Goal: Task Accomplishment & Management: Manage account settings

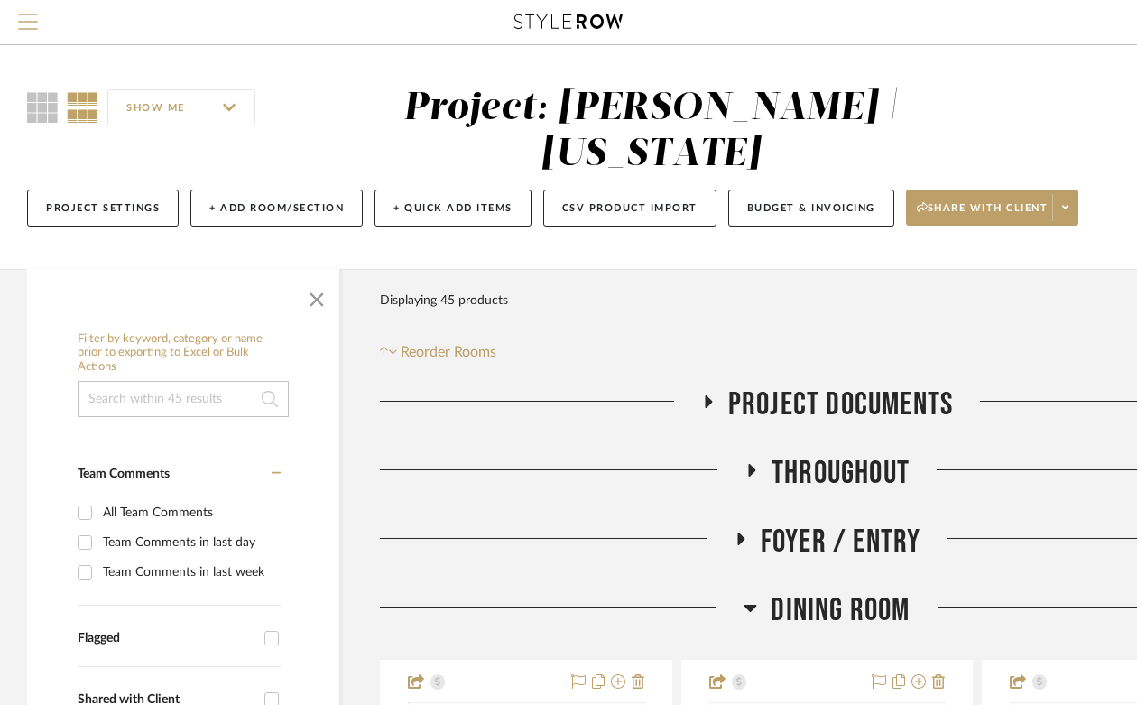
click at [26, 23] on span "Menu" at bounding box center [28, 27] width 20 height 27
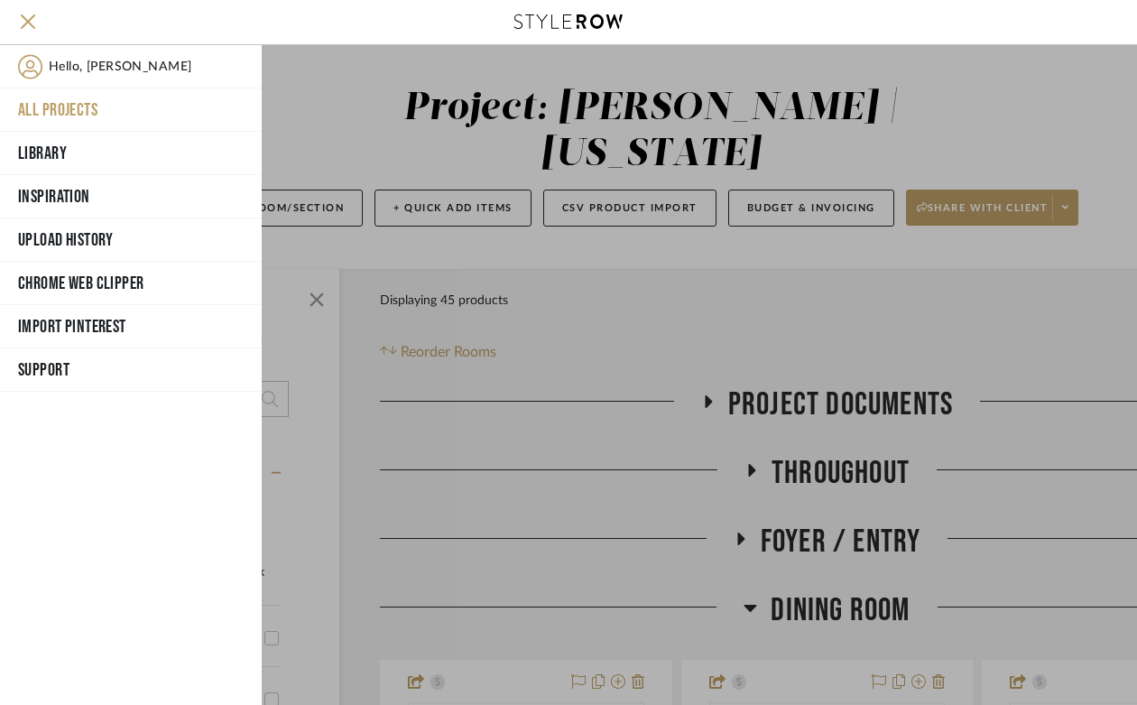
click at [44, 111] on button "All Projects" at bounding box center [131, 109] width 262 height 43
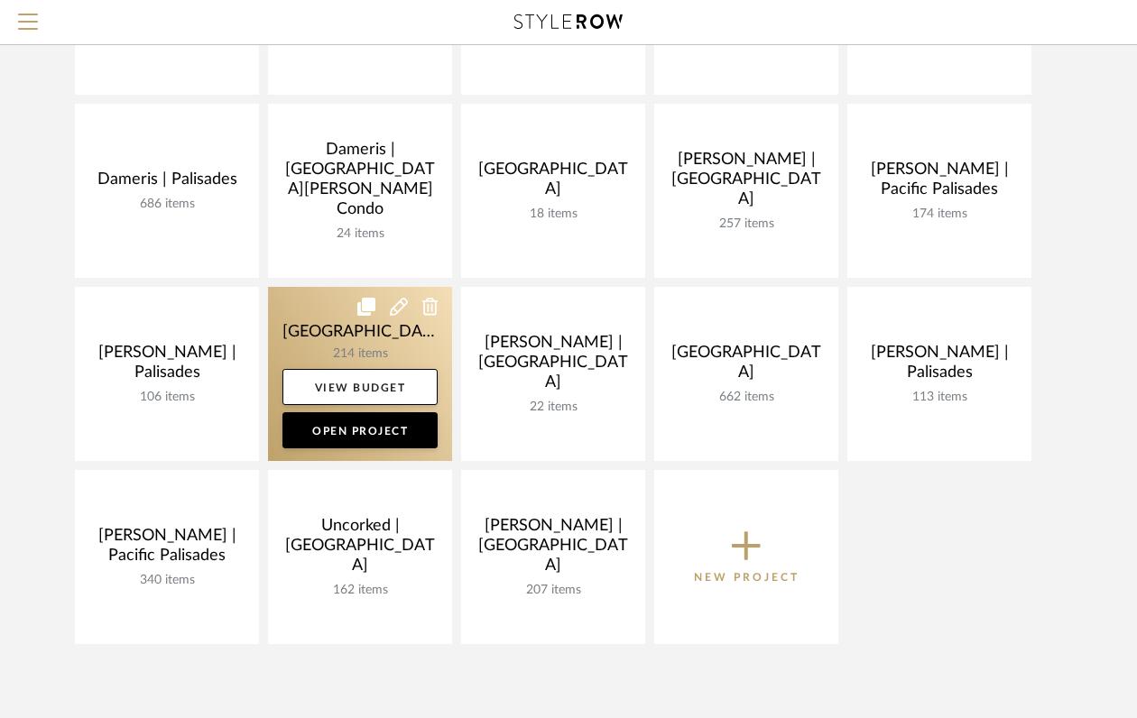
scroll to position [328, 0]
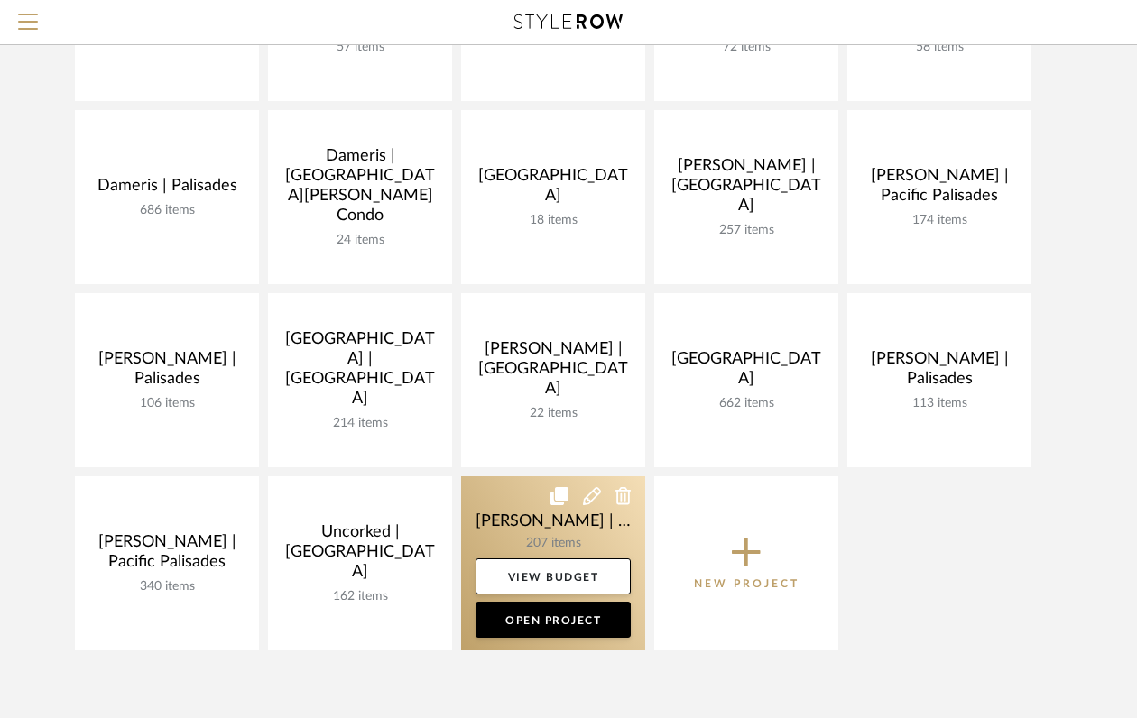
click at [512, 535] on link at bounding box center [553, 564] width 184 height 174
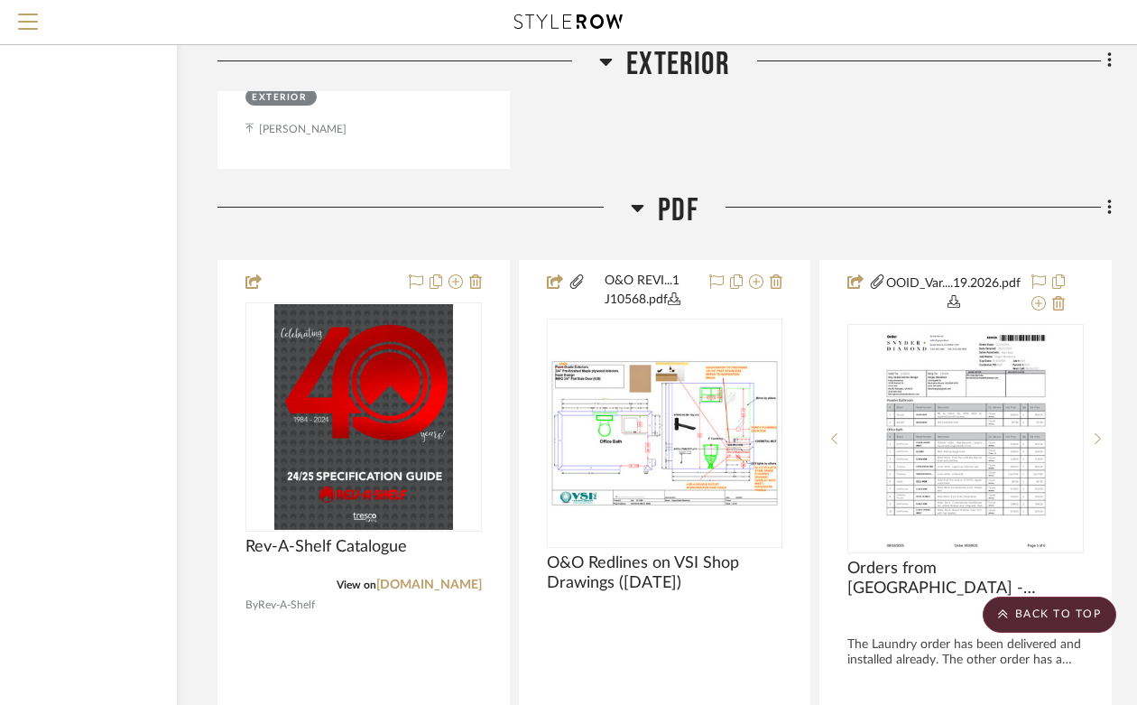
scroll to position [18477, 162]
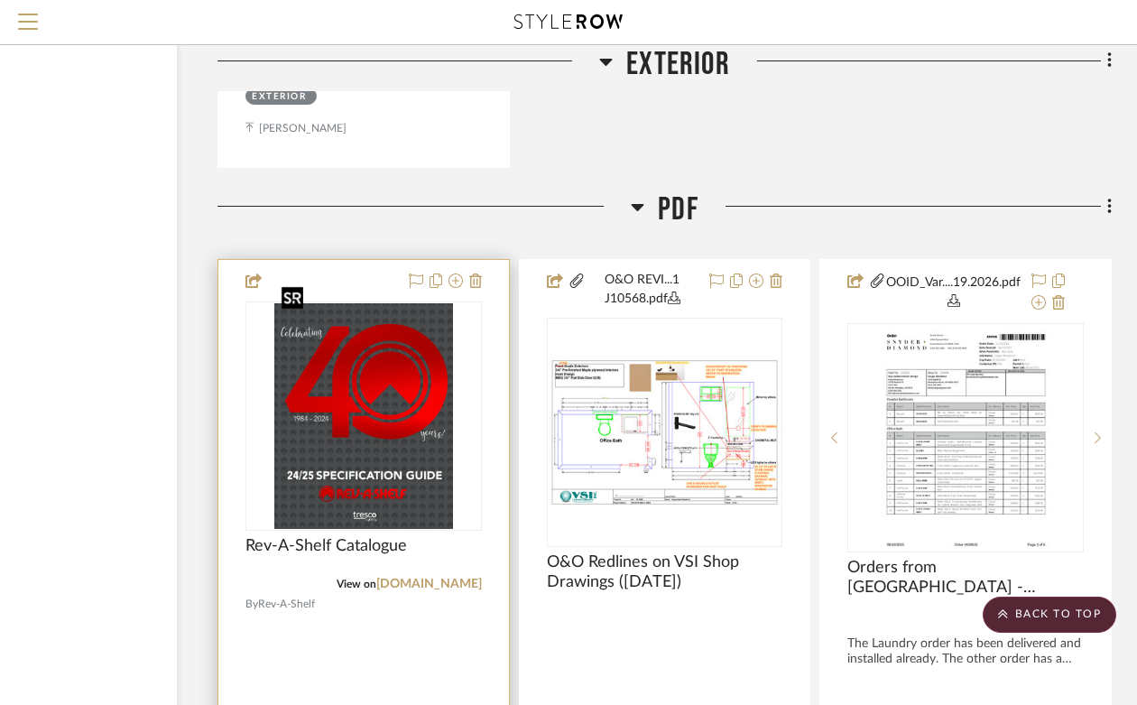
click at [403, 411] on img "0" at bounding box center [363, 416] width 179 height 226
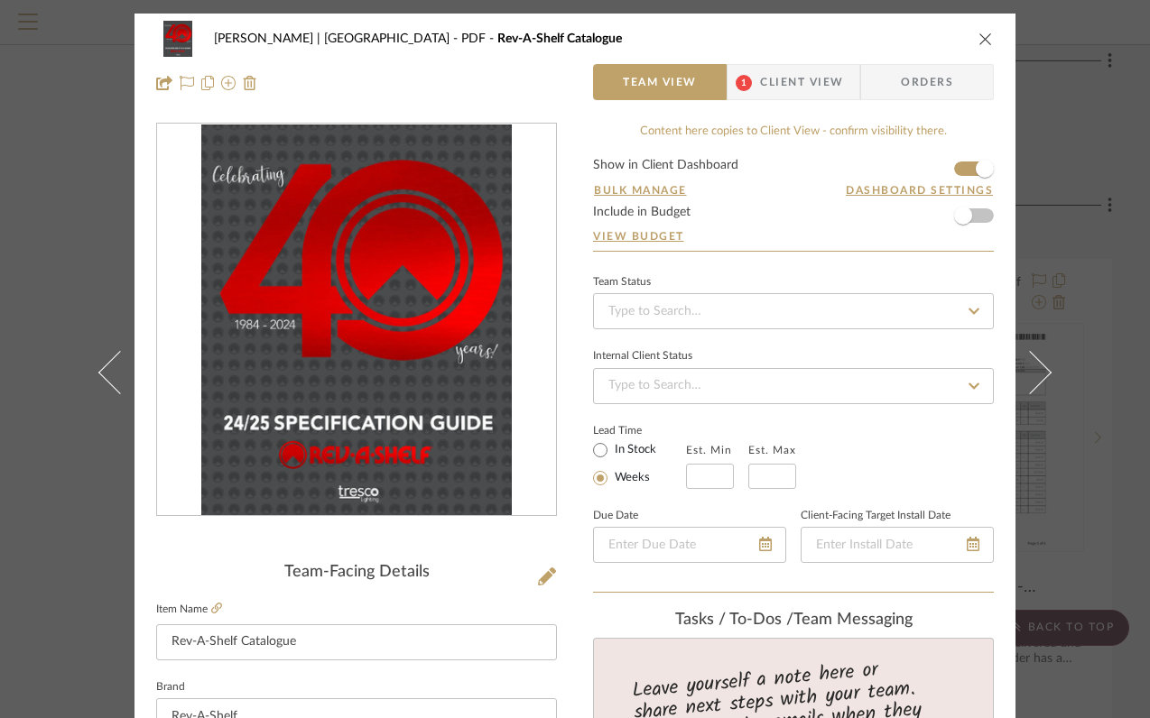
click at [443, 440] on img "0" at bounding box center [356, 321] width 310 height 392
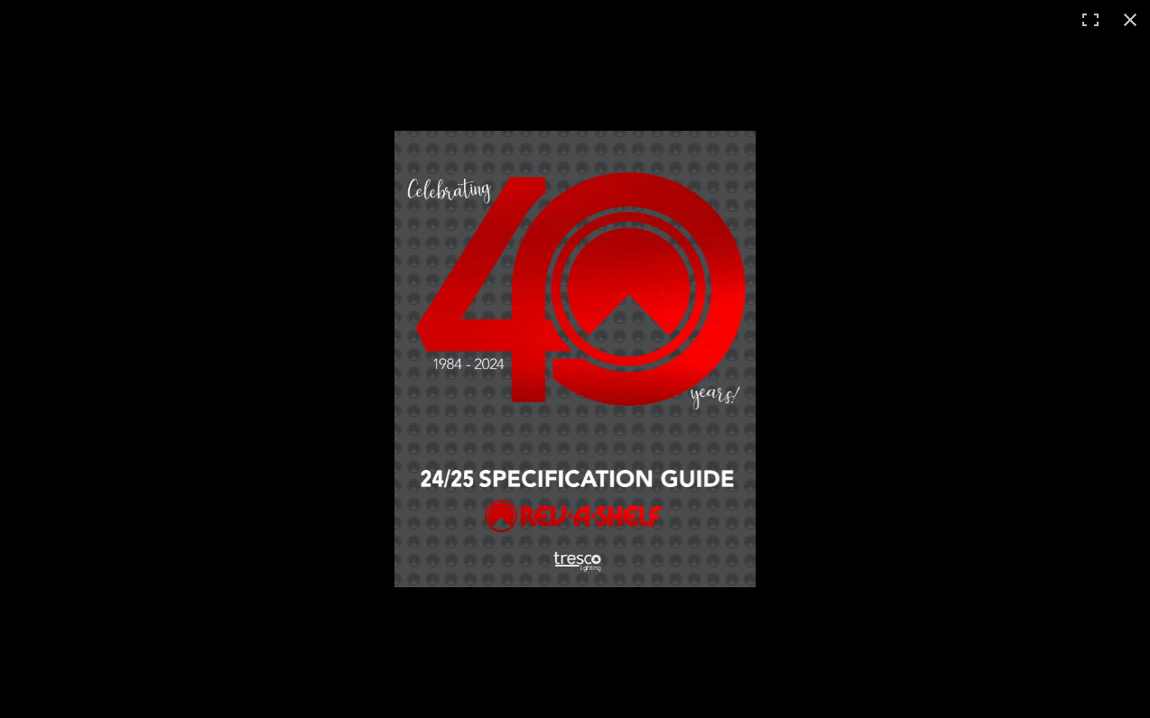
click at [731, 460] on img at bounding box center [574, 359] width 361 height 457
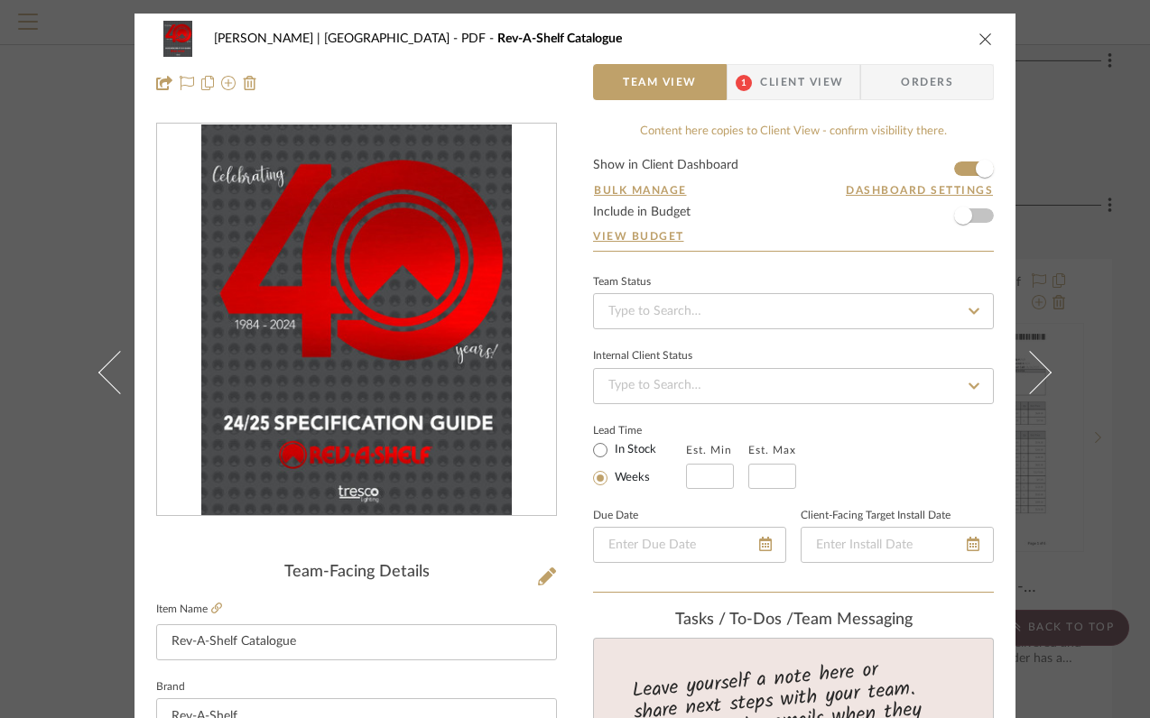
click at [978, 38] on icon "close" at bounding box center [985, 39] width 14 height 14
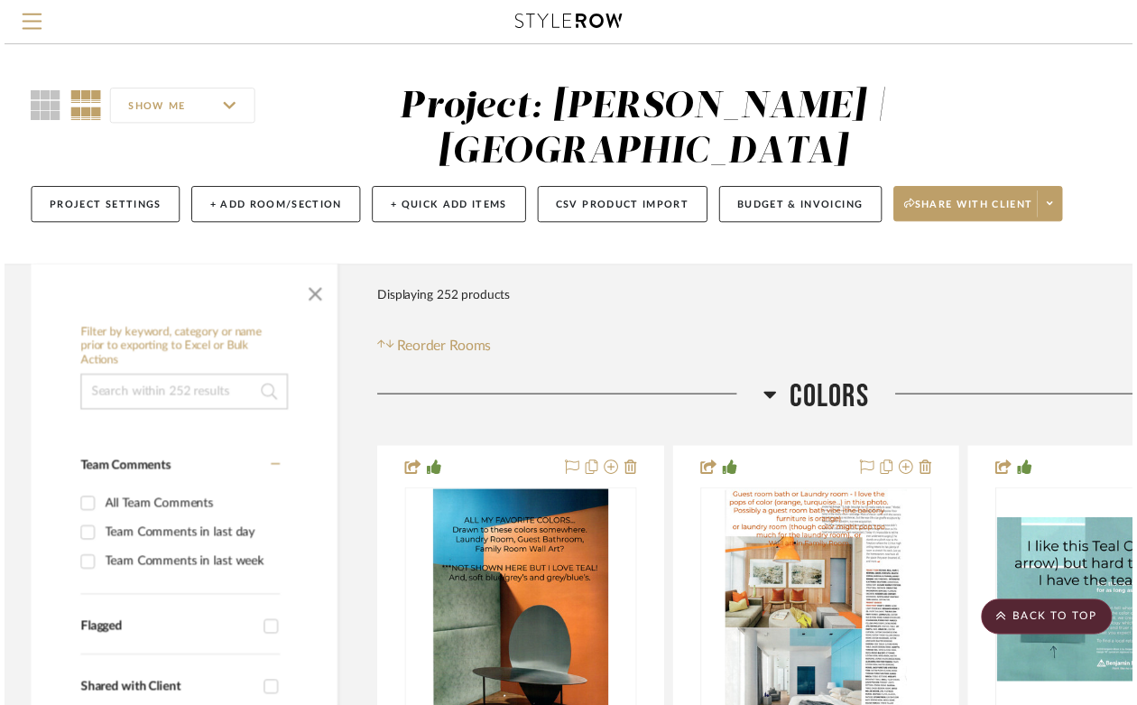
scroll to position [18477, 162]
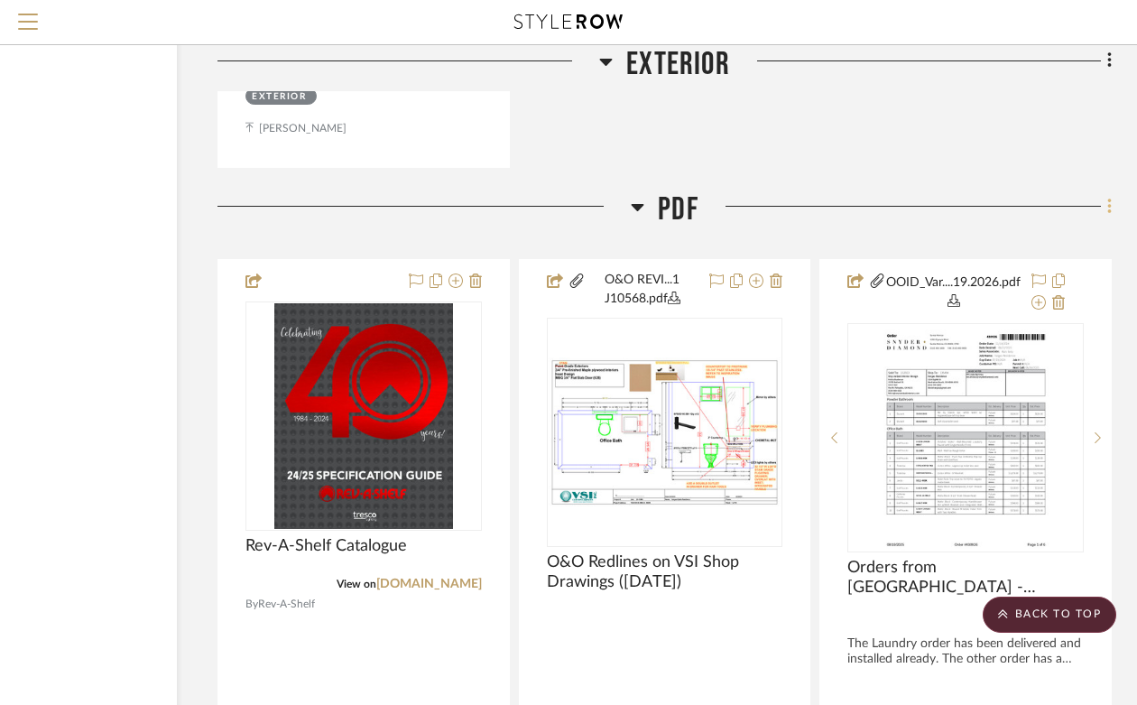
click at [1107, 197] on icon at bounding box center [1109, 207] width 5 height 20
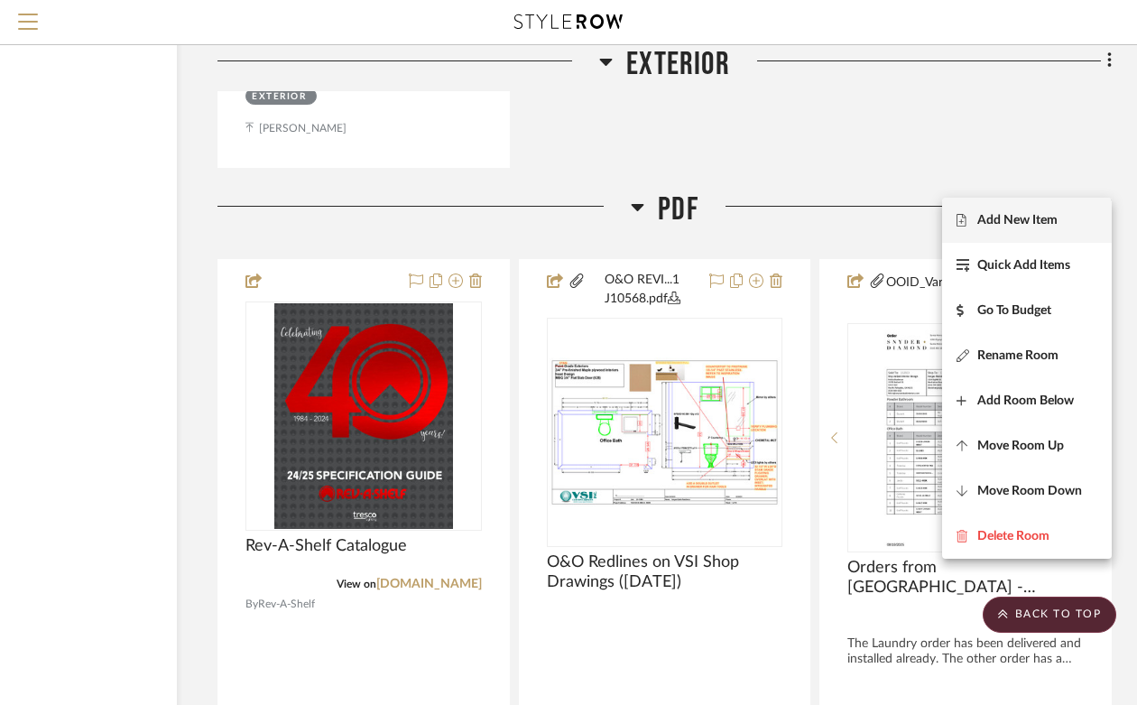
click at [1007, 225] on span "Add New Item" at bounding box center [1018, 220] width 80 height 15
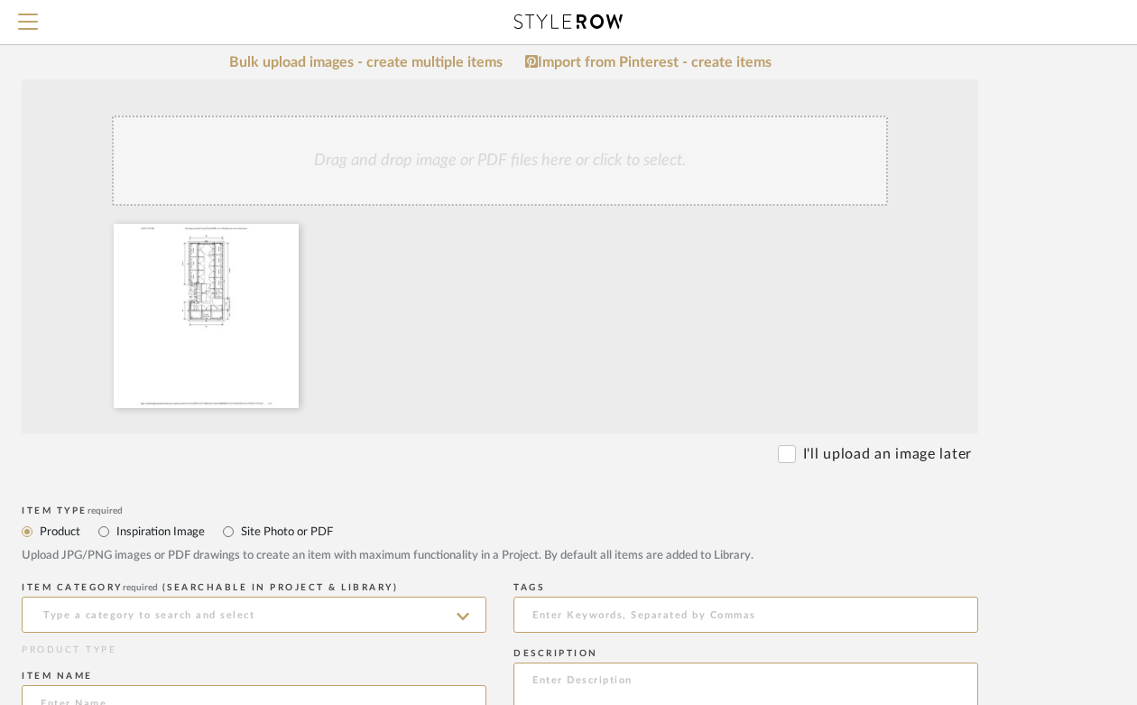
scroll to position [350, 150]
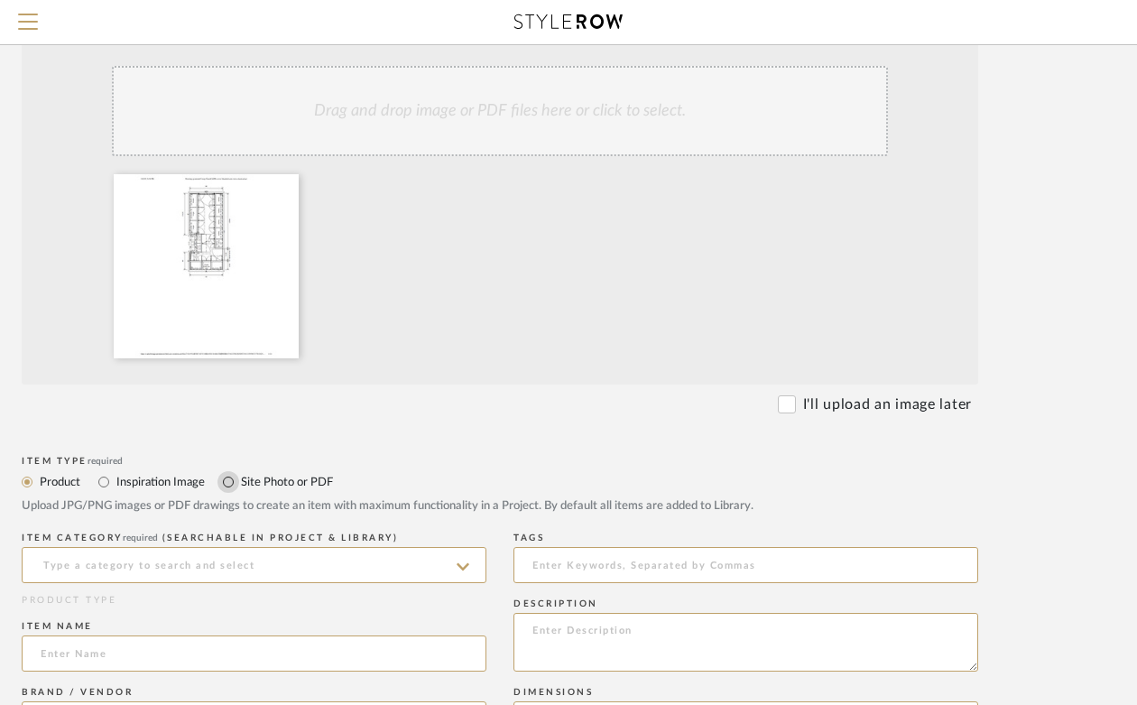
click at [227, 483] on input "Site Photo or PDF" at bounding box center [229, 482] width 22 height 22
radio input "true"
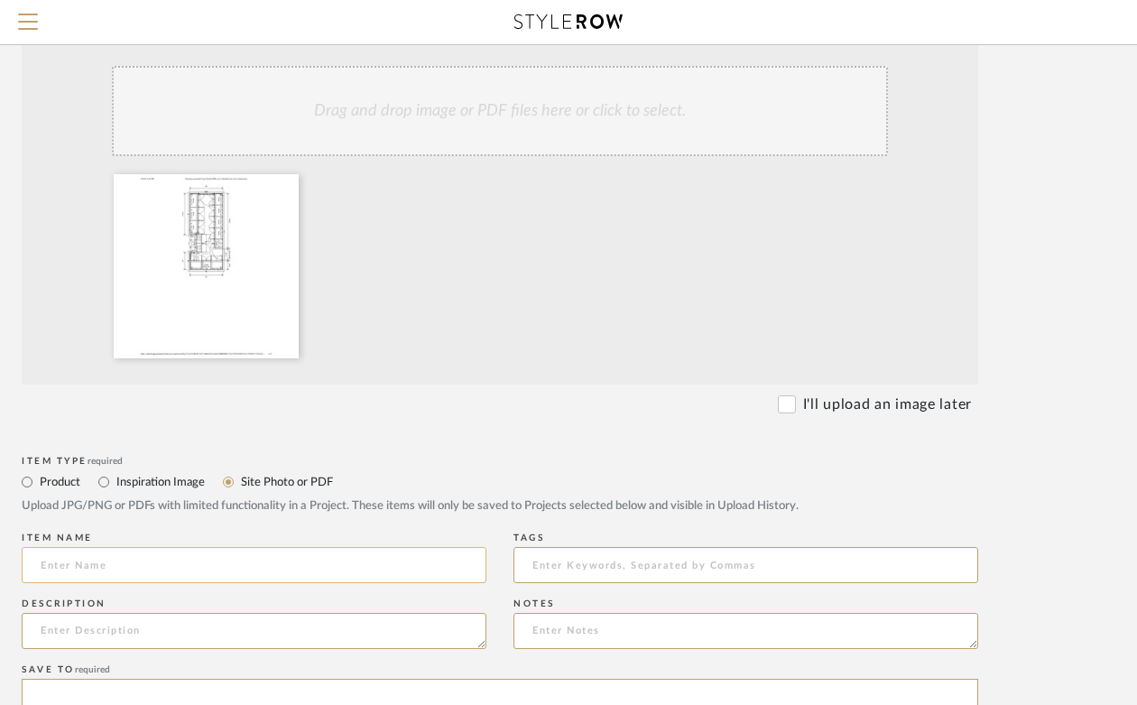
click at [209, 566] on input at bounding box center [254, 565] width 465 height 36
type input "C"
type input "P"
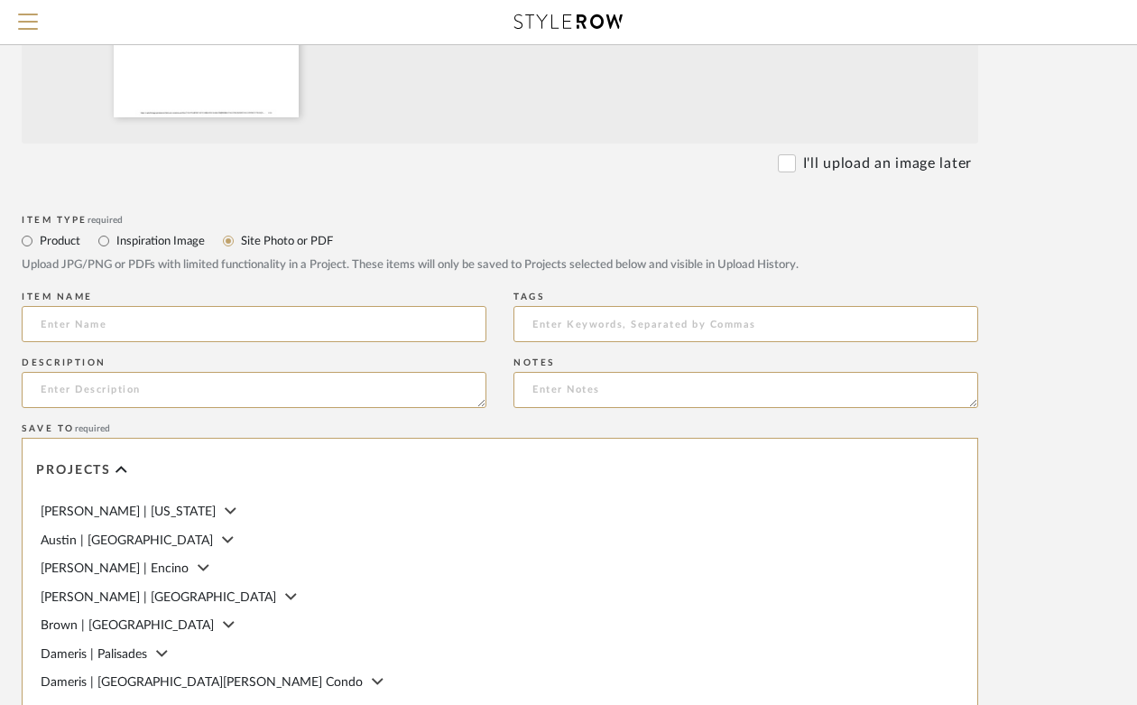
scroll to position [385, 150]
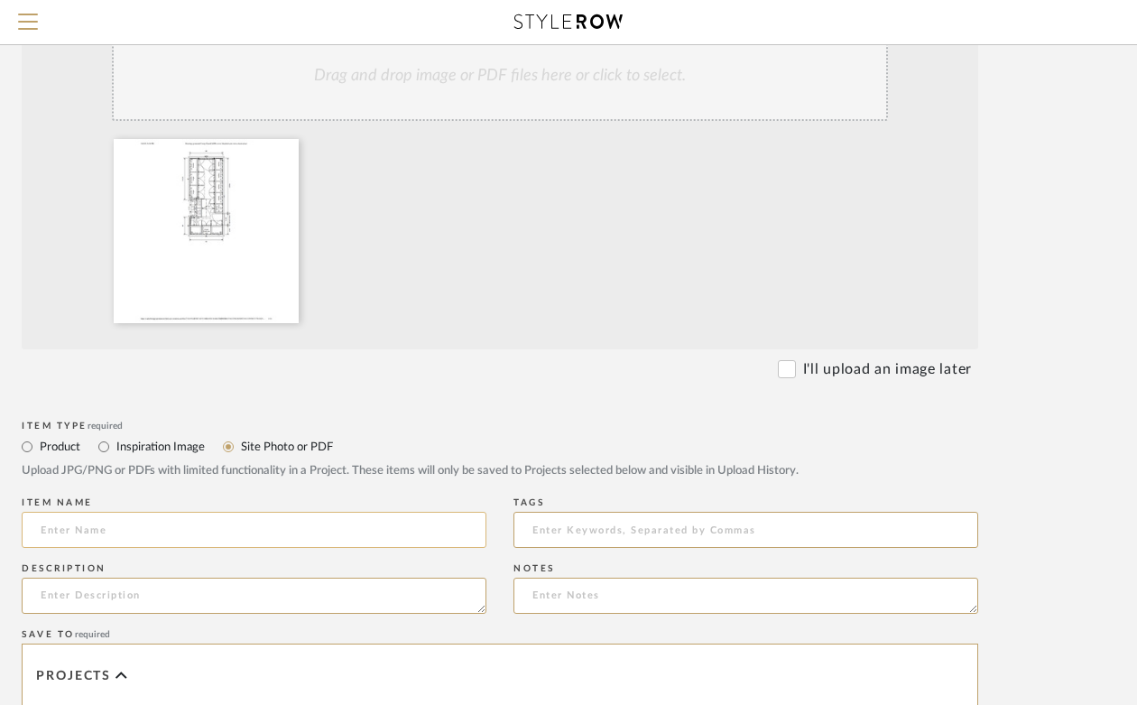
click at [174, 530] on input at bounding box center [254, 530] width 465 height 36
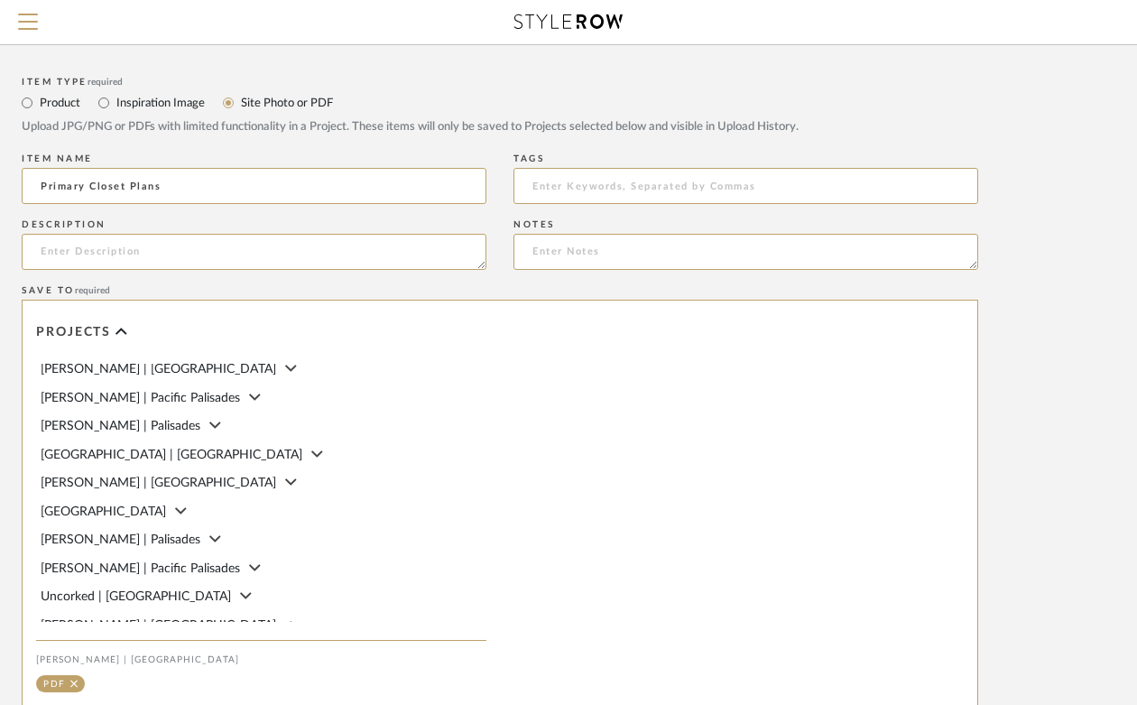
scroll to position [953, 150]
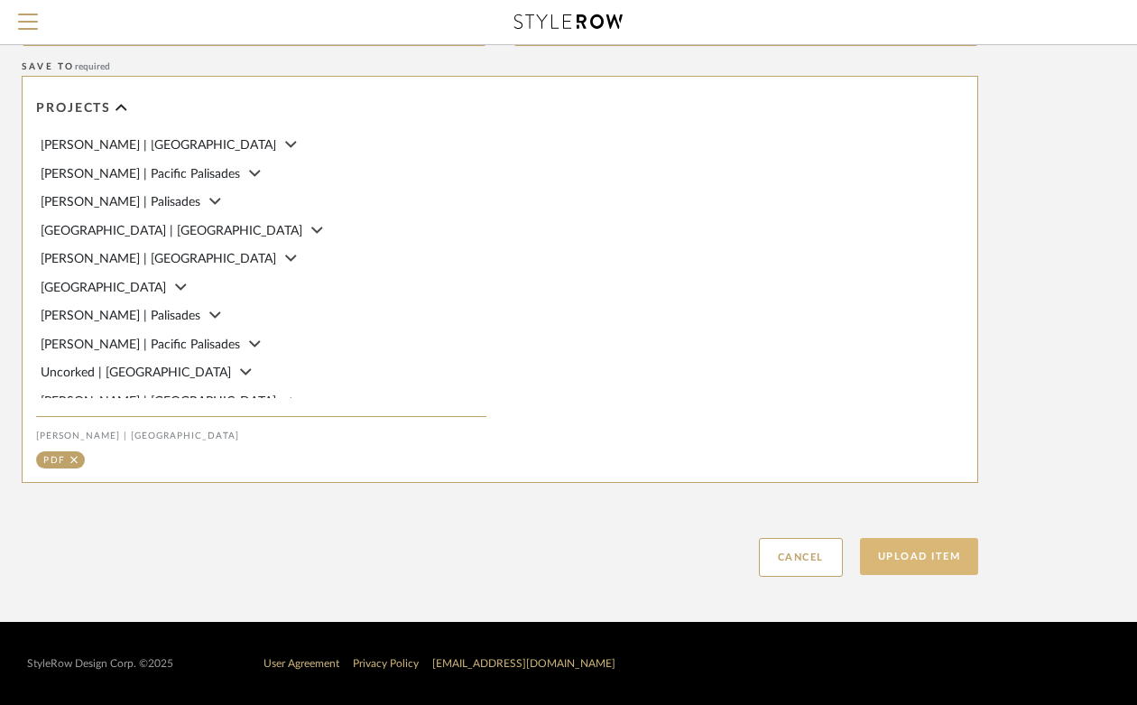
type input "Primary Closet Plans"
click at [936, 542] on button "Upload Item" at bounding box center [919, 556] width 119 height 37
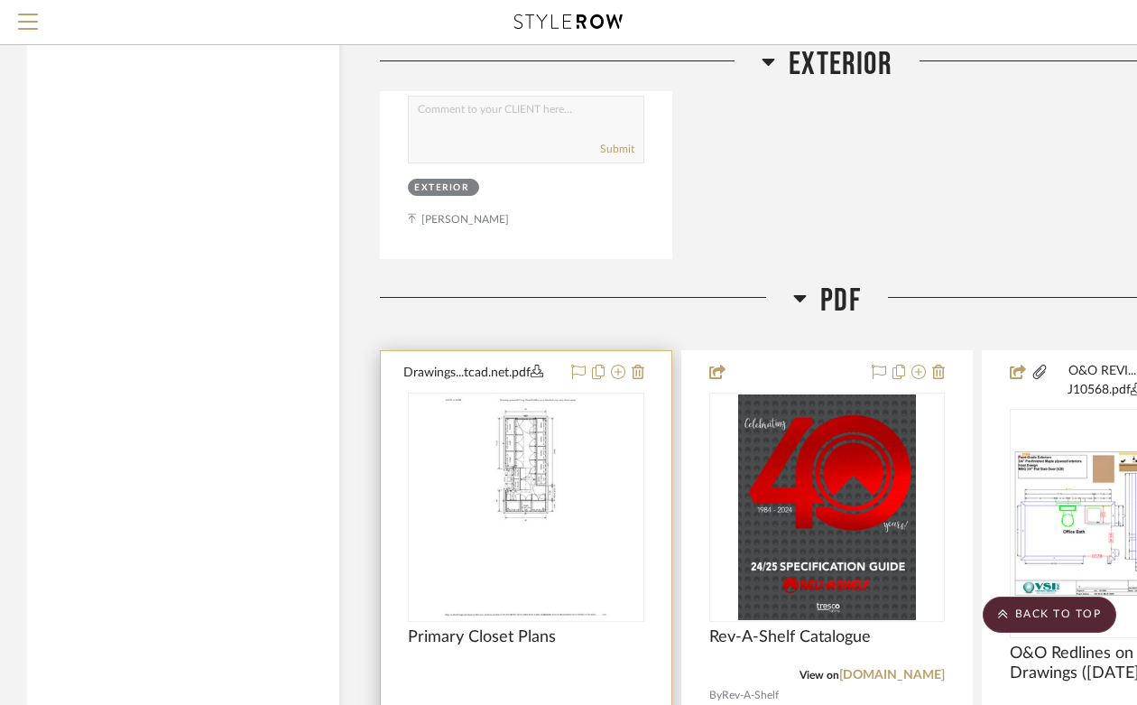
scroll to position [18345, 0]
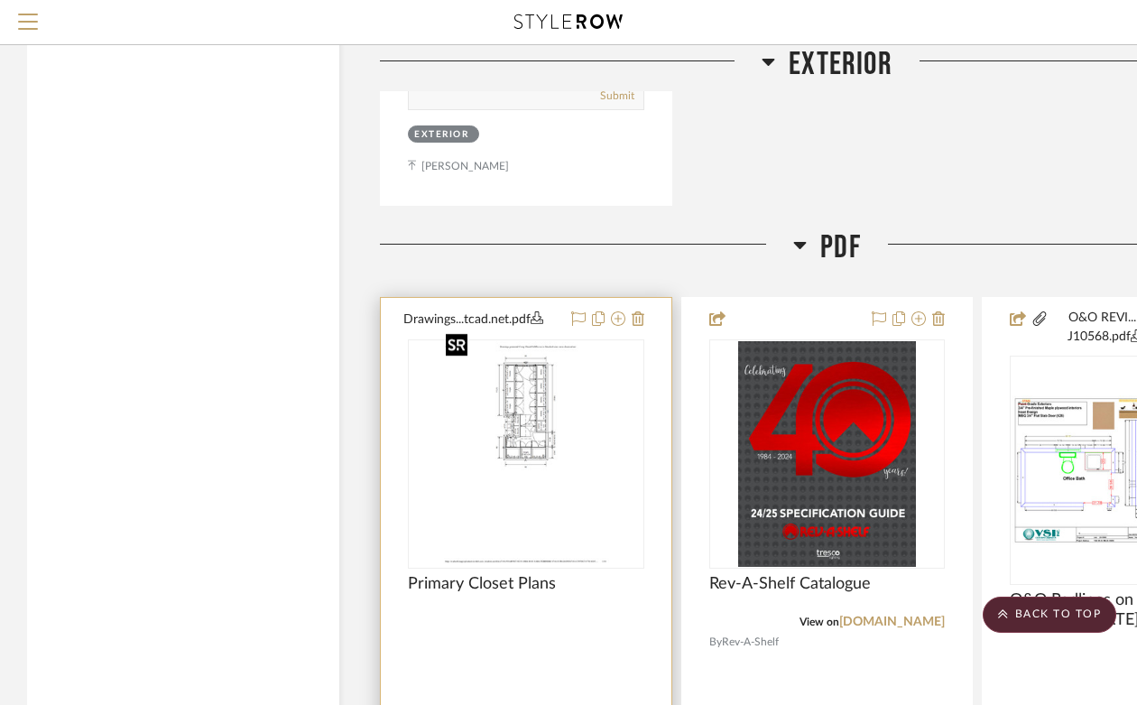
click at [589, 456] on img "0" at bounding box center [526, 454] width 174 height 226
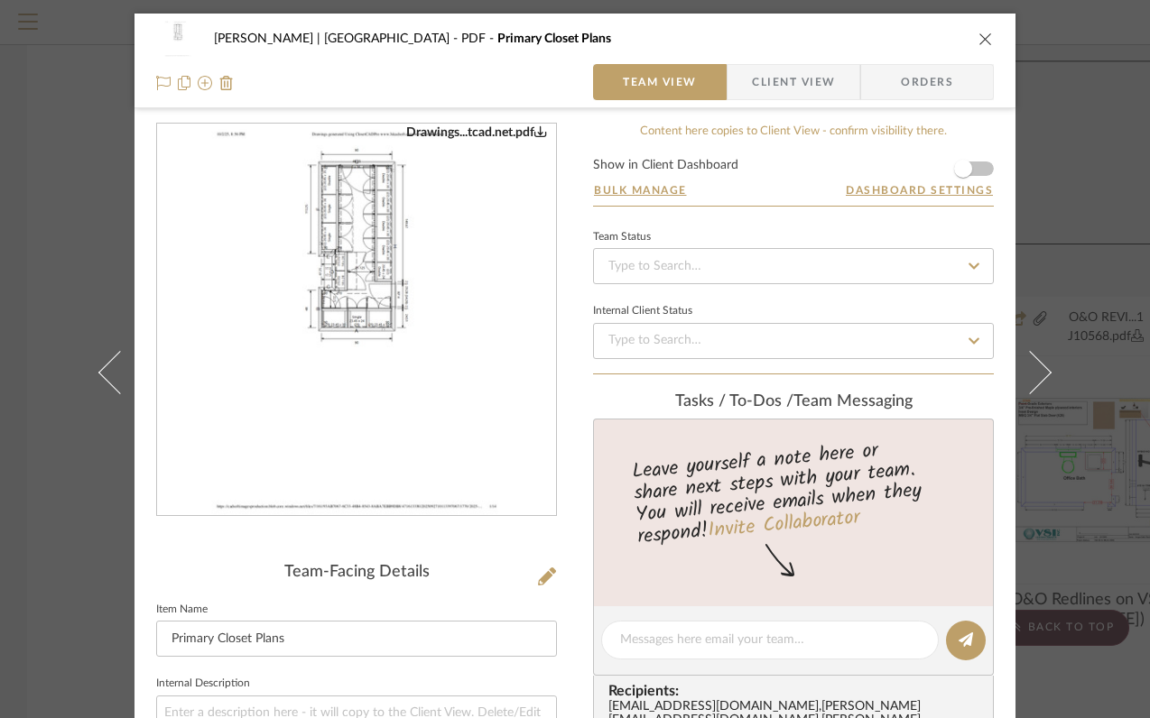
scroll to position [581, 0]
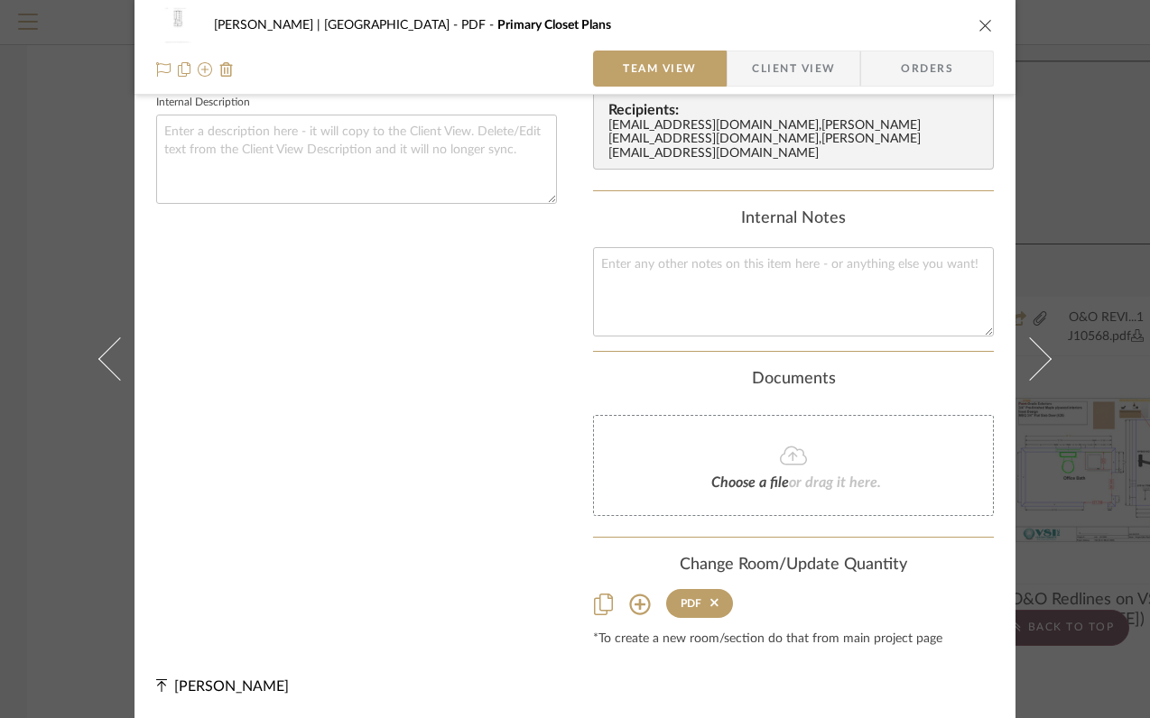
click at [631, 607] on icon at bounding box center [640, 605] width 22 height 22
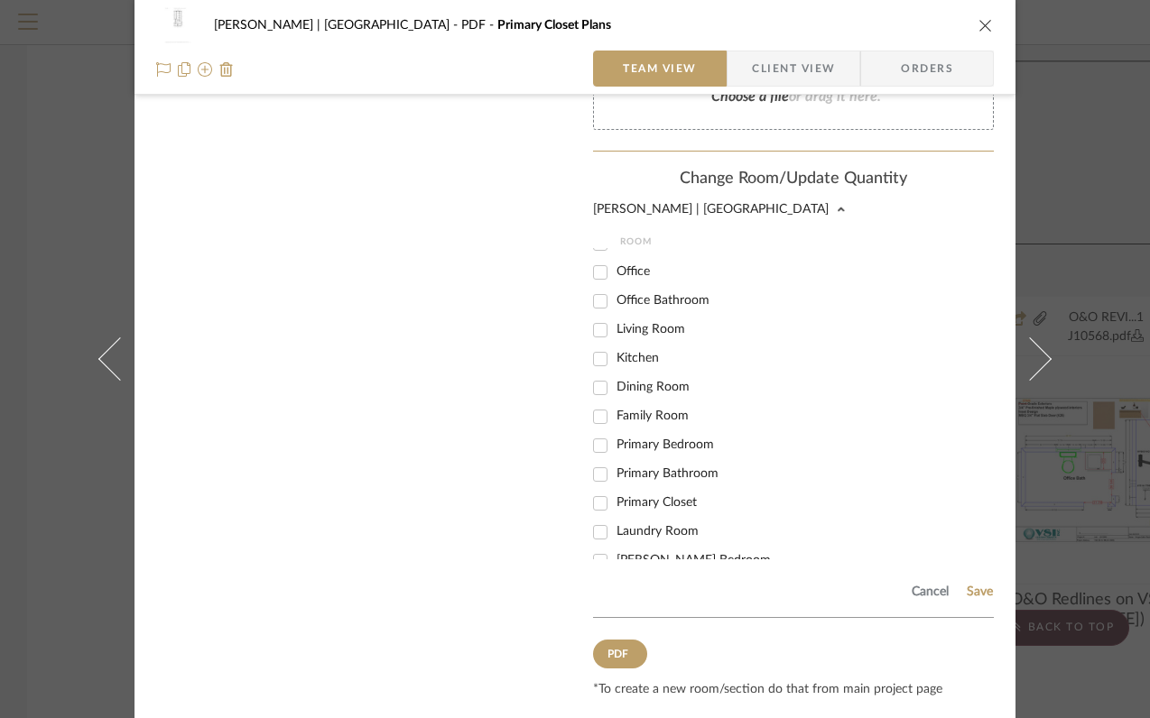
scroll to position [152, 0]
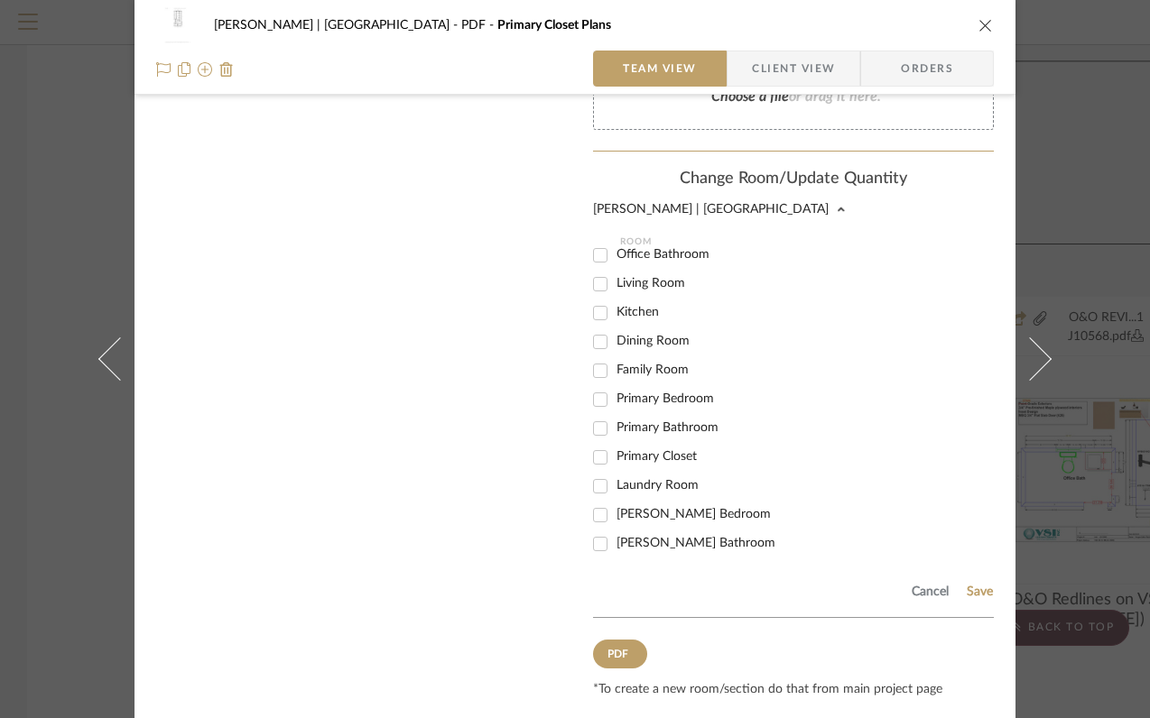
click at [597, 468] on input "Primary Closet" at bounding box center [600, 457] width 29 height 29
checkbox input "true"
click at [983, 591] on button "Save" at bounding box center [980, 592] width 28 height 14
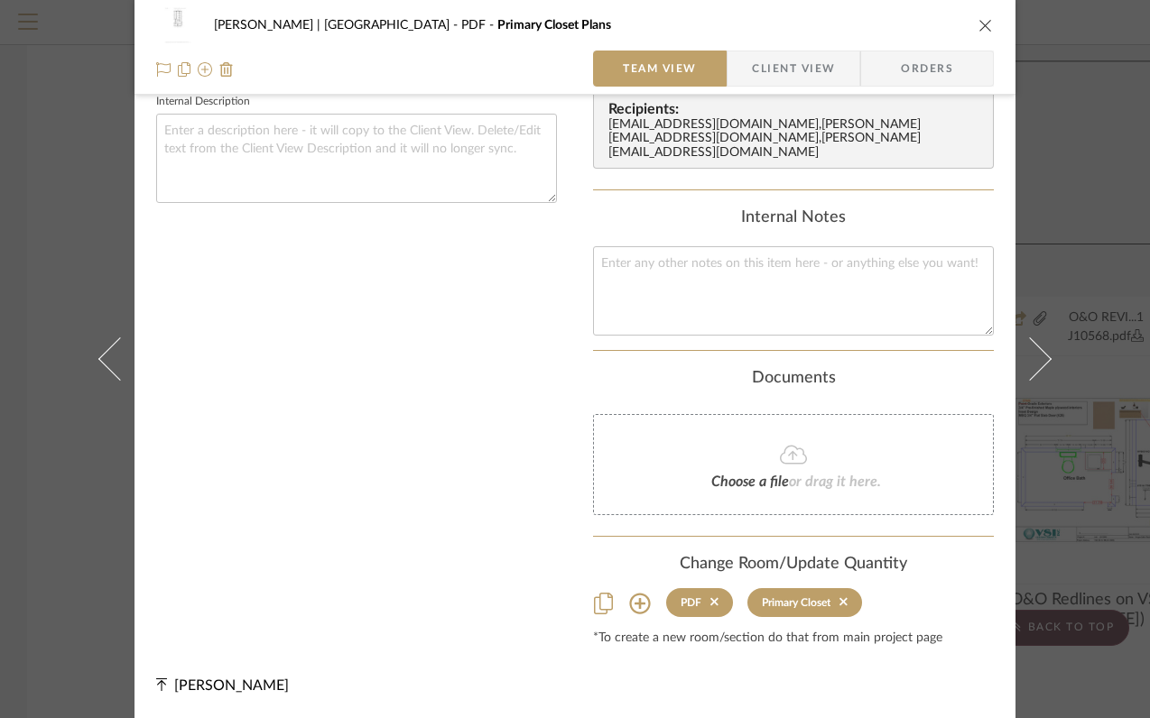
scroll to position [581, 0]
click at [978, 31] on icon "close" at bounding box center [985, 25] width 14 height 14
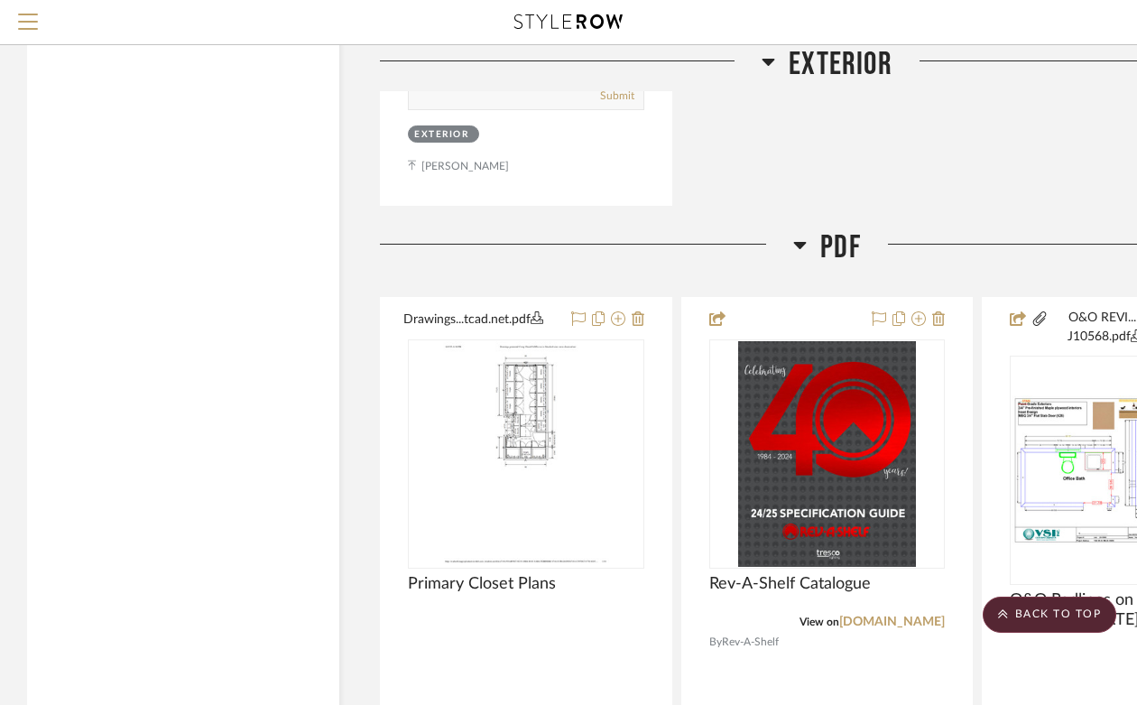
scroll to position [18352, 0]
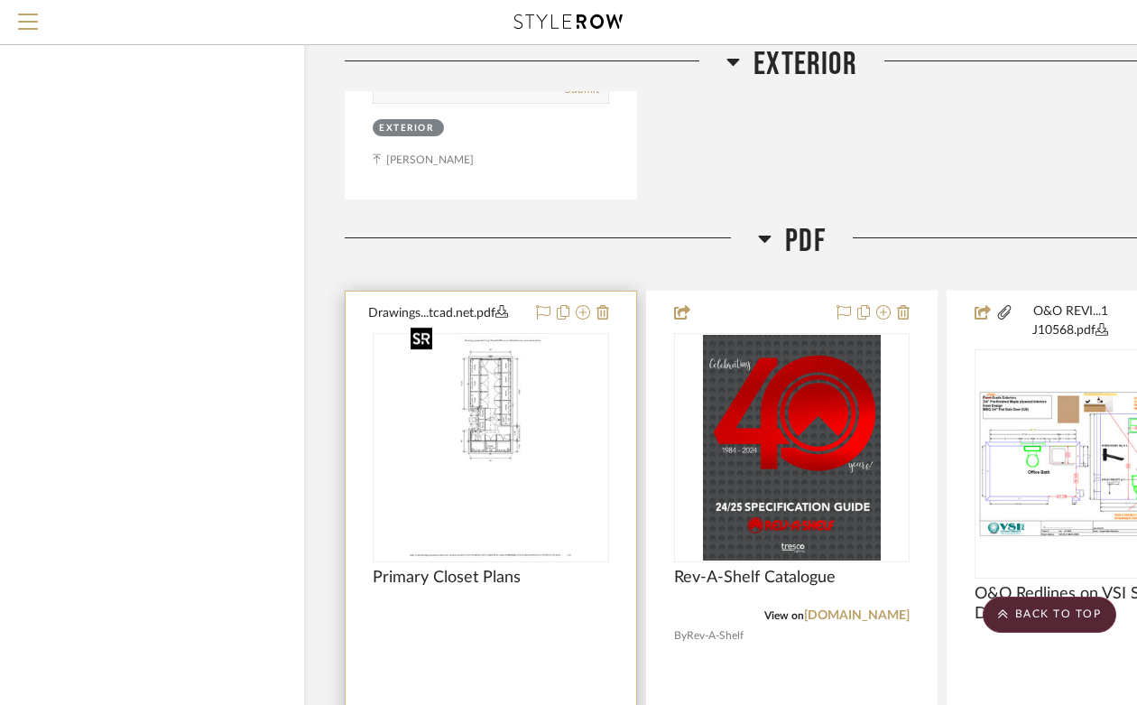
click at [461, 415] on img "0" at bounding box center [490, 448] width 174 height 226
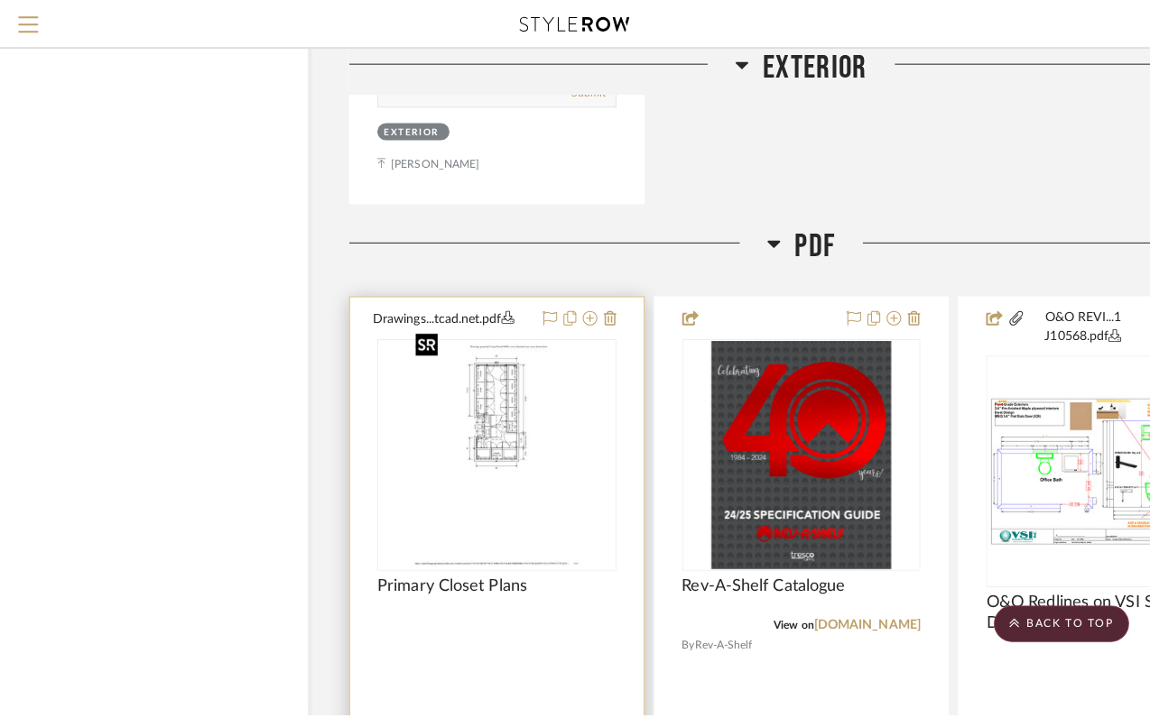
scroll to position [0, 0]
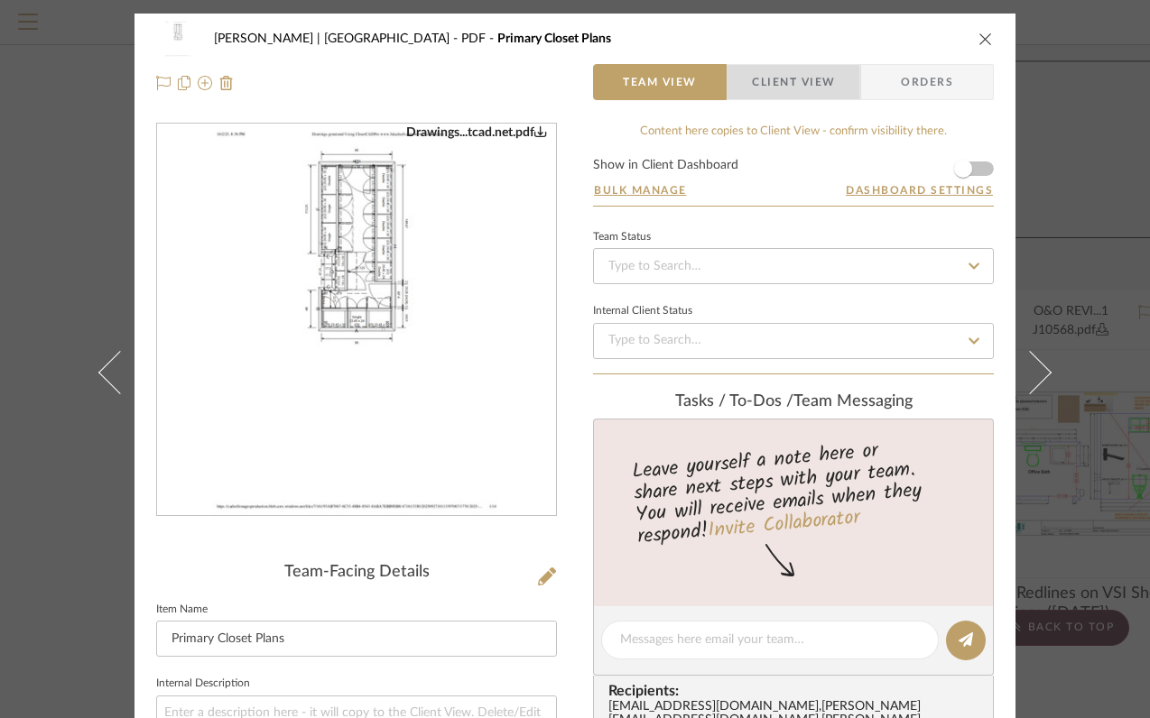
click at [774, 87] on span "Client View" at bounding box center [793, 82] width 83 height 36
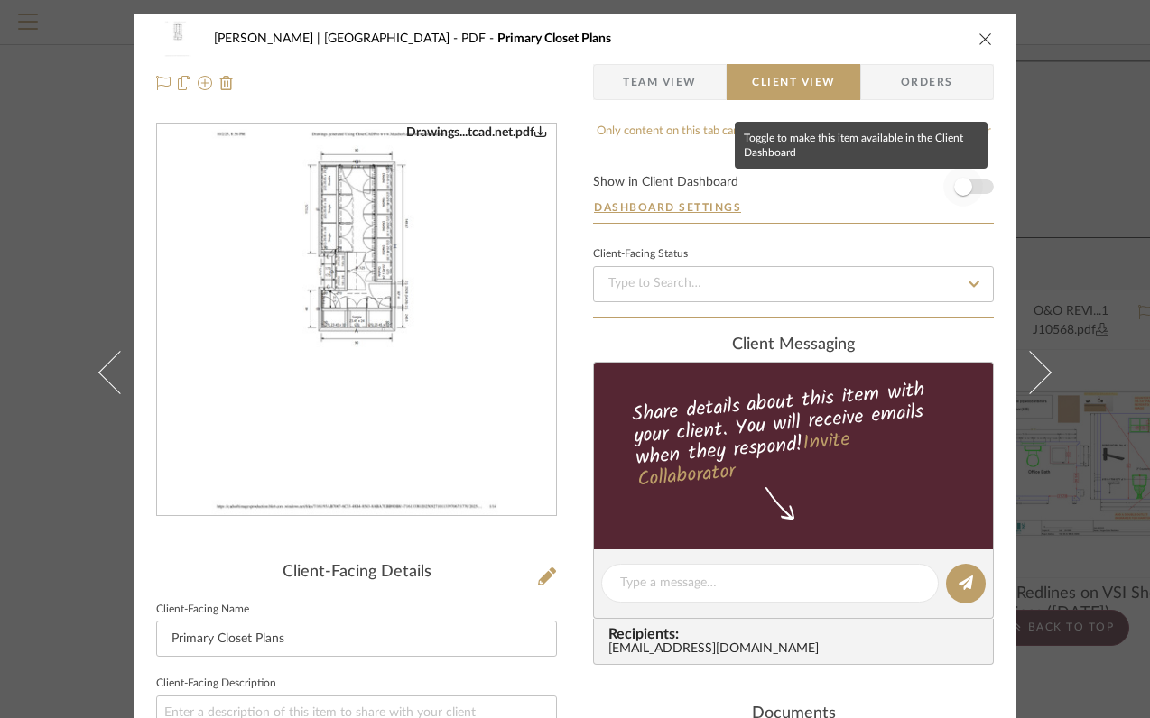
click at [968, 189] on span "button" at bounding box center [963, 187] width 40 height 40
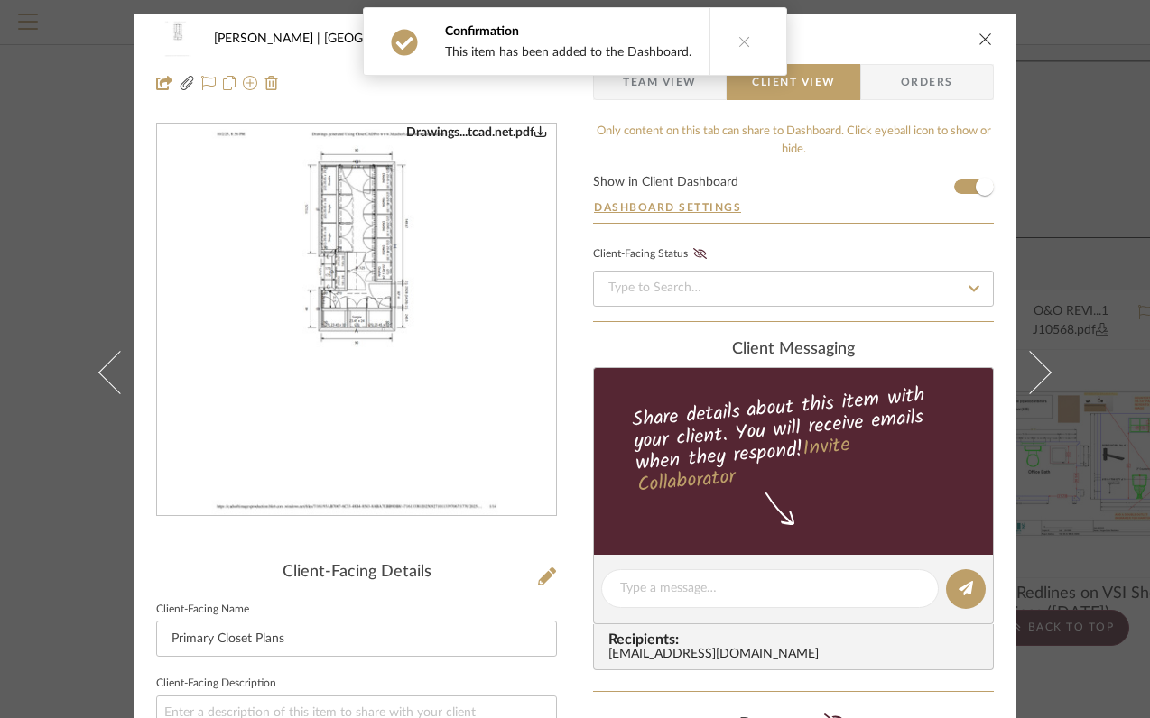
click at [979, 40] on icon "close" at bounding box center [985, 39] width 14 height 14
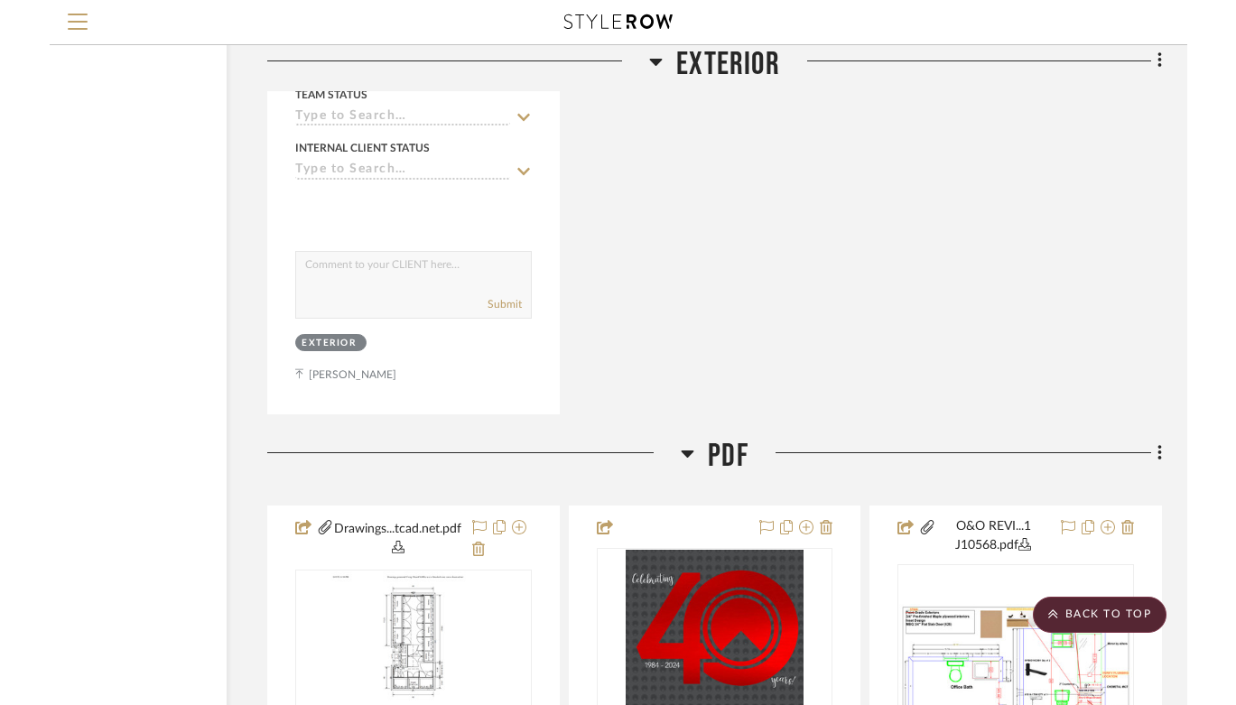
scroll to position [18137, 64]
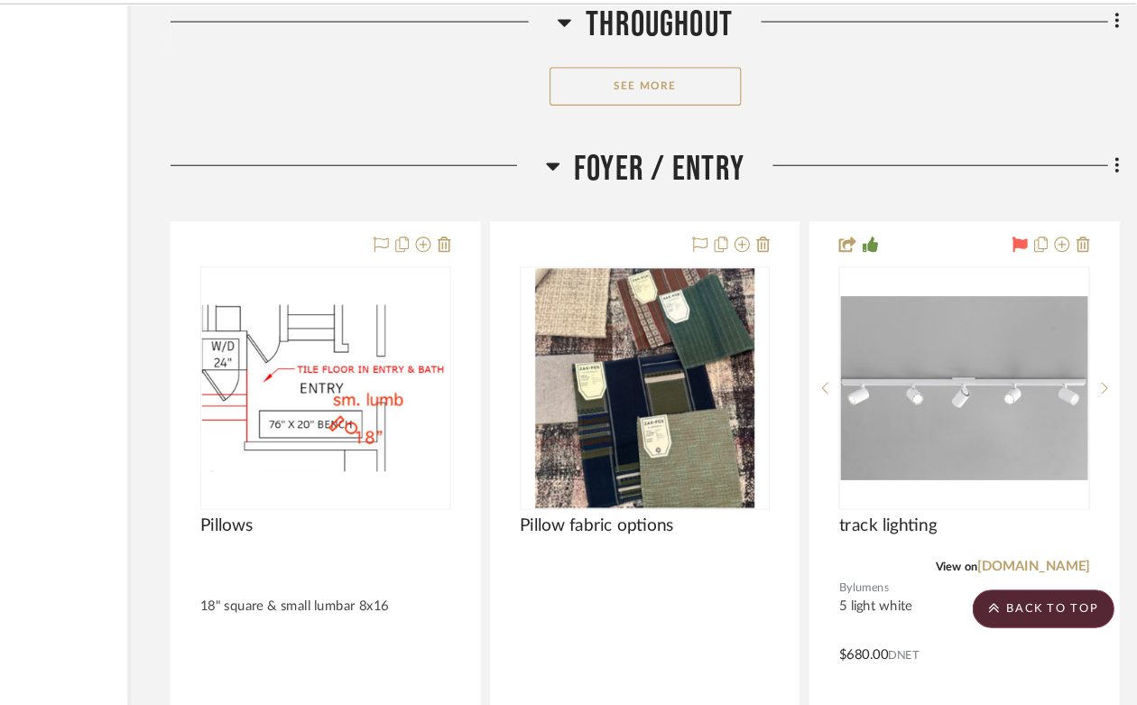
scroll to position [5434, 153]
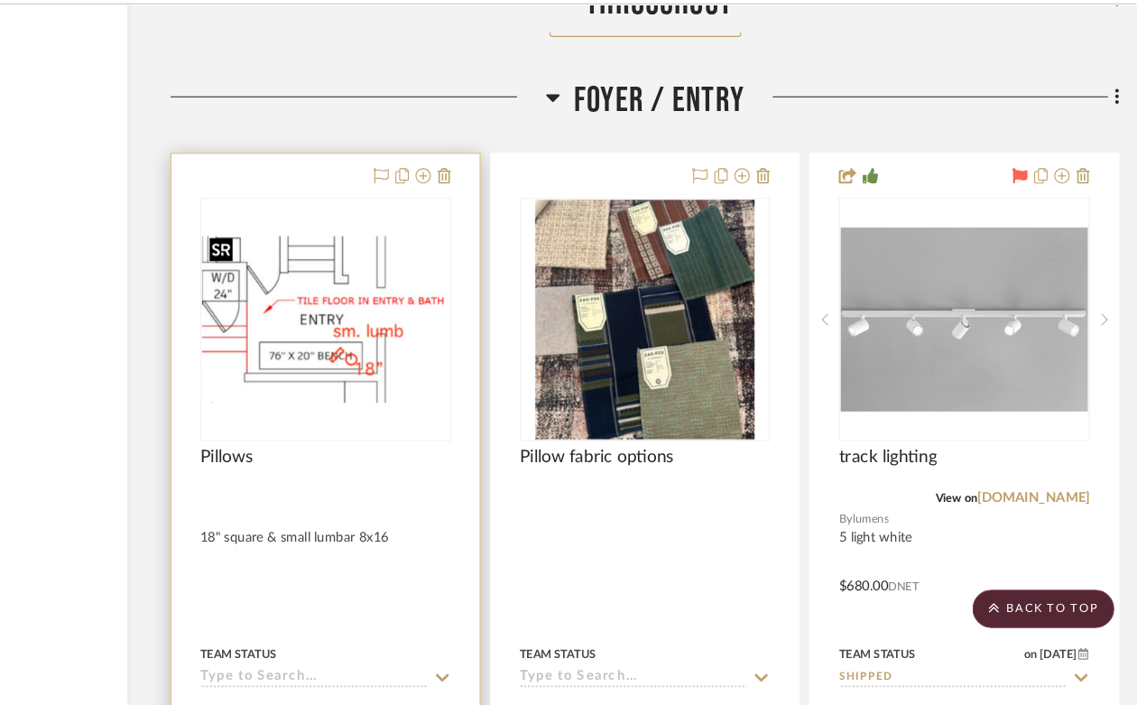
click at [385, 344] on img "0" at bounding box center [372, 342] width 233 height 157
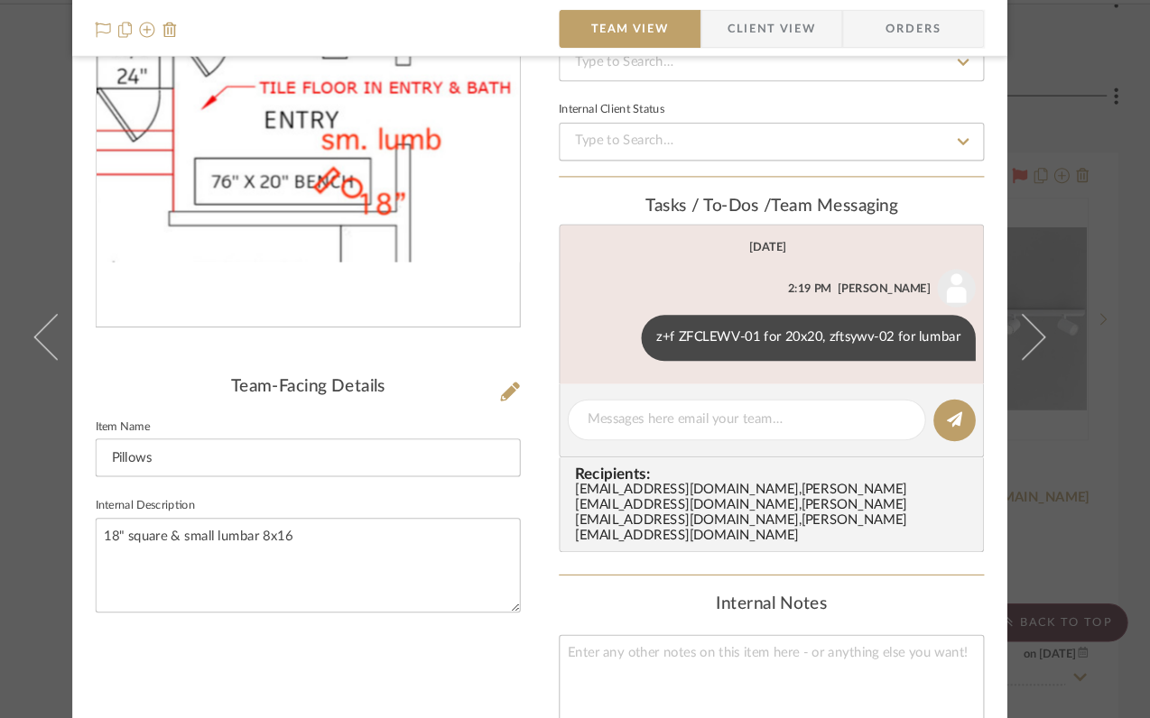
scroll to position [143, 0]
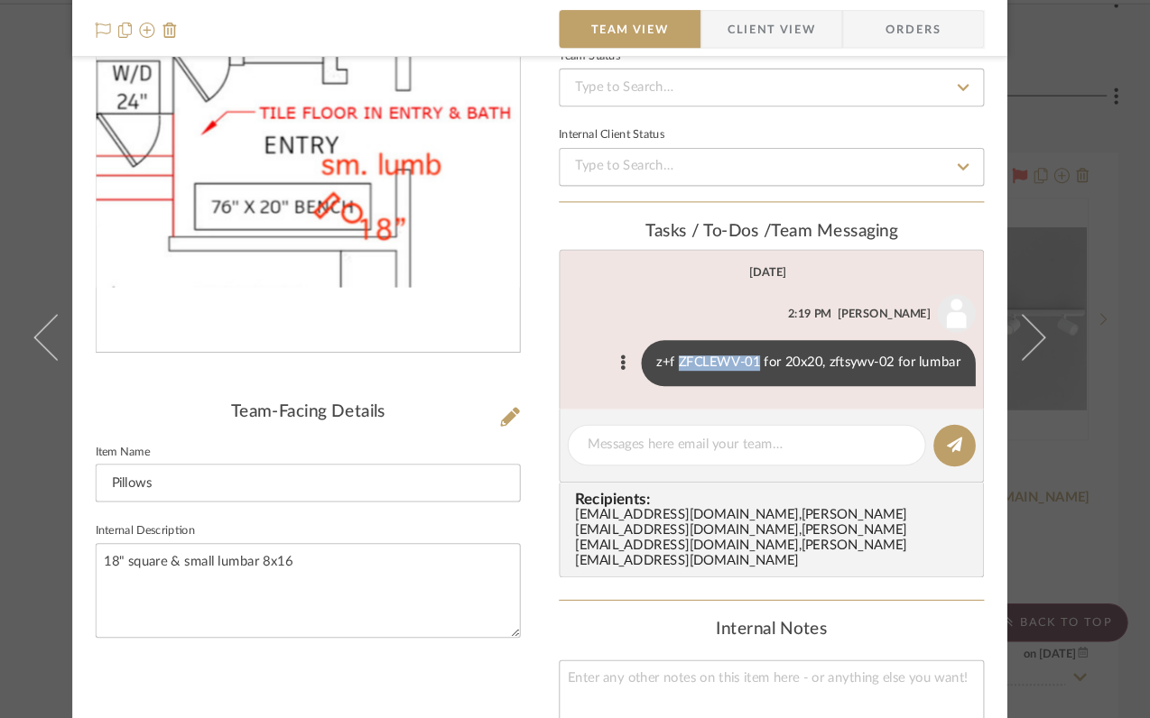
drag, startPoint x: 701, startPoint y: 386, endPoint x: 778, endPoint y: 387, distance: 76.7
click at [778, 387] on div "z+f ZFCLEWV-01 for 20x20, zftsywv-02 for lumbar" at bounding box center [828, 383] width 315 height 43
copy div "ZFCLEWV-01"
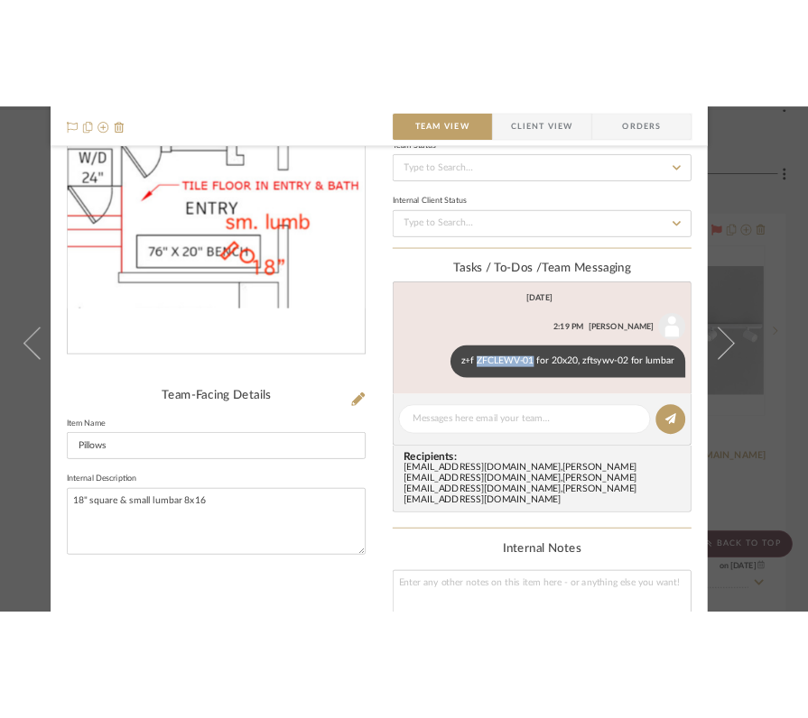
scroll to position [0, 0]
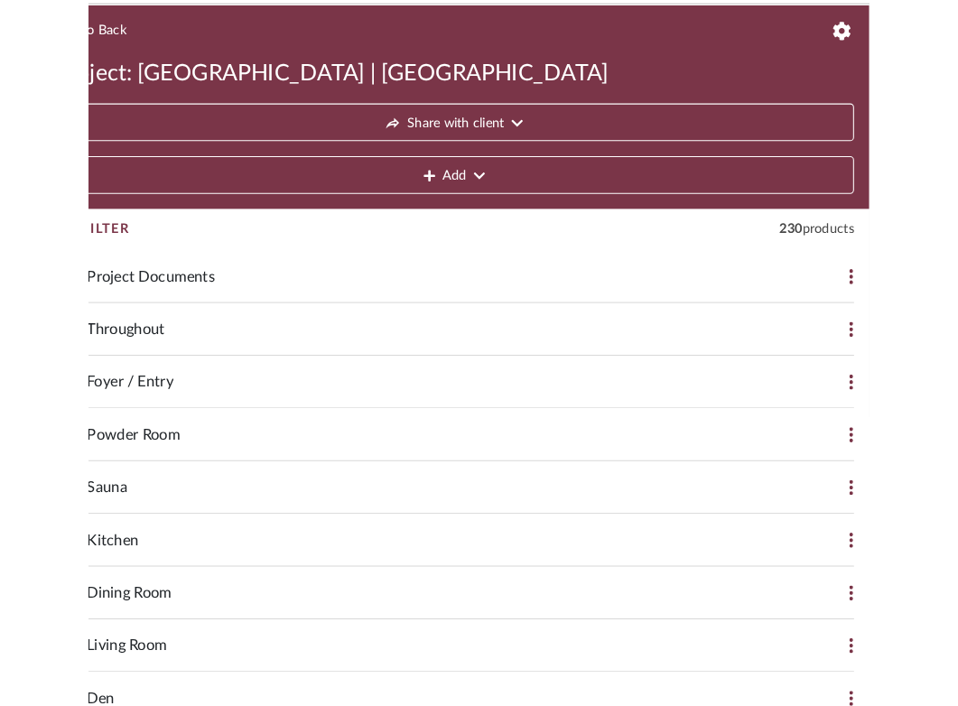
scroll to position [1, 0]
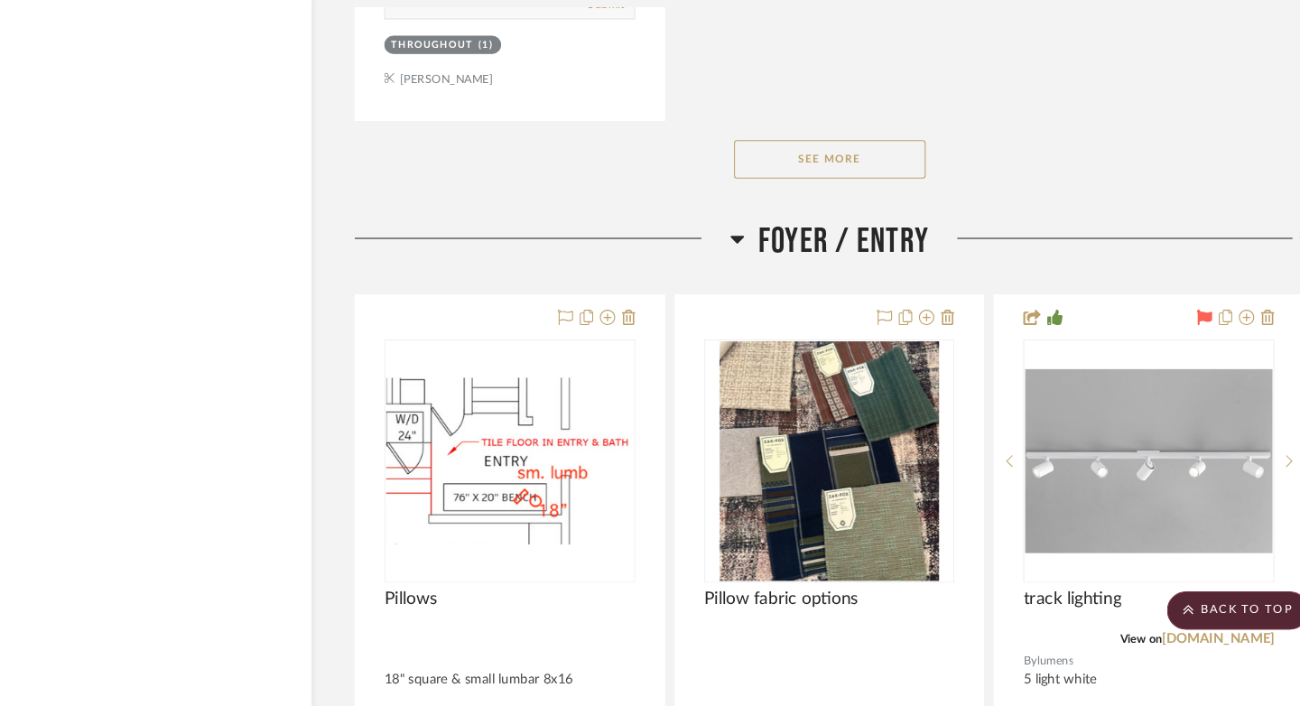
scroll to position [5387, 0]
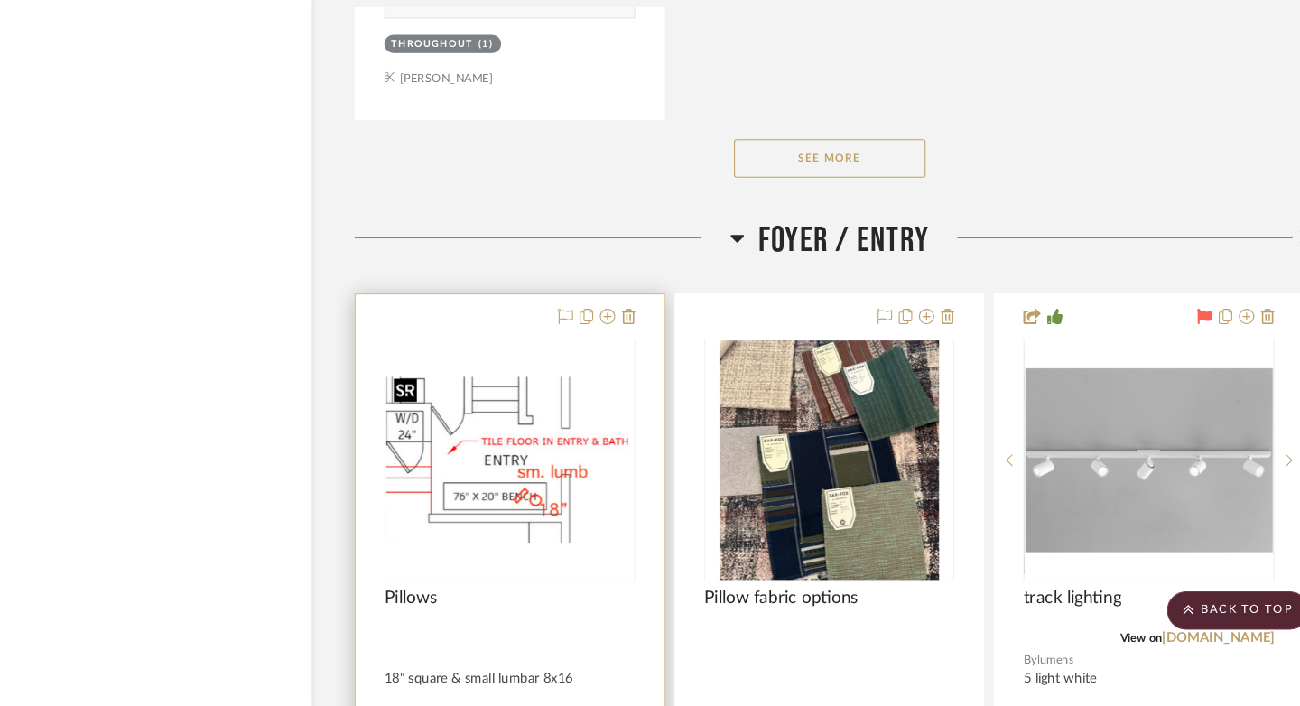
click at [526, 448] on img "0" at bounding box center [526, 473] width 233 height 157
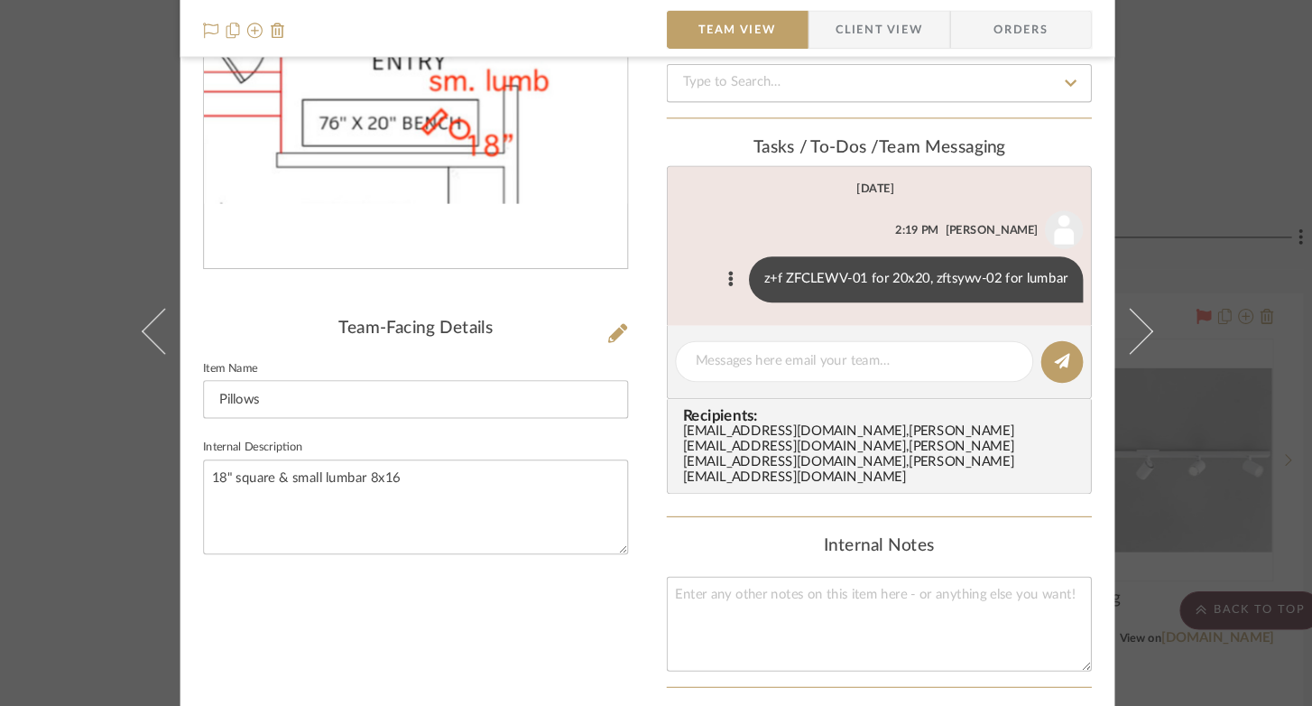
scroll to position [230, 0]
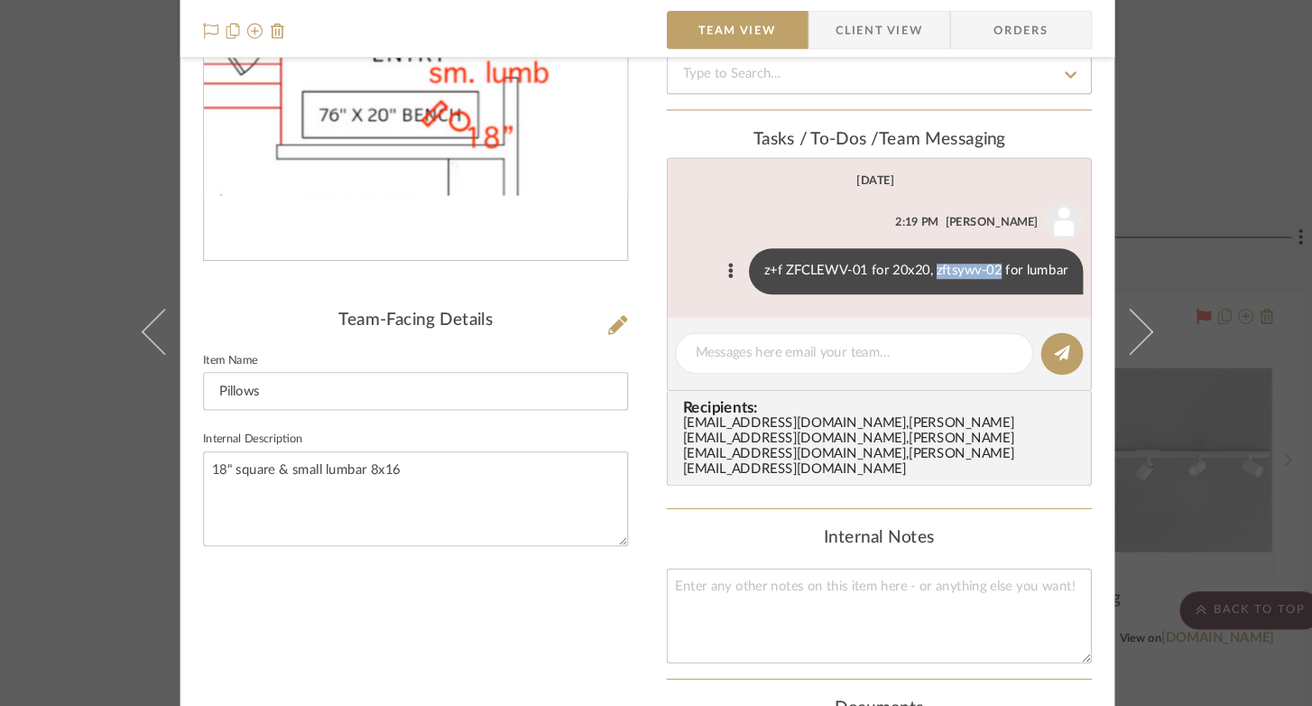
drag, startPoint x: 924, startPoint y: 296, endPoint x: 984, endPoint y: 295, distance: 59.6
click at [969, 295] on div "z+f ZFCLEWV-01 for 20x20, zftsywv-02 for lumbar" at bounding box center [909, 295] width 315 height 43
copy div "zftsywv-02"
click at [969, 152] on div "[GEOGRAPHIC_DATA] | [GEOGRAPHIC_DATA] Foyer / Entry Pillows Team View Client Vi…" at bounding box center [656, 353] width 1312 height 706
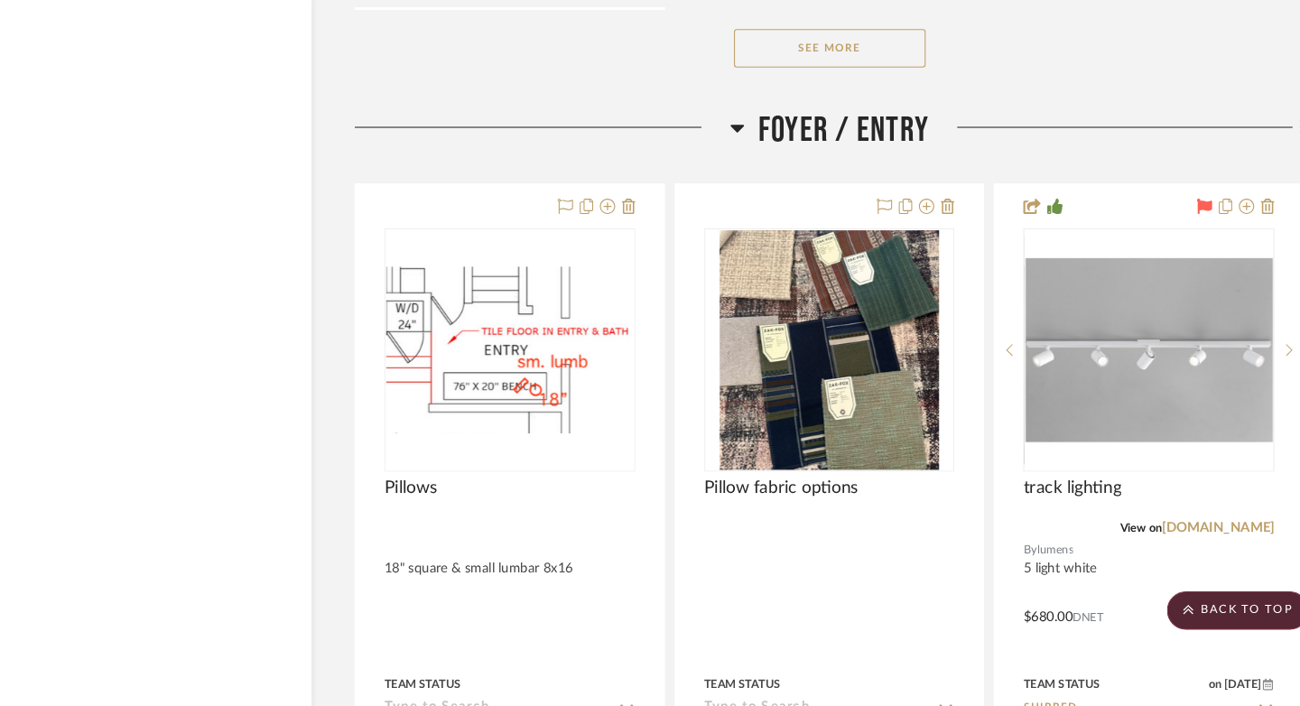
scroll to position [5498, 0]
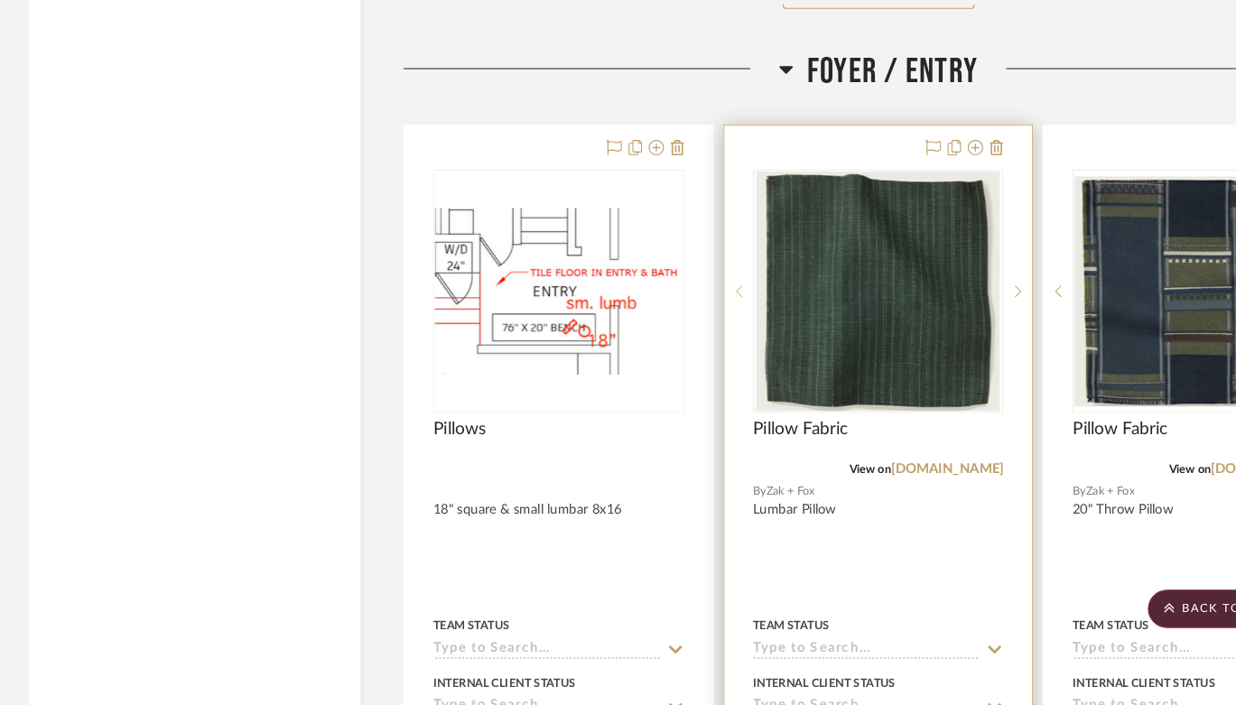
scroll to position [5548, 0]
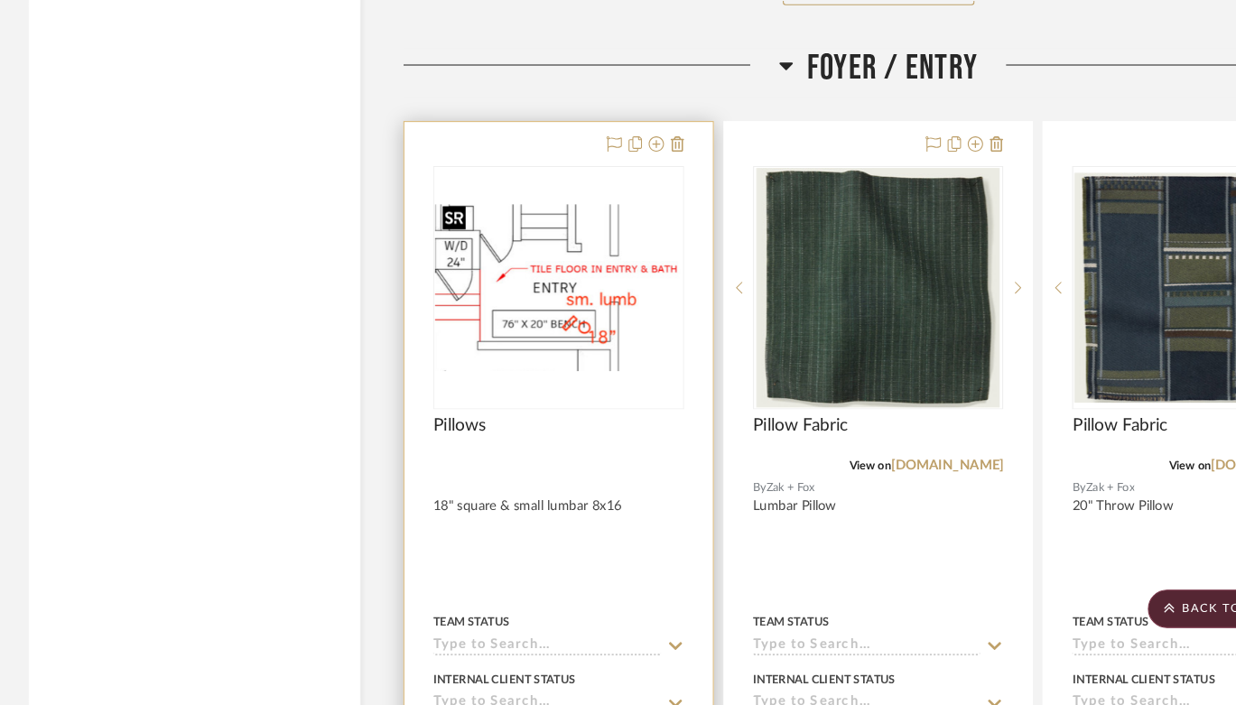
click at [532, 280] on img "0" at bounding box center [526, 312] width 233 height 157
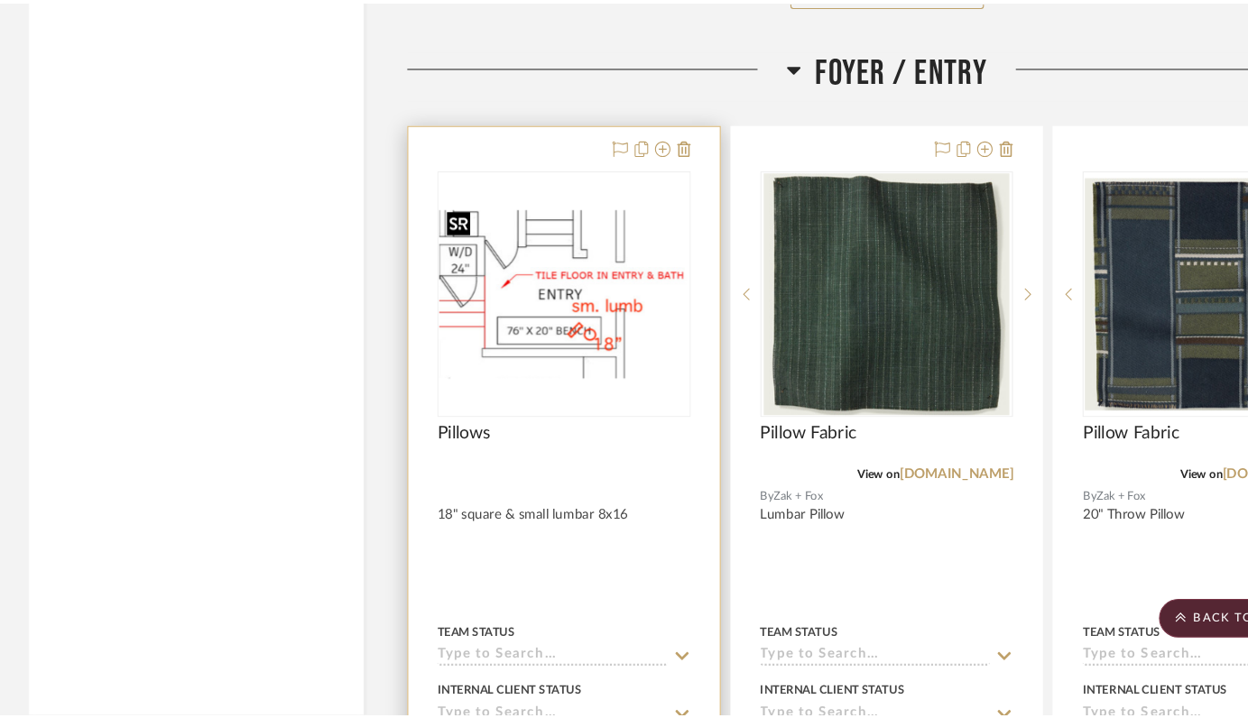
scroll to position [0, 0]
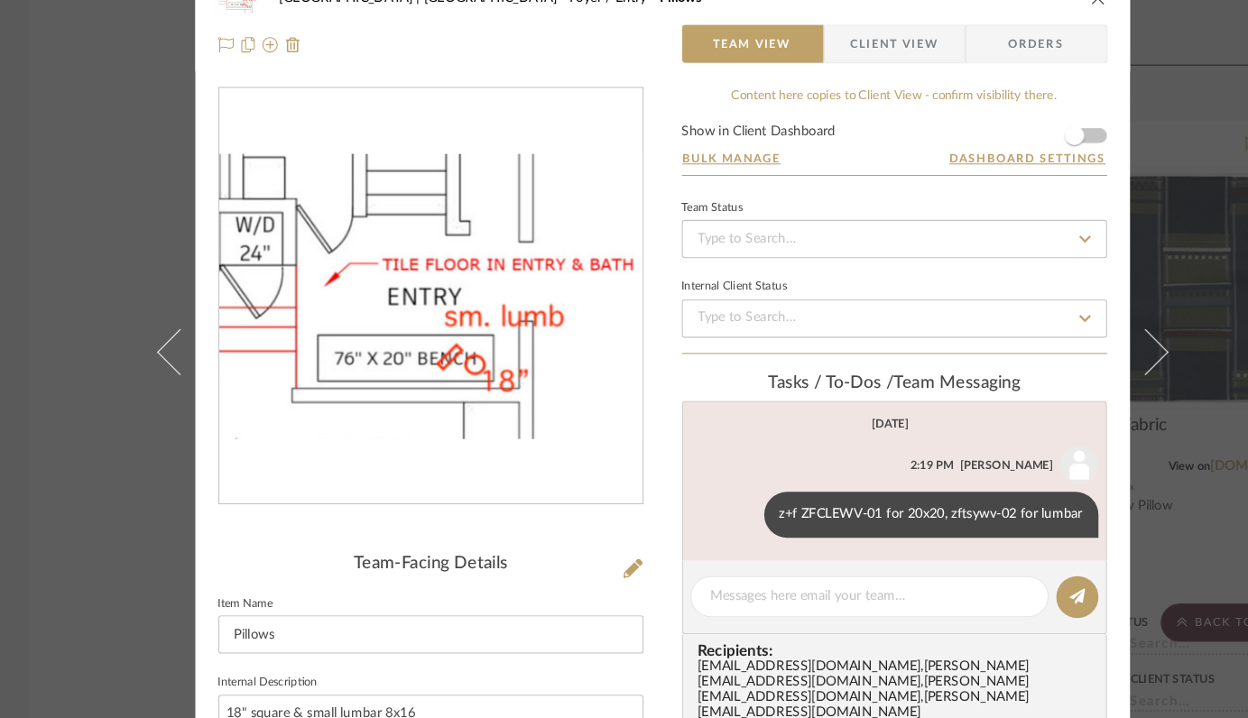
click at [1028, 43] on icon "close" at bounding box center [1035, 39] width 14 height 14
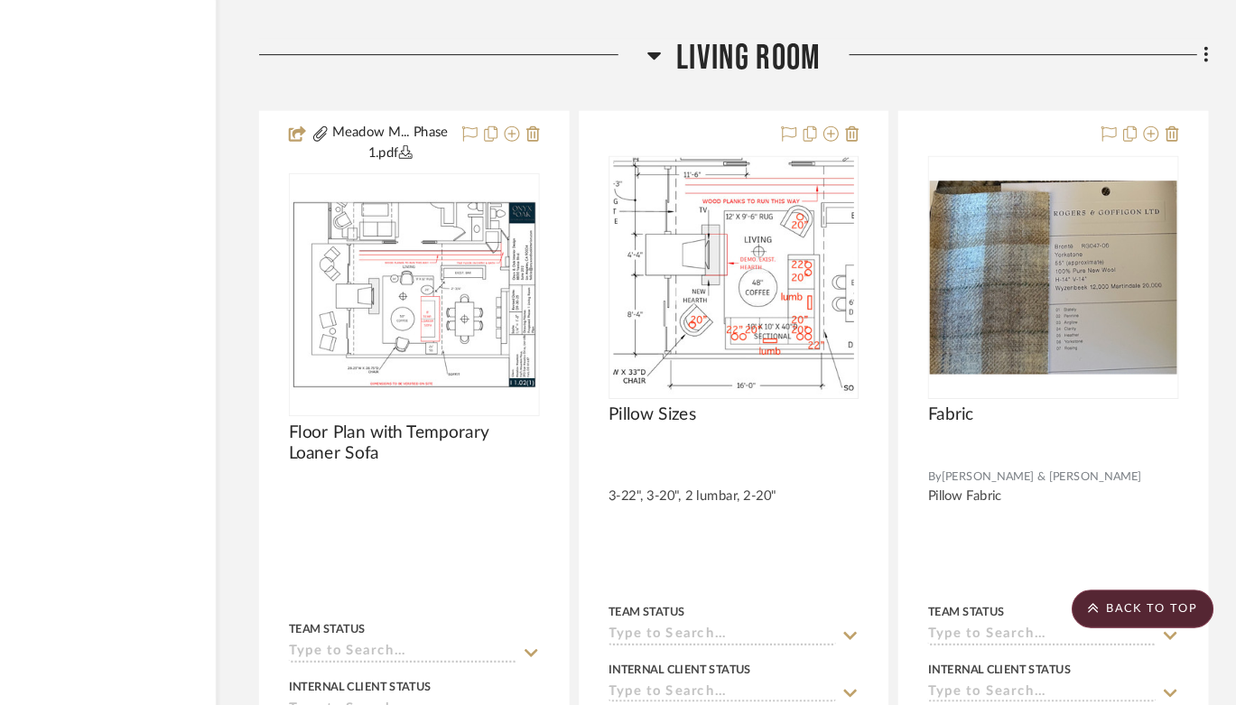
scroll to position [15160, 64]
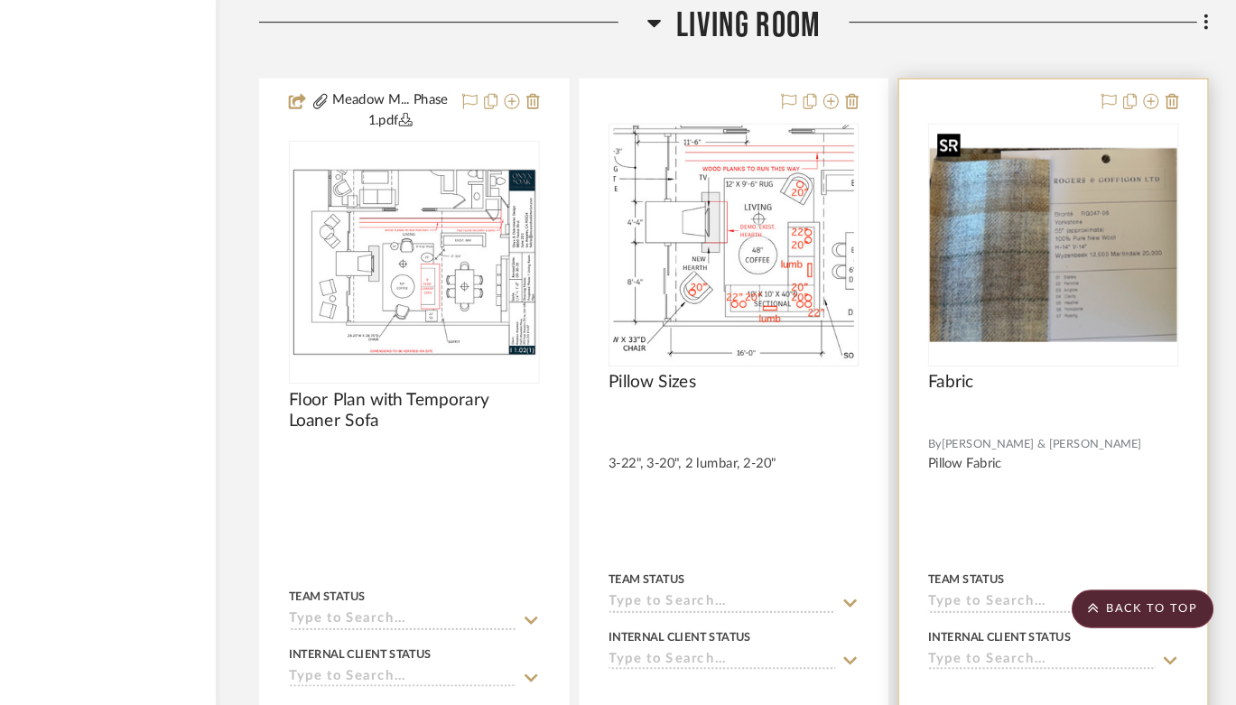
click at [1034, 252] on img "0" at bounding box center [1064, 272] width 233 height 182
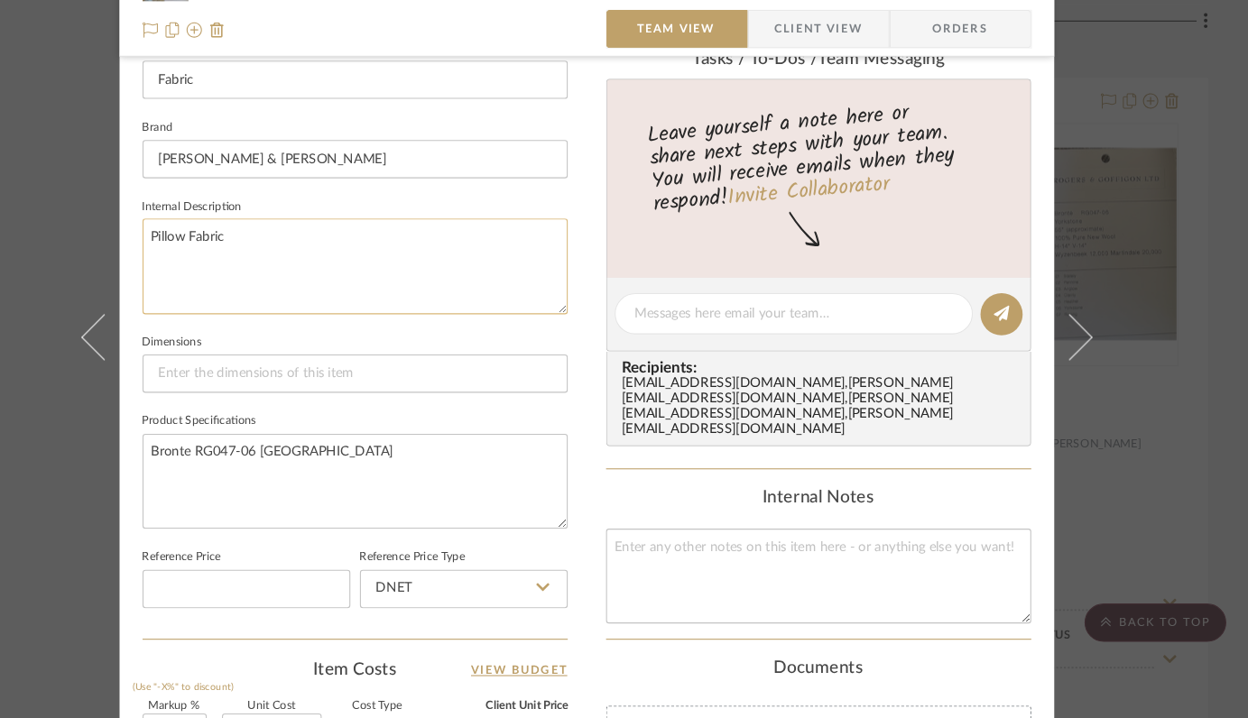
scroll to position [565, 0]
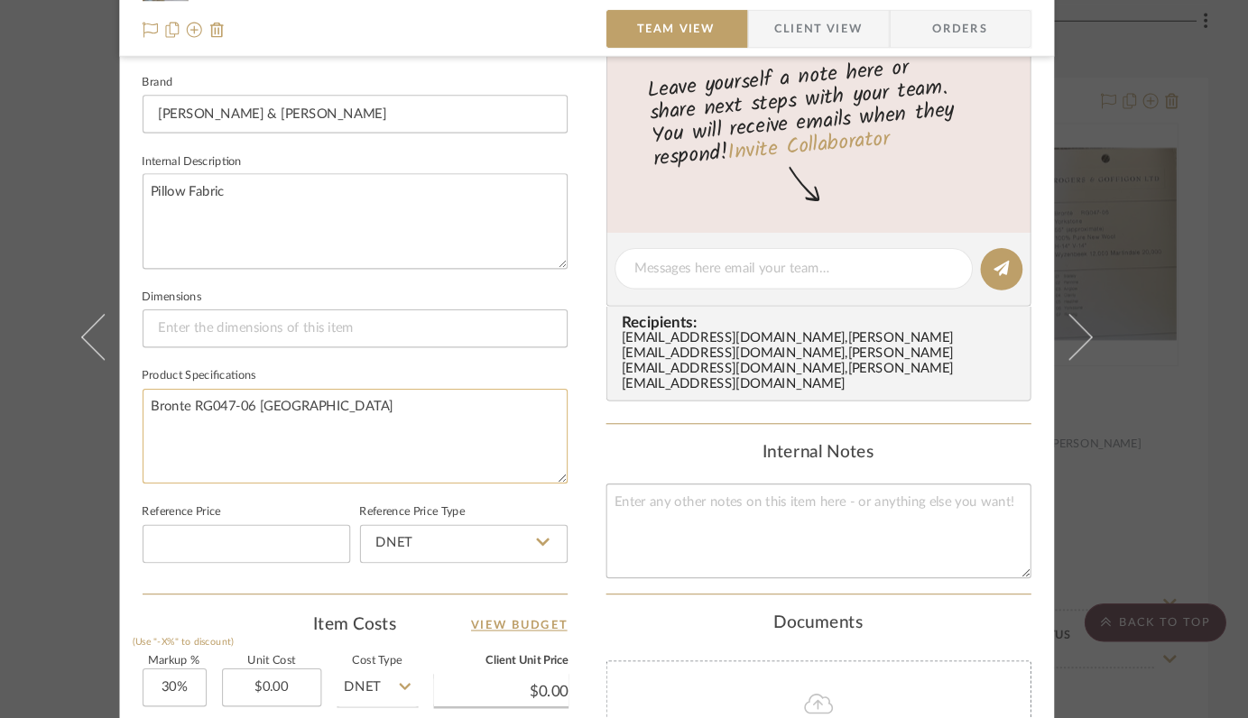
click at [399, 422] on textarea "Bronte RG047-06 Yorkshire" at bounding box center [406, 452] width 401 height 89
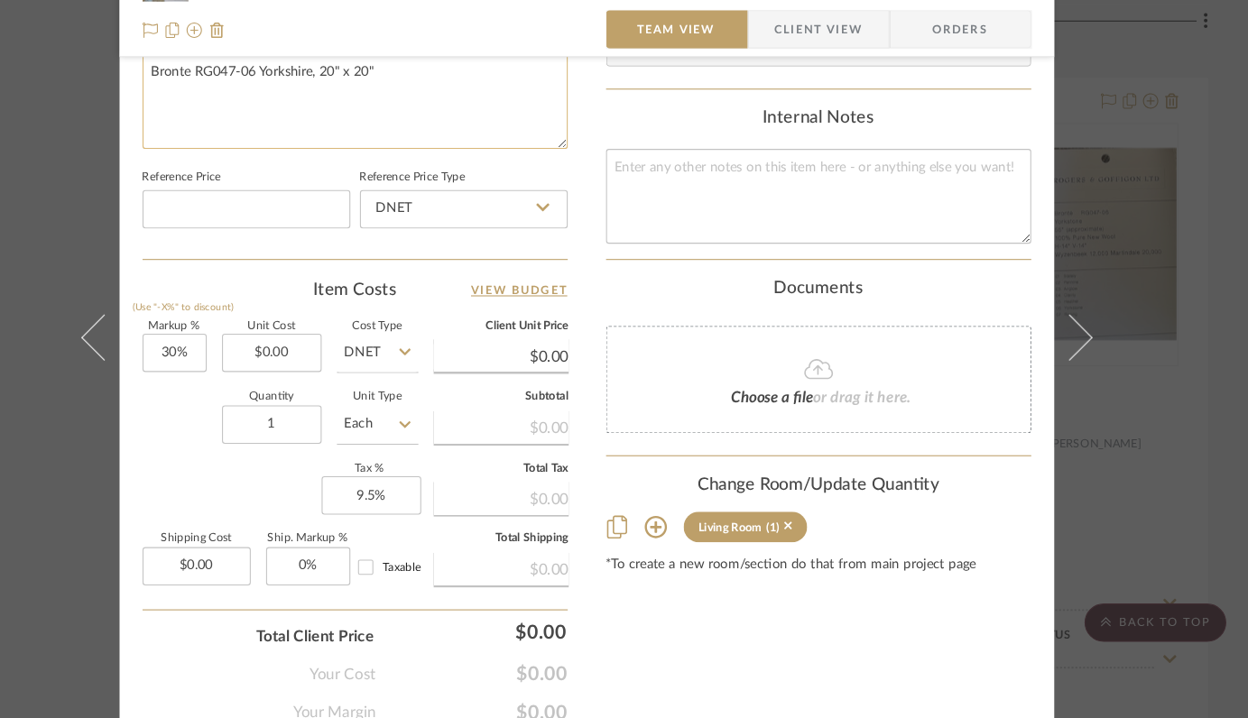
scroll to position [956, 0]
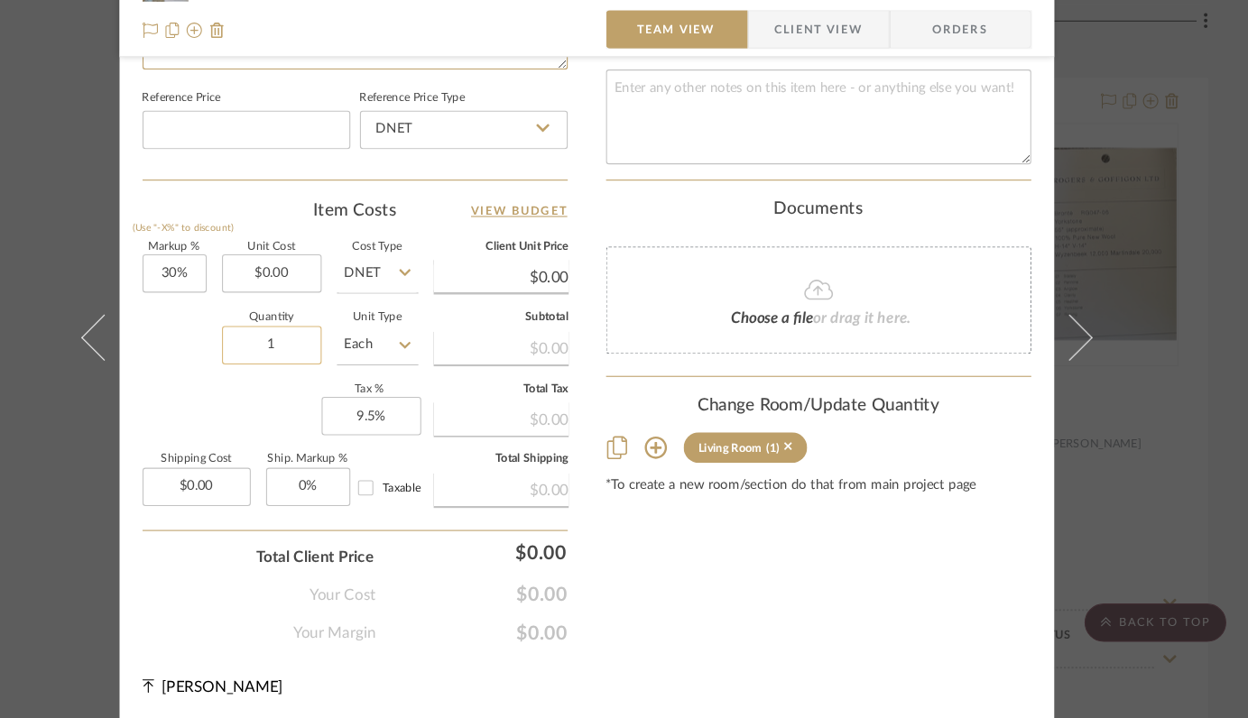
type textarea "Bronte RG047-06 Yorkshire, 20" x 20""
click at [339, 365] on input "1" at bounding box center [328, 366] width 94 height 36
type input "2"
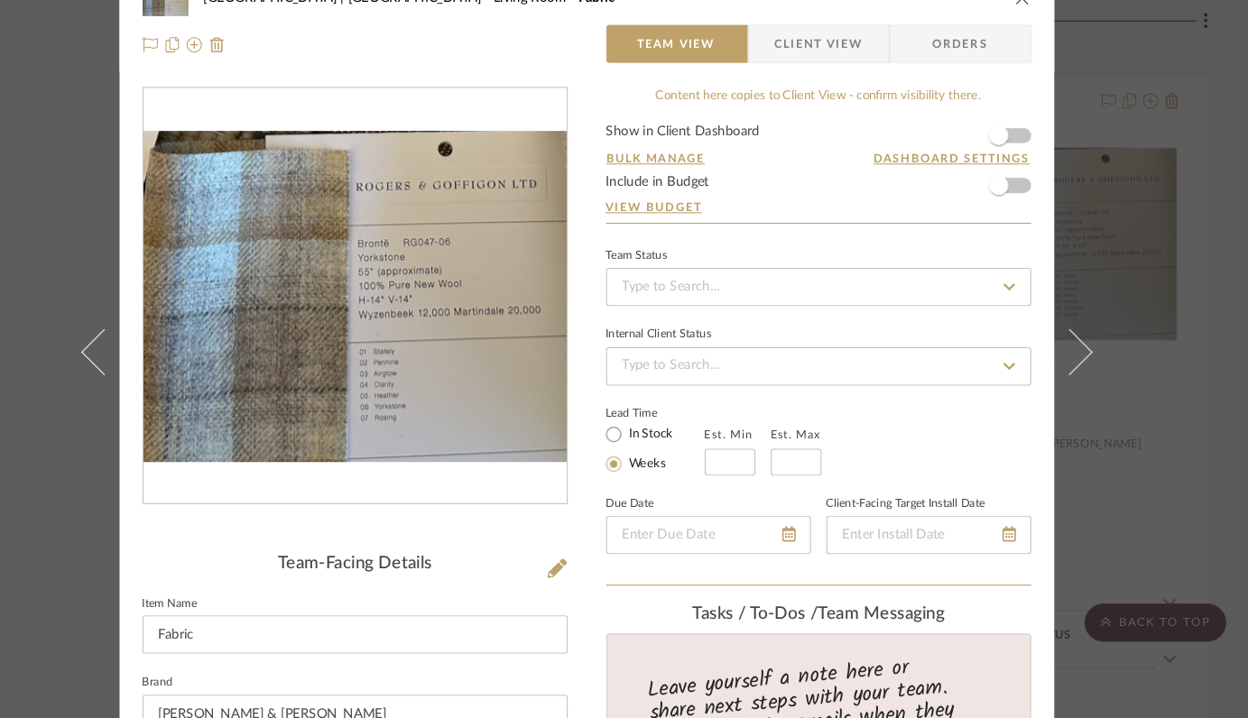
click at [1028, 42] on icon "close" at bounding box center [1035, 39] width 14 height 14
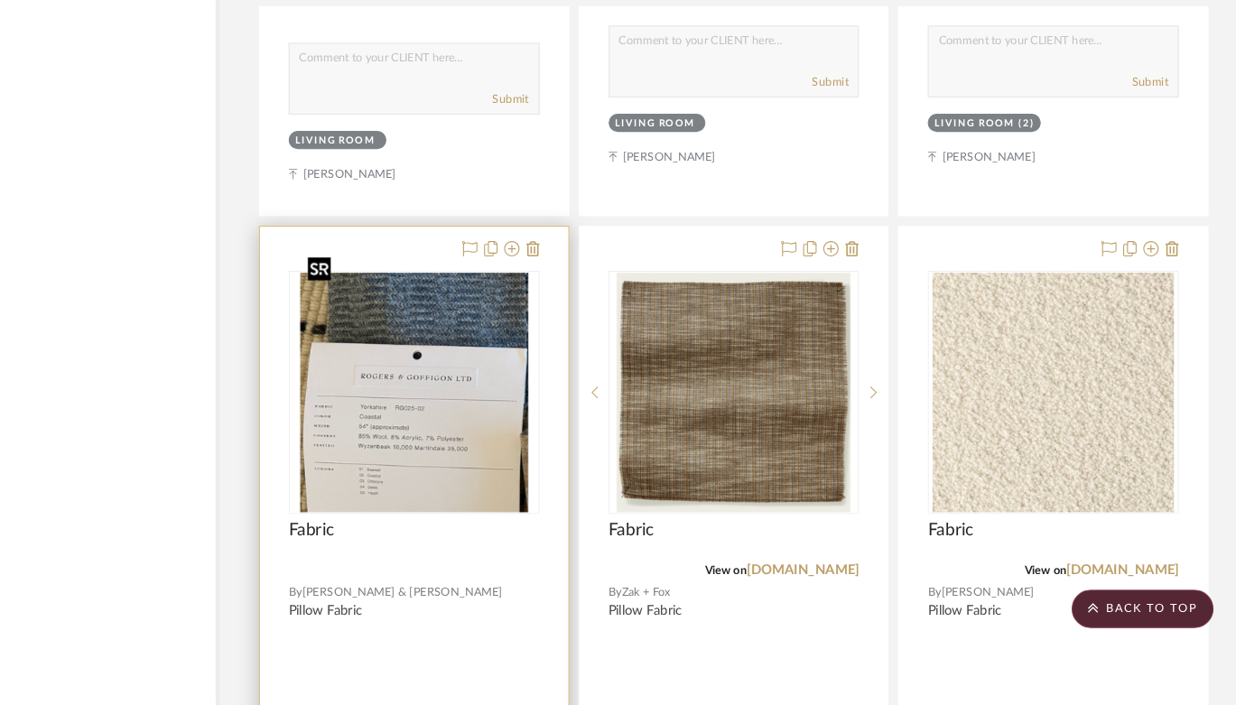
scroll to position [15877, 64]
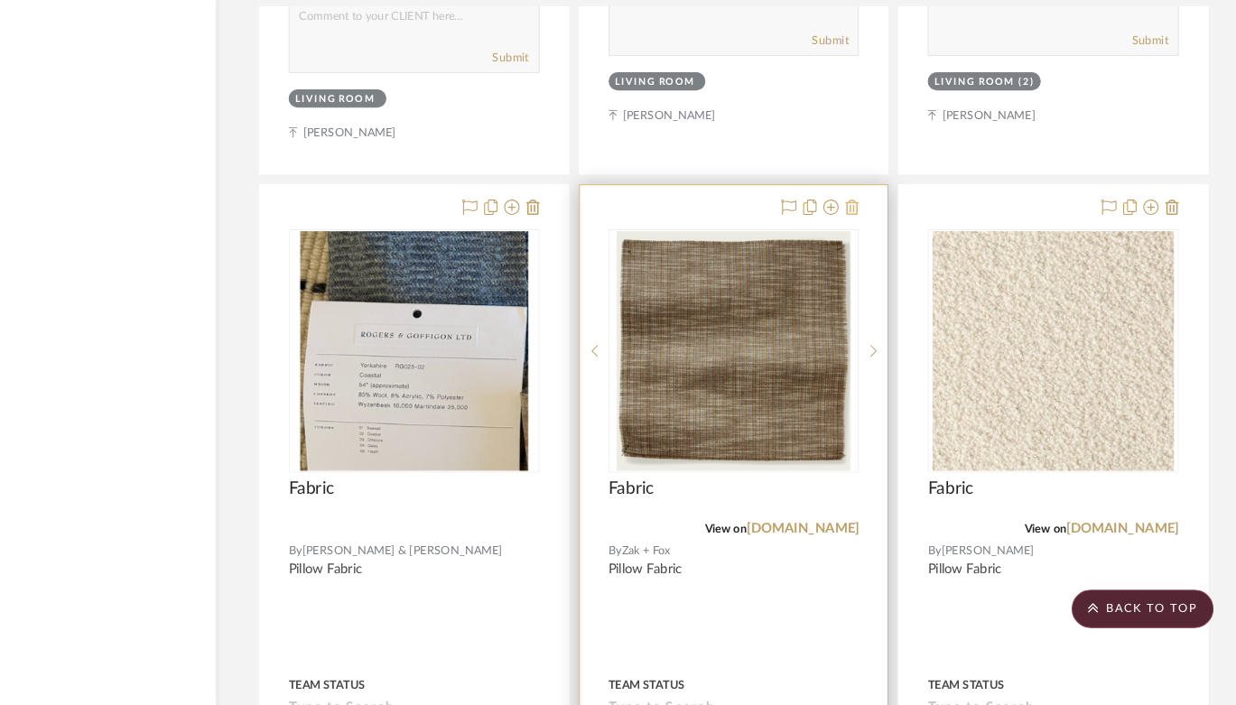
click at [879, 229] on icon at bounding box center [874, 236] width 13 height 14
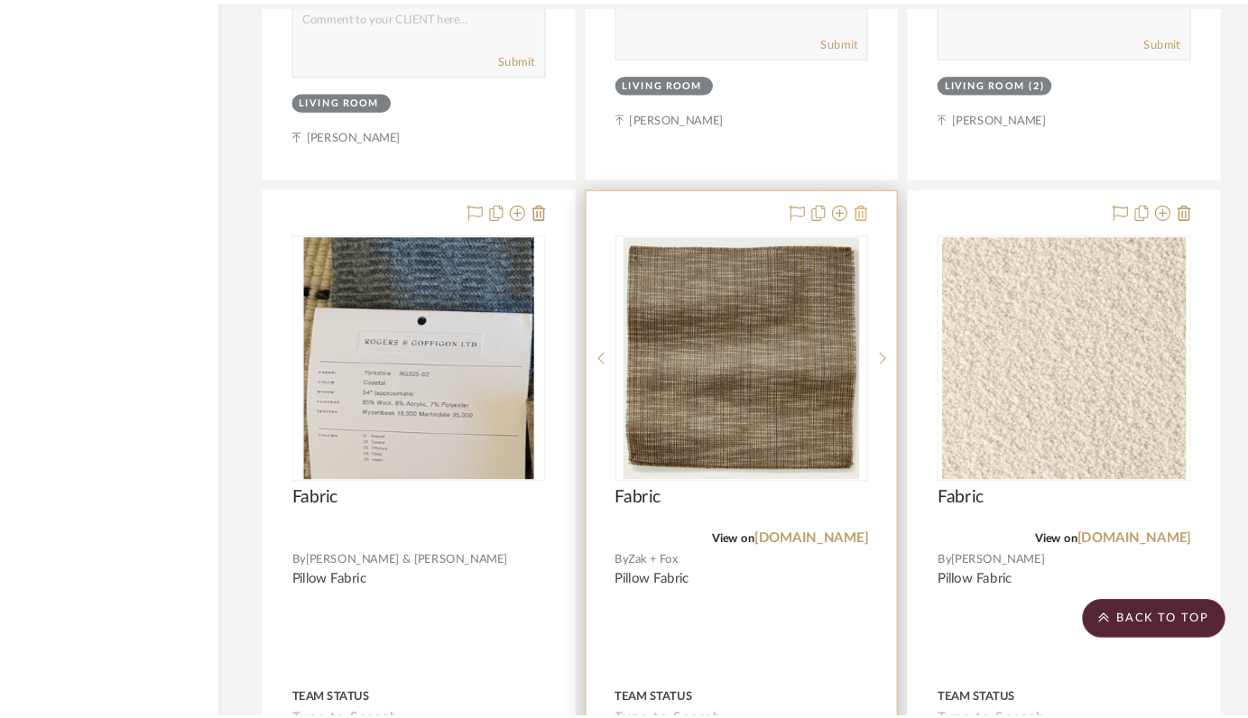
scroll to position [0, 0]
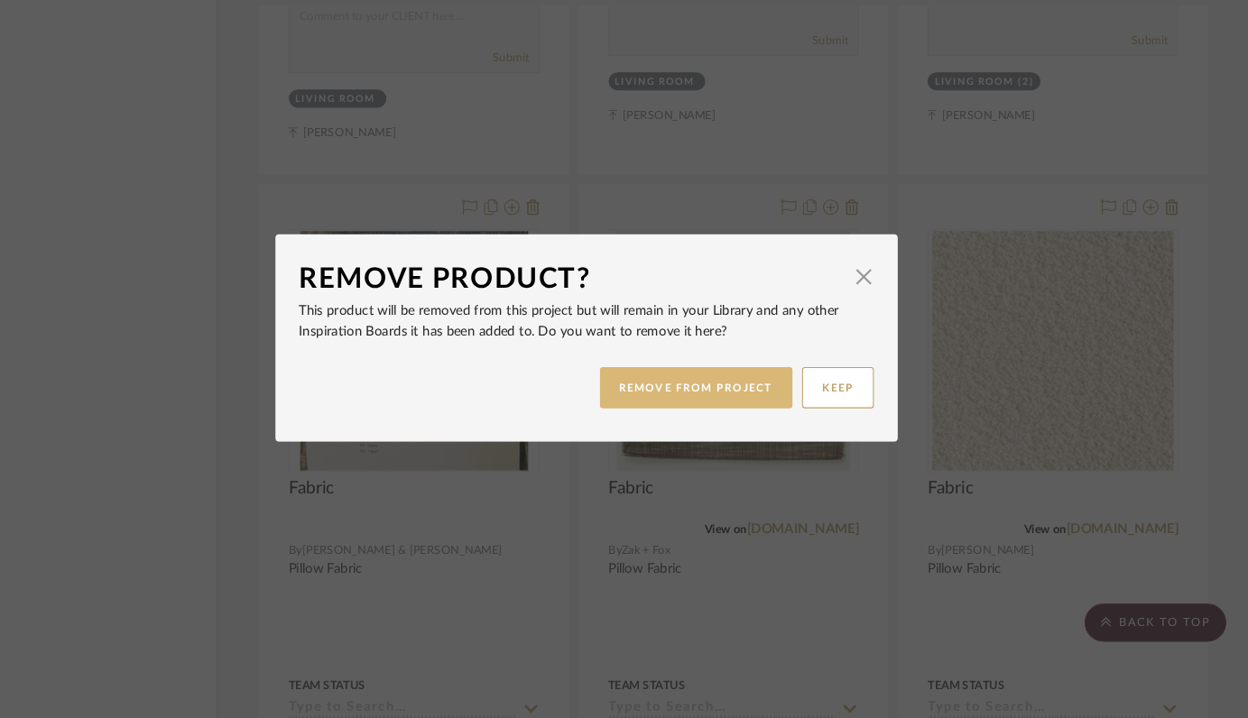
click at [750, 412] on button "REMOVE FROM PROJECT" at bounding box center [727, 406] width 181 height 39
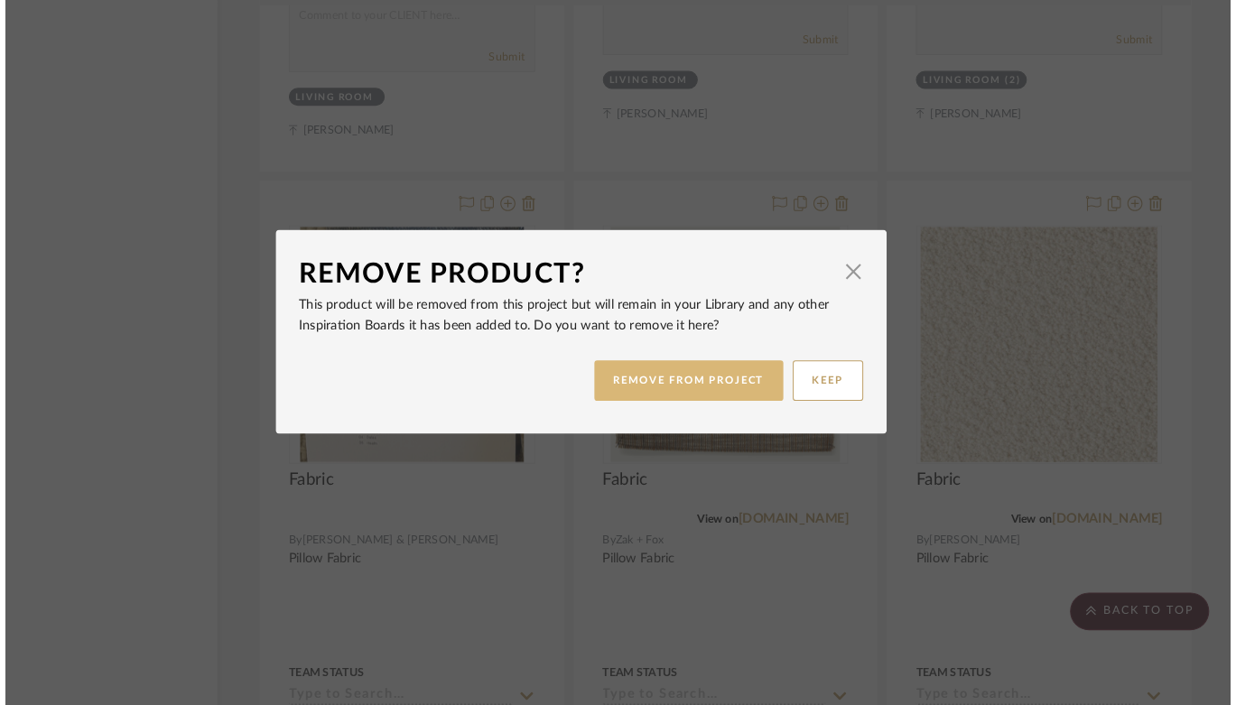
scroll to position [15877, 64]
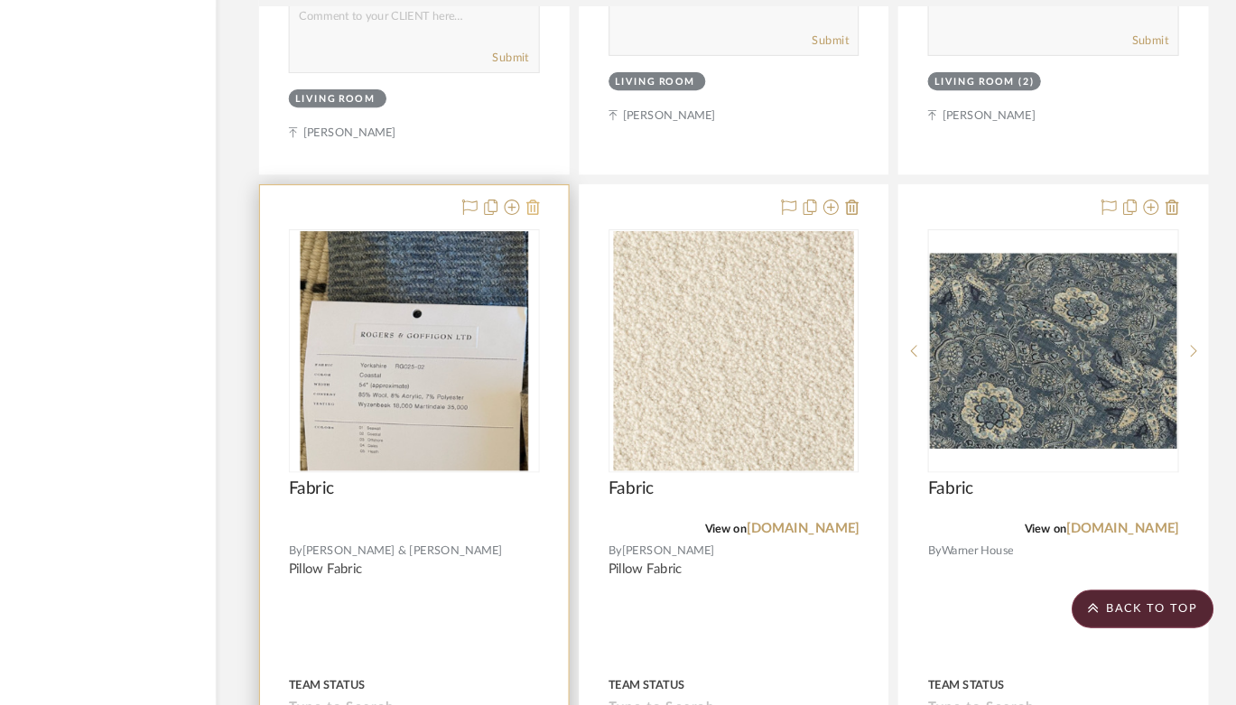
click at [570, 229] on icon at bounding box center [574, 236] width 13 height 14
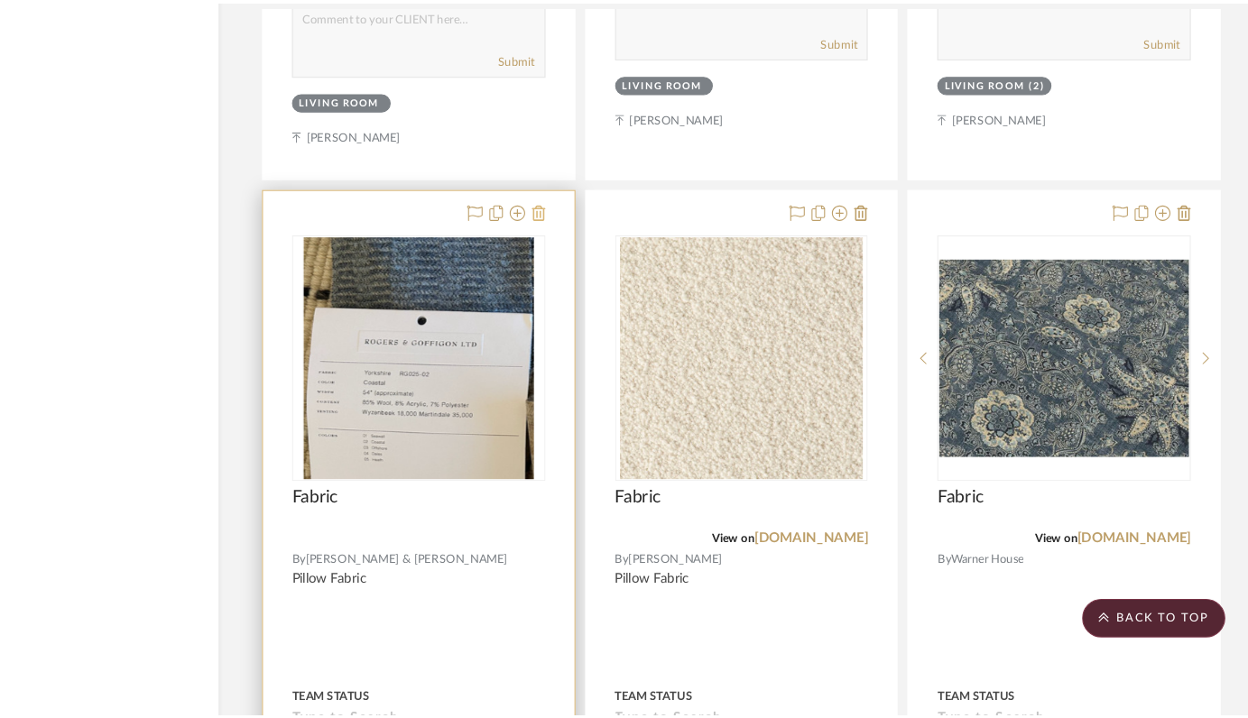
scroll to position [0, 0]
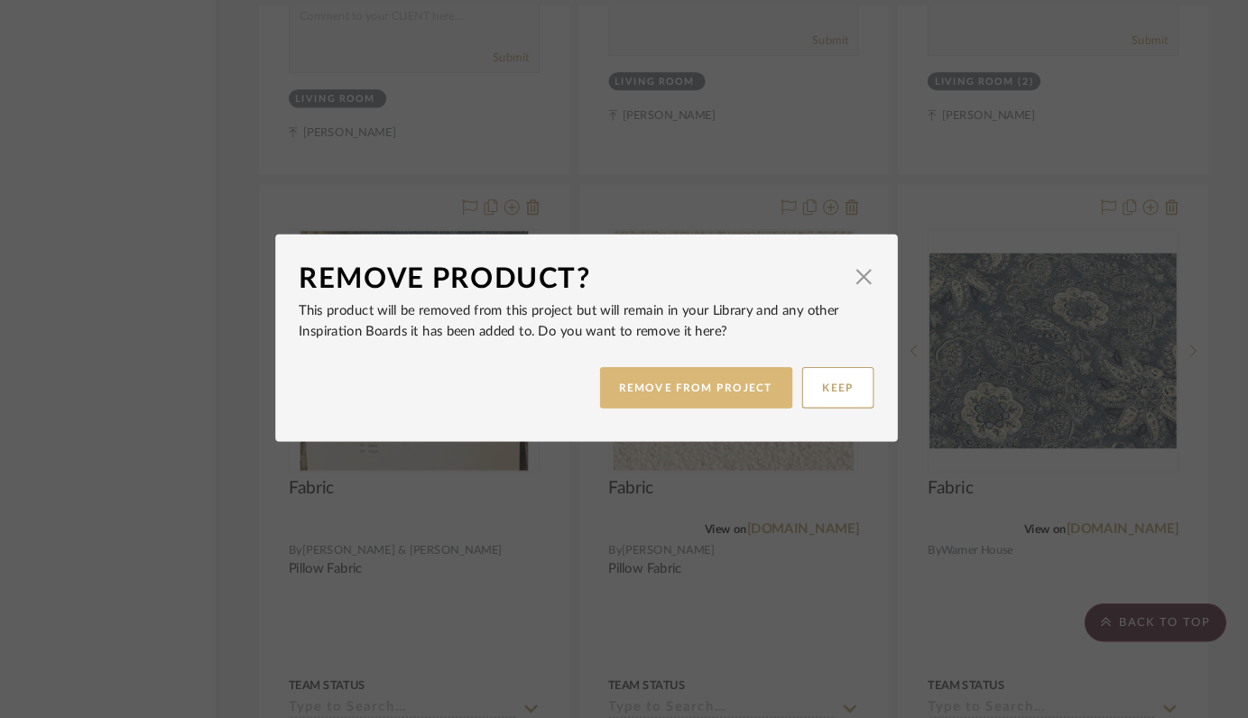
click at [676, 395] on button "REMOVE FROM PROJECT" at bounding box center [727, 406] width 181 height 39
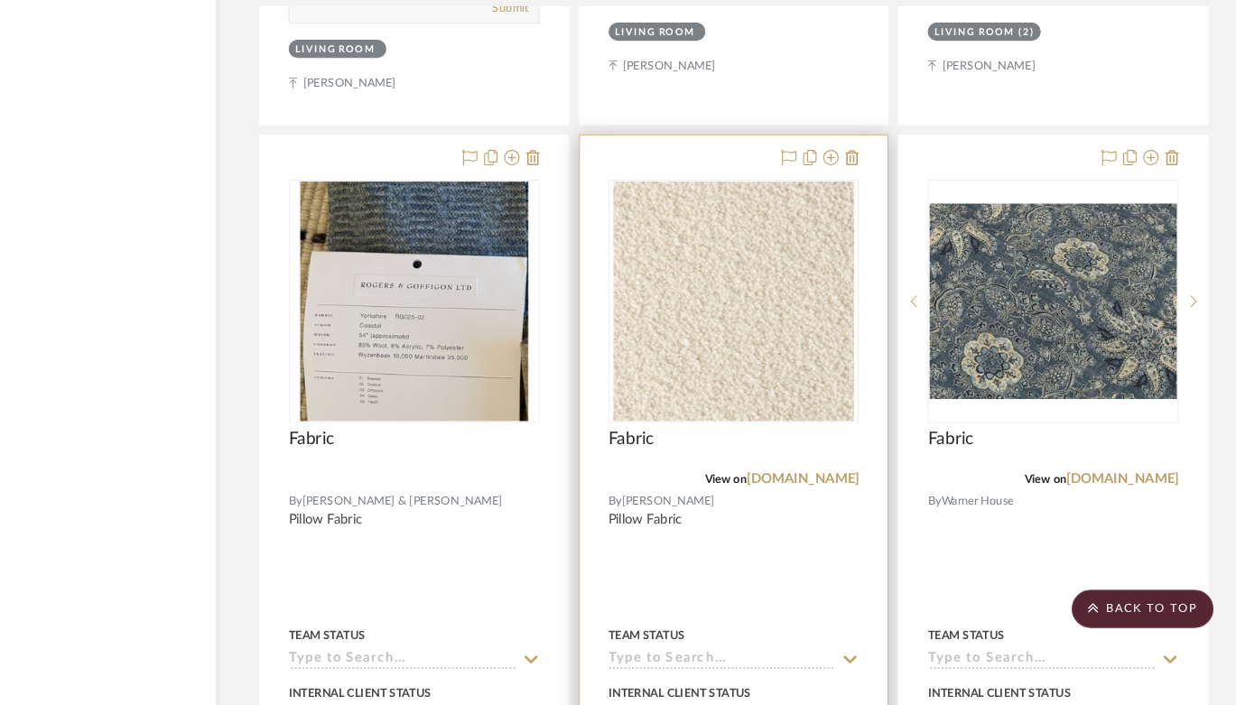
scroll to position [15931, 64]
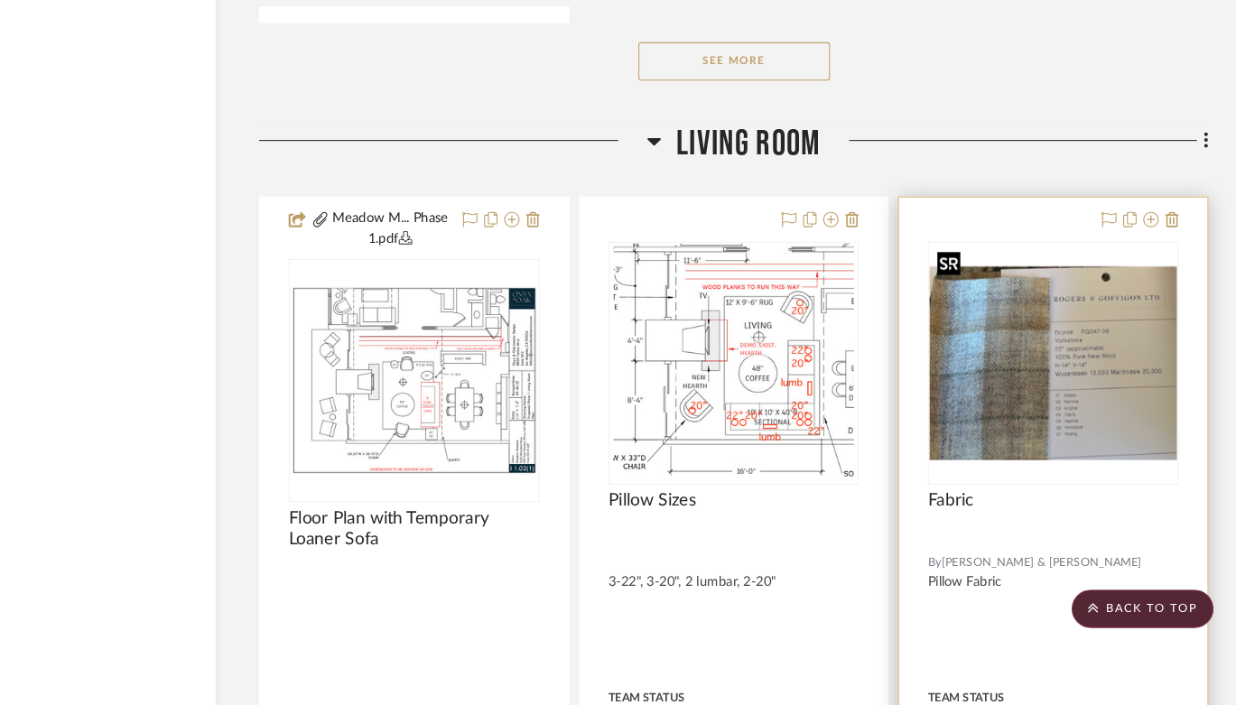
click at [1140, 352] on img "0" at bounding box center [1064, 383] width 233 height 182
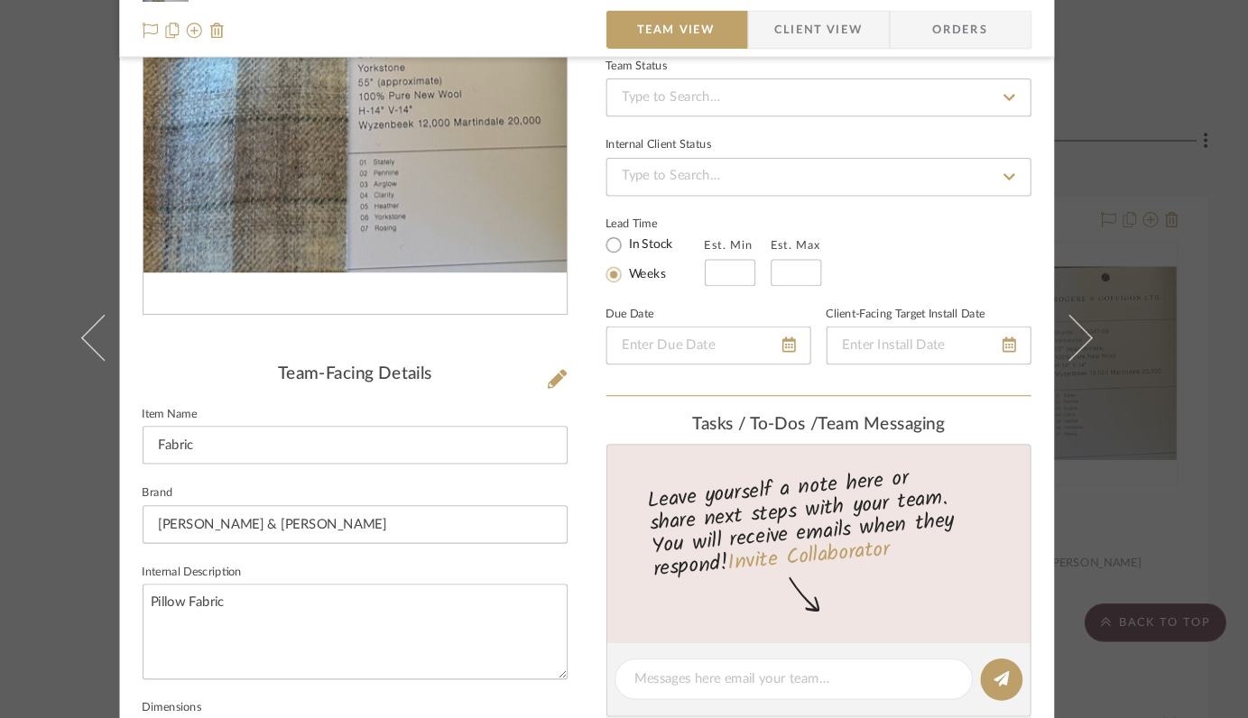
scroll to position [0, 0]
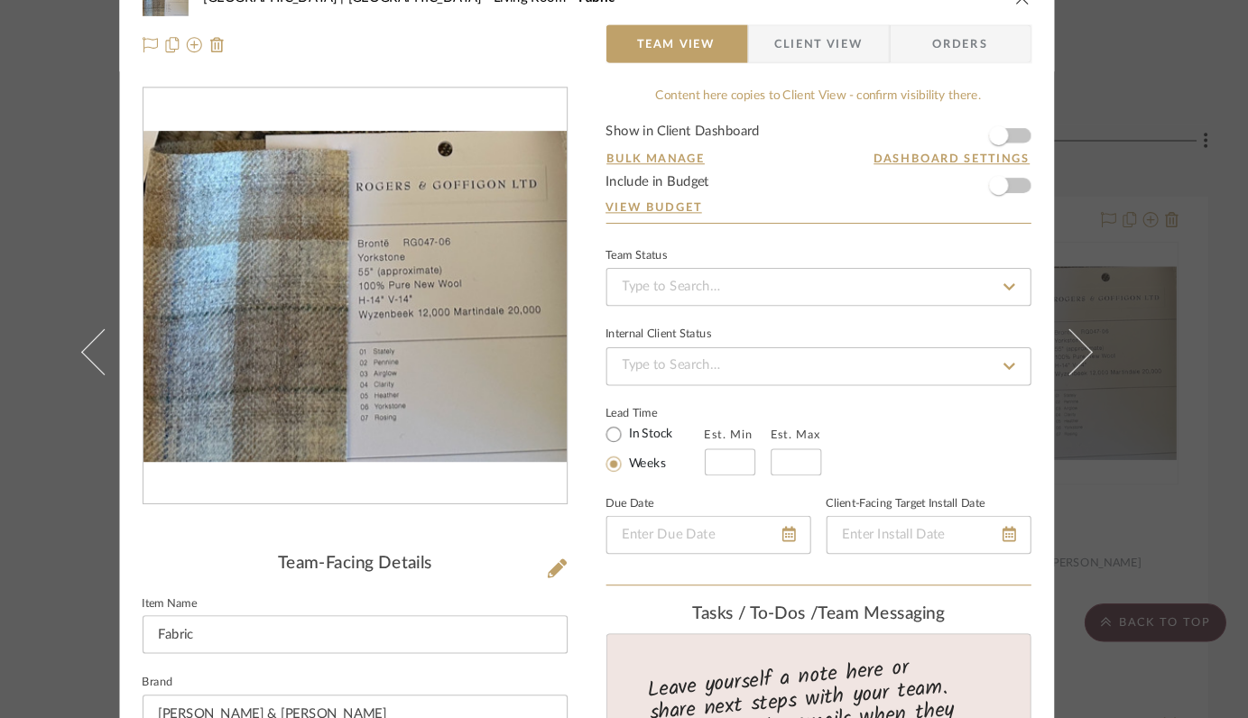
click at [1030, 46] on button "close" at bounding box center [1035, 39] width 16 height 16
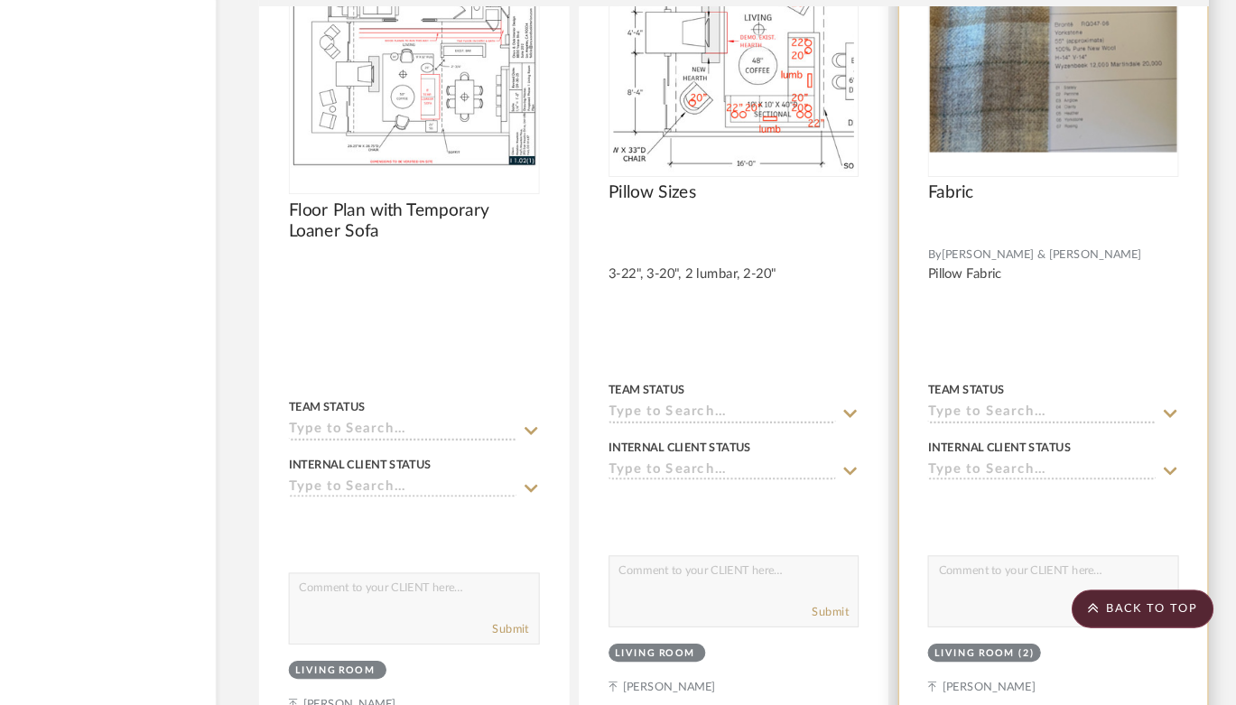
scroll to position [15691, 64]
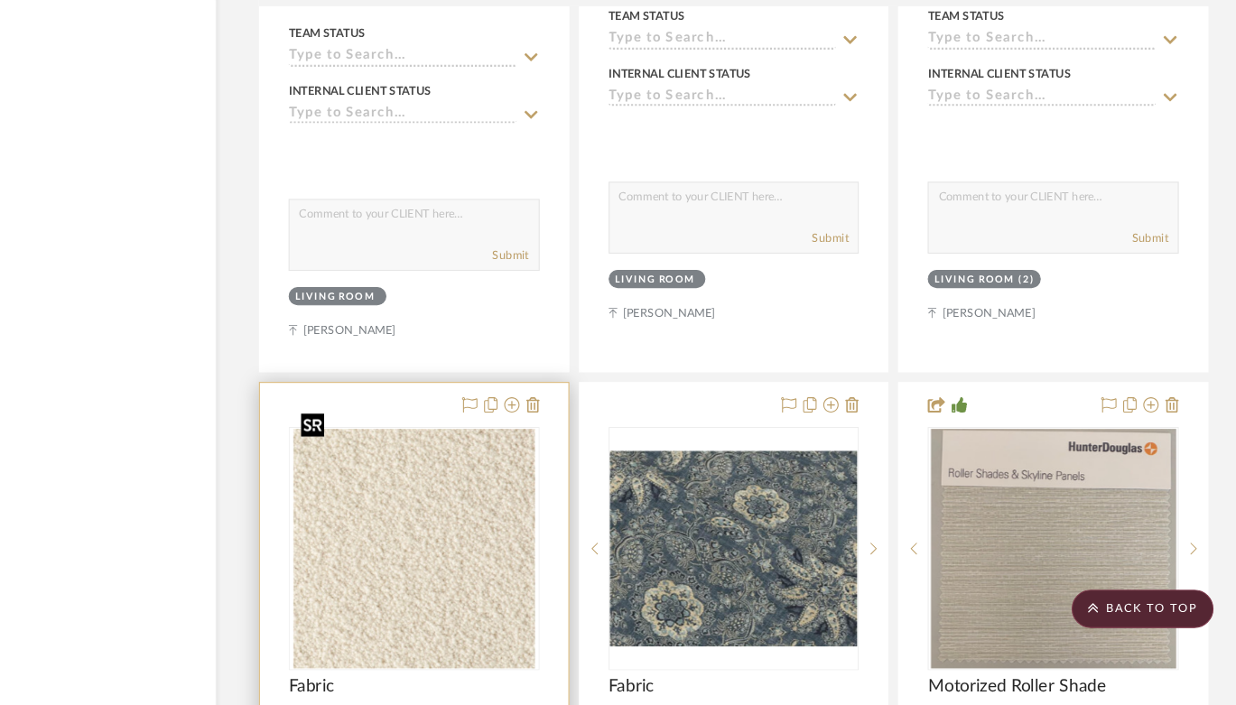
click at [461, 514] on img "0" at bounding box center [461, 558] width 227 height 226
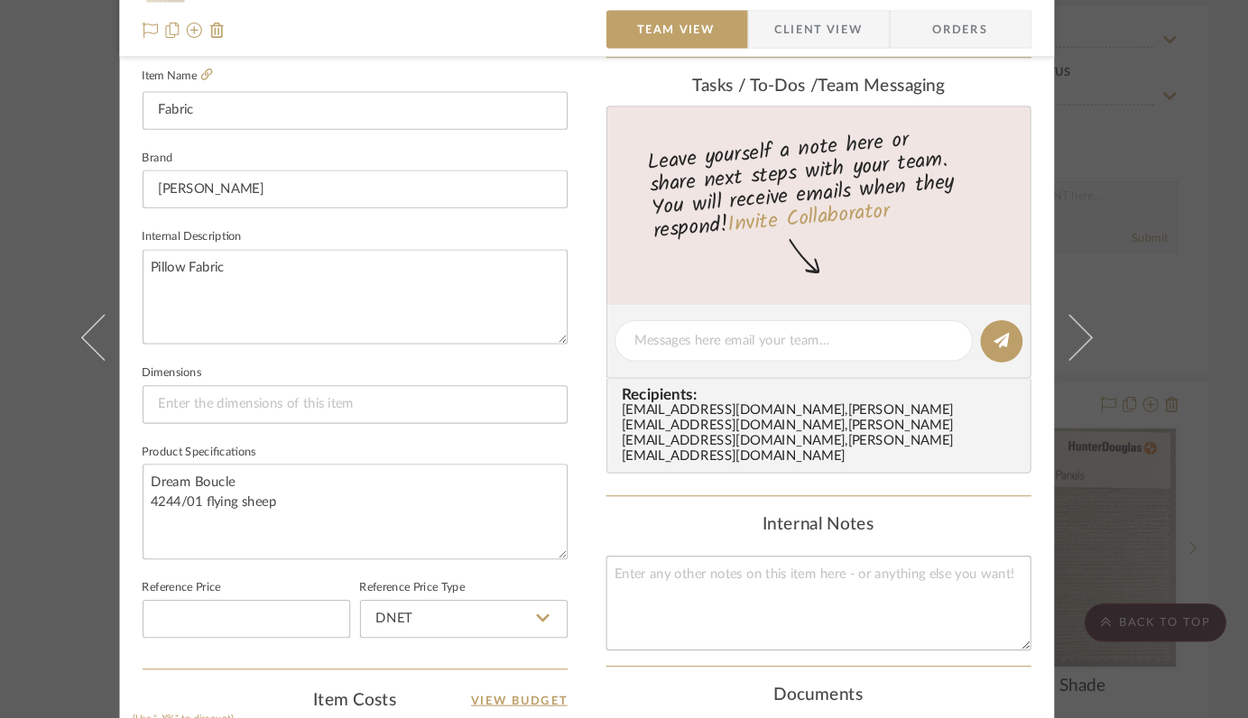
scroll to position [501, 0]
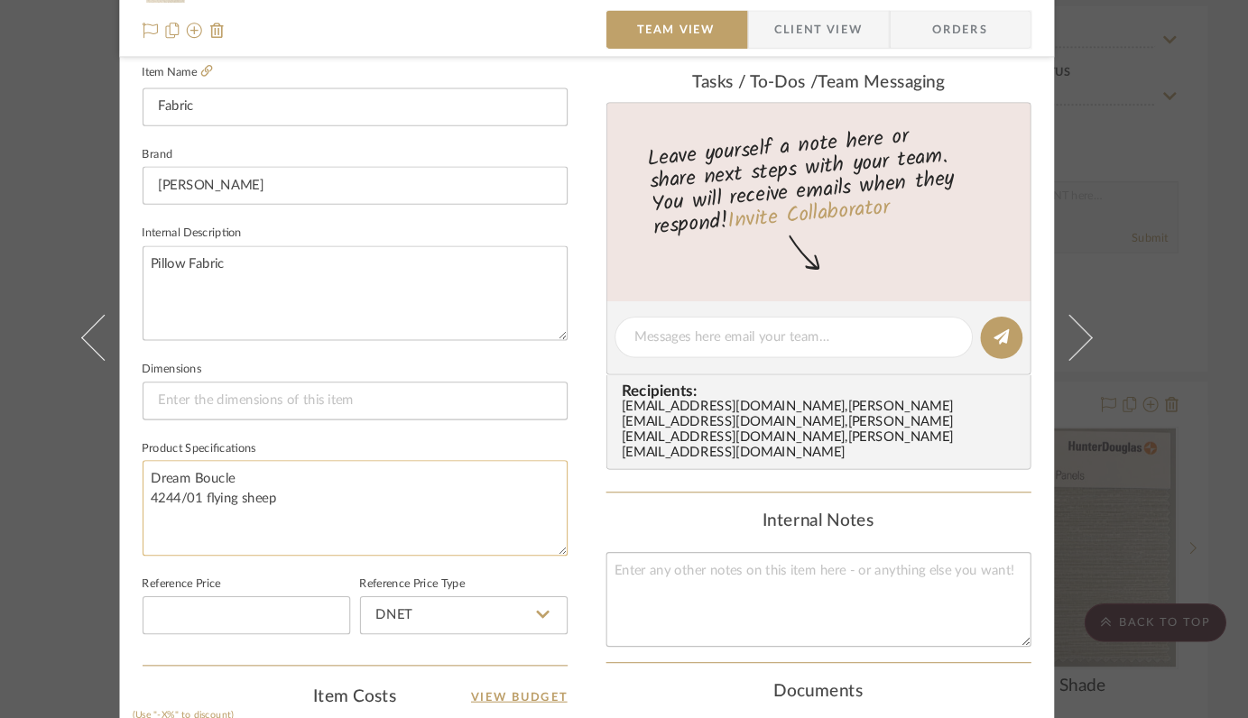
click at [433, 489] on textarea "Dream Boucle 4244/01 flying sheep" at bounding box center [406, 519] width 401 height 89
click at [431, 508] on textarea "Dream Boucle 4244/01 flying sheep" at bounding box center [406, 519] width 401 height 89
click at [360, 506] on textarea "Dream Boucle 4244/01 flying sheep 3-22" pillows" at bounding box center [406, 519] width 401 height 89
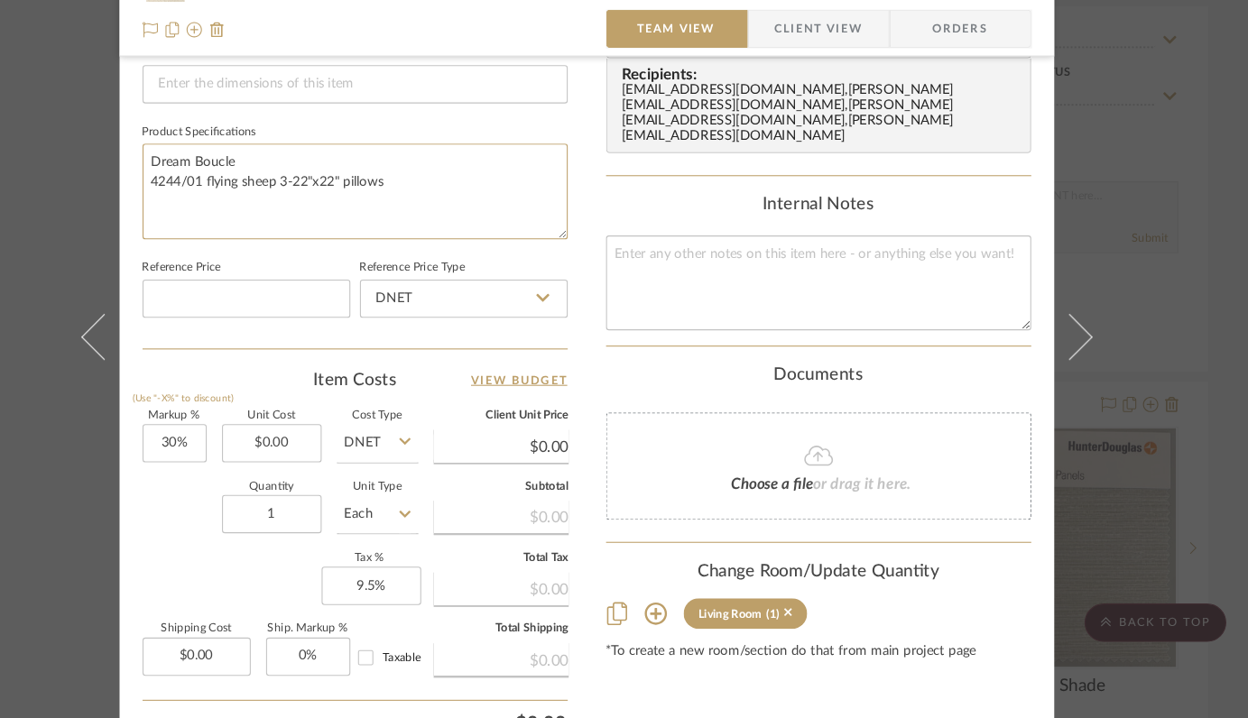
scroll to position [811, 0]
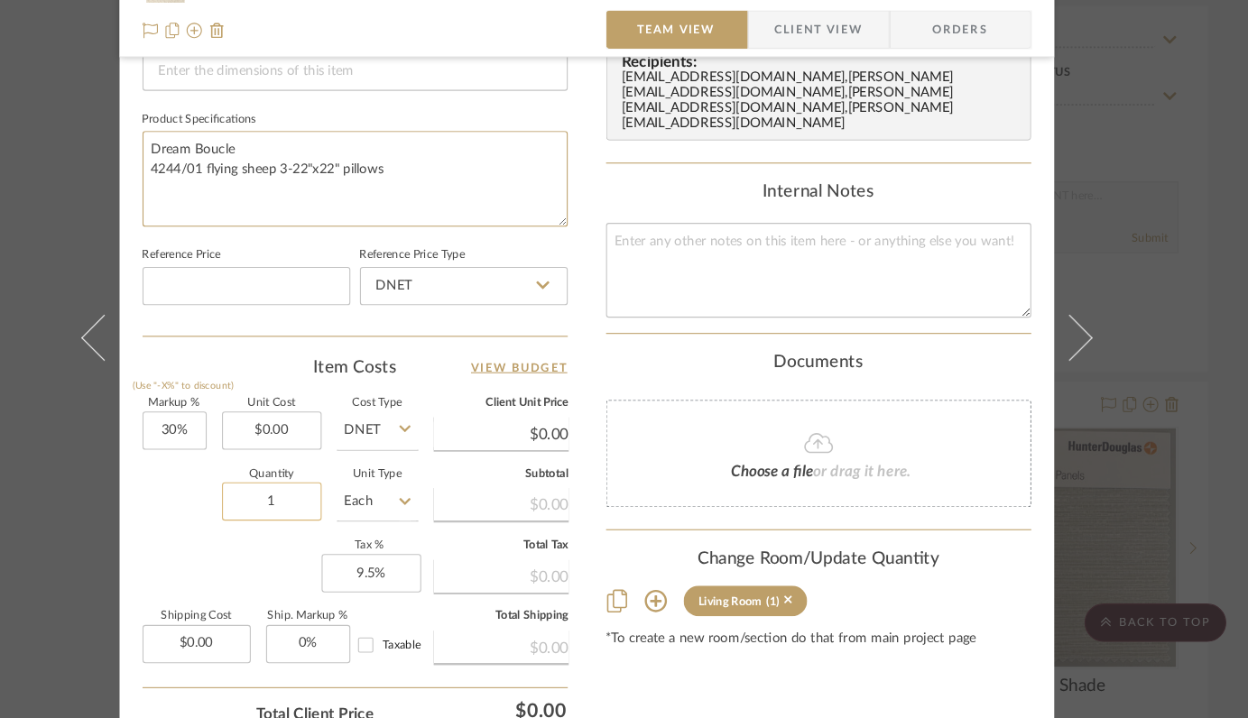
type textarea "Dream Boucle 4244/01 flying sheep 3-22"x22" pillows"
click at [334, 507] on input "1" at bounding box center [328, 514] width 94 height 36
type input "3"
click at [284, 568] on div "Markup % (Use "-X%" to discount) 30% Unit Cost $0.00 Cost Type DNET Client Unit…" at bounding box center [406, 548] width 401 height 264
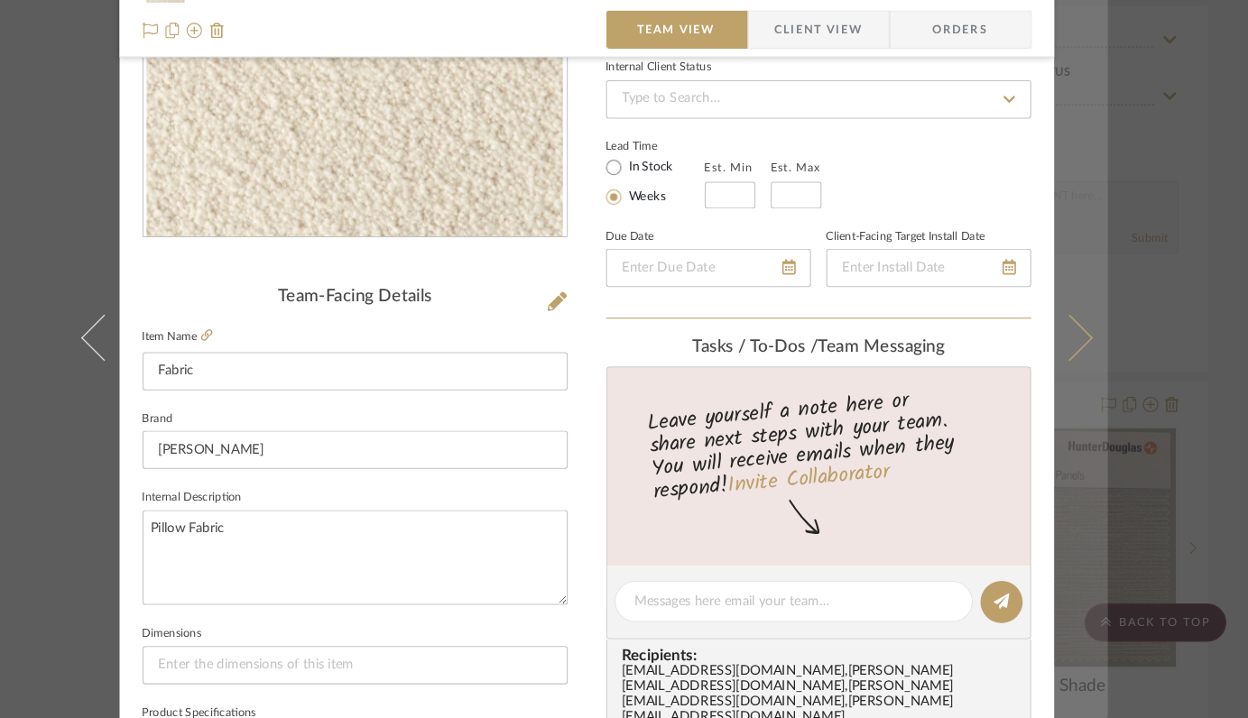
scroll to position [0, 0]
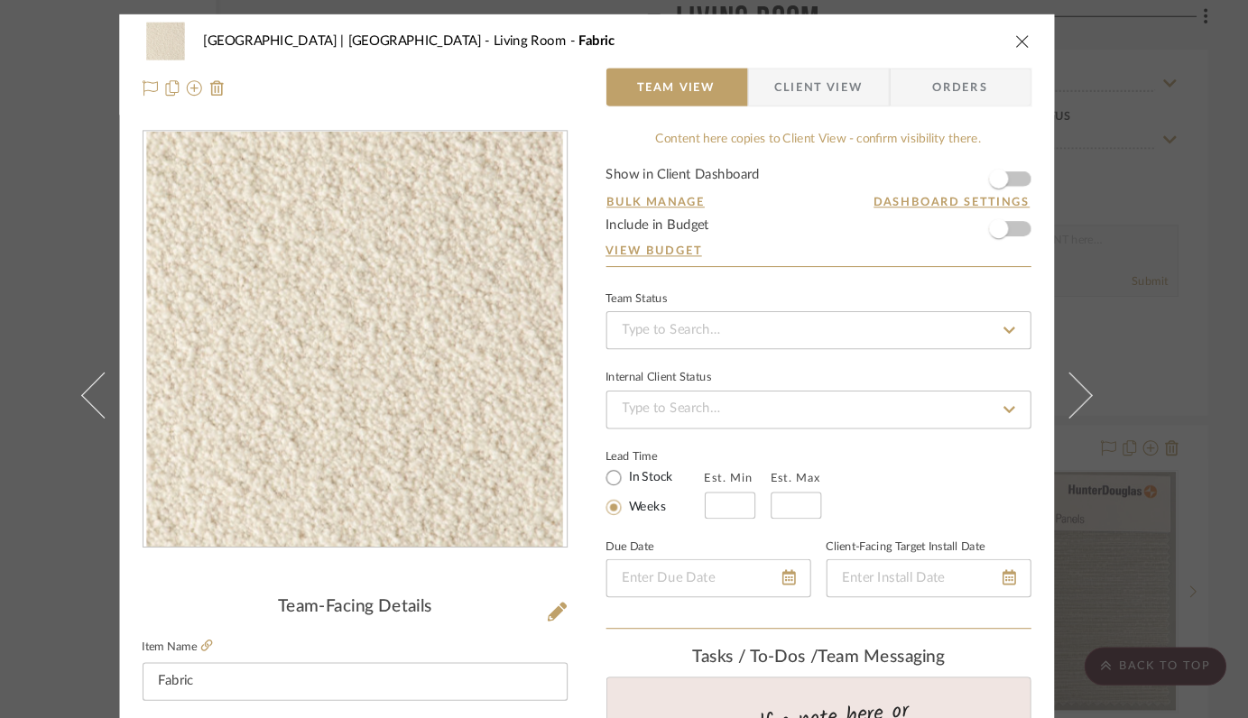
click at [1028, 35] on icon "close" at bounding box center [1035, 39] width 14 height 14
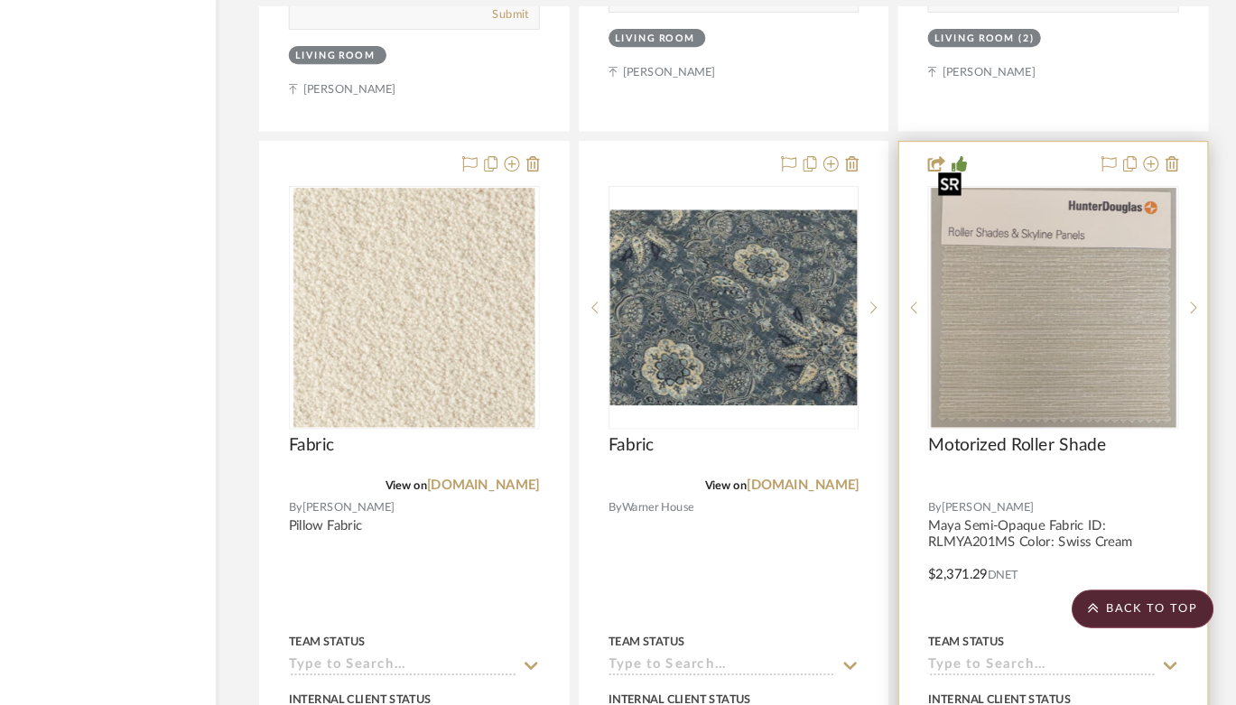
scroll to position [15949, 64]
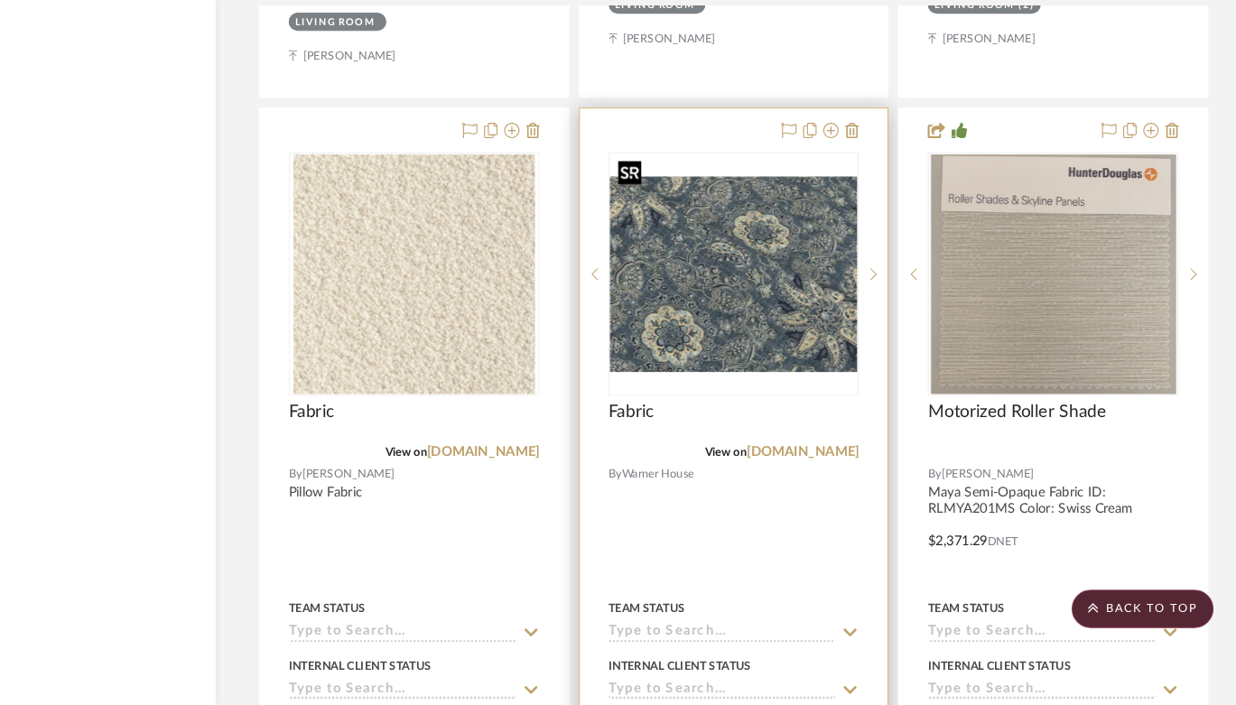
click at [819, 299] on img "0" at bounding box center [763, 300] width 233 height 185
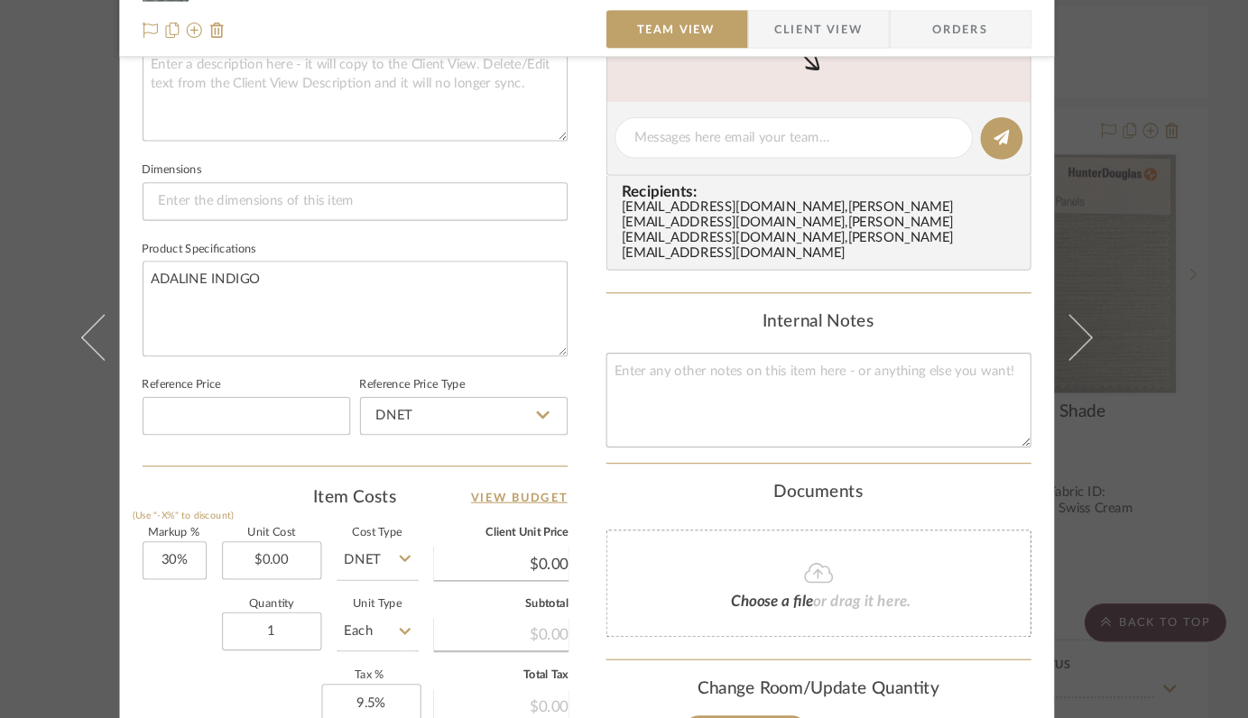
scroll to position [723, 0]
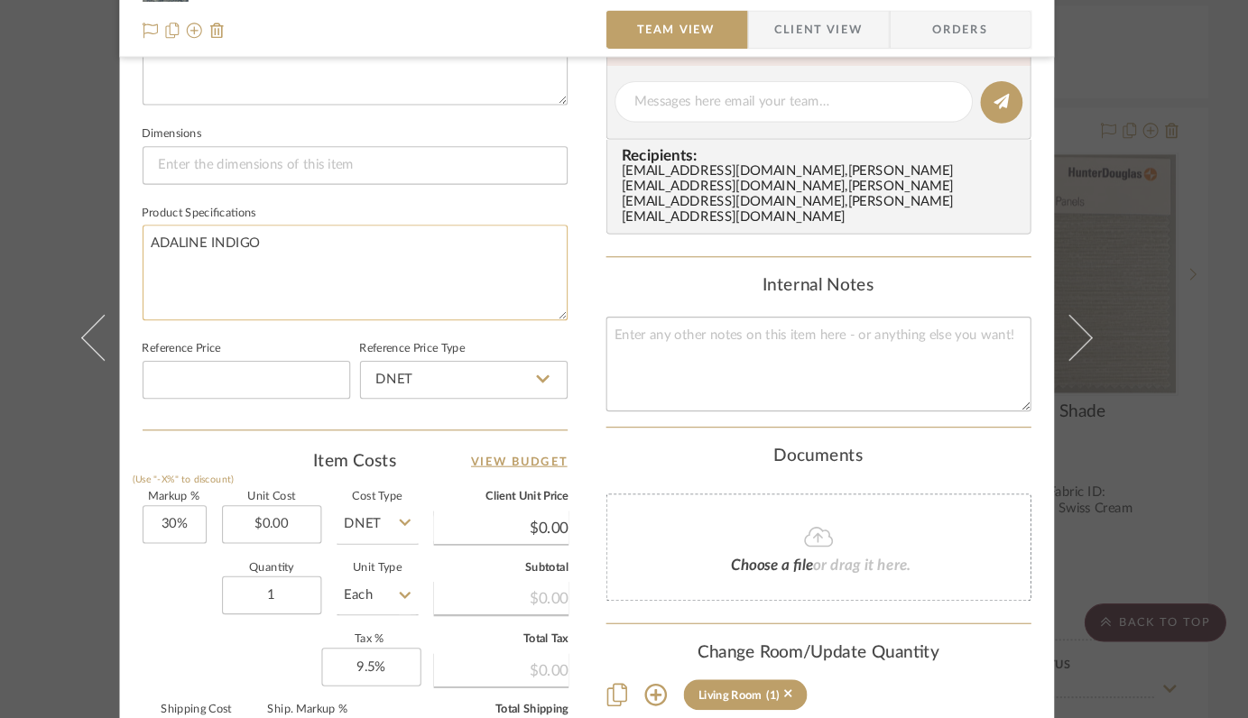
click at [357, 266] on textarea "ADALINE INDIGO" at bounding box center [406, 297] width 401 height 89
click at [337, 267] on textarea "ADALINE INDIGO 3-20x20"" at bounding box center [406, 297] width 401 height 89
click at [387, 267] on textarea "ADALINE INDIGO 3-20"x20"" at bounding box center [406, 297] width 401 height 89
type textarea "ADALINE INDIGO 3-20"x20" pillows"
click at [327, 598] on input "1" at bounding box center [328, 602] width 94 height 36
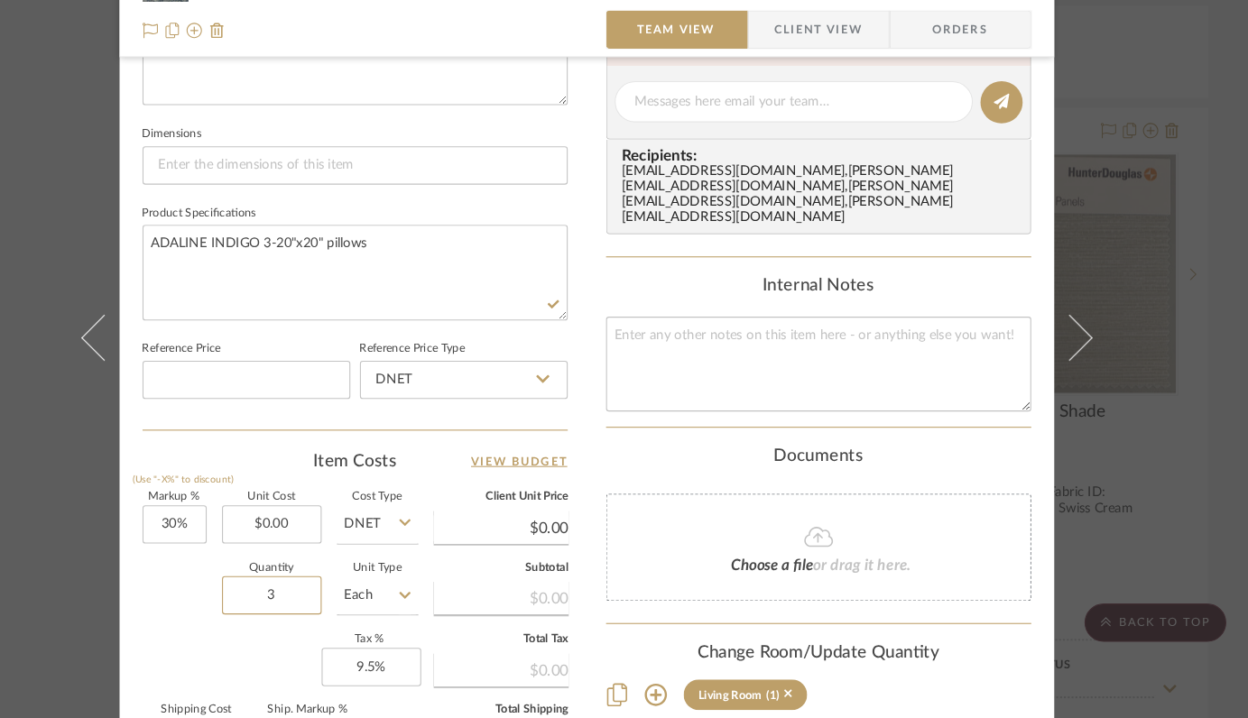
type input "3"
click at [207, 628] on div "Quantity 3 Unit Type Each" at bounding box center [336, 604] width 260 height 64
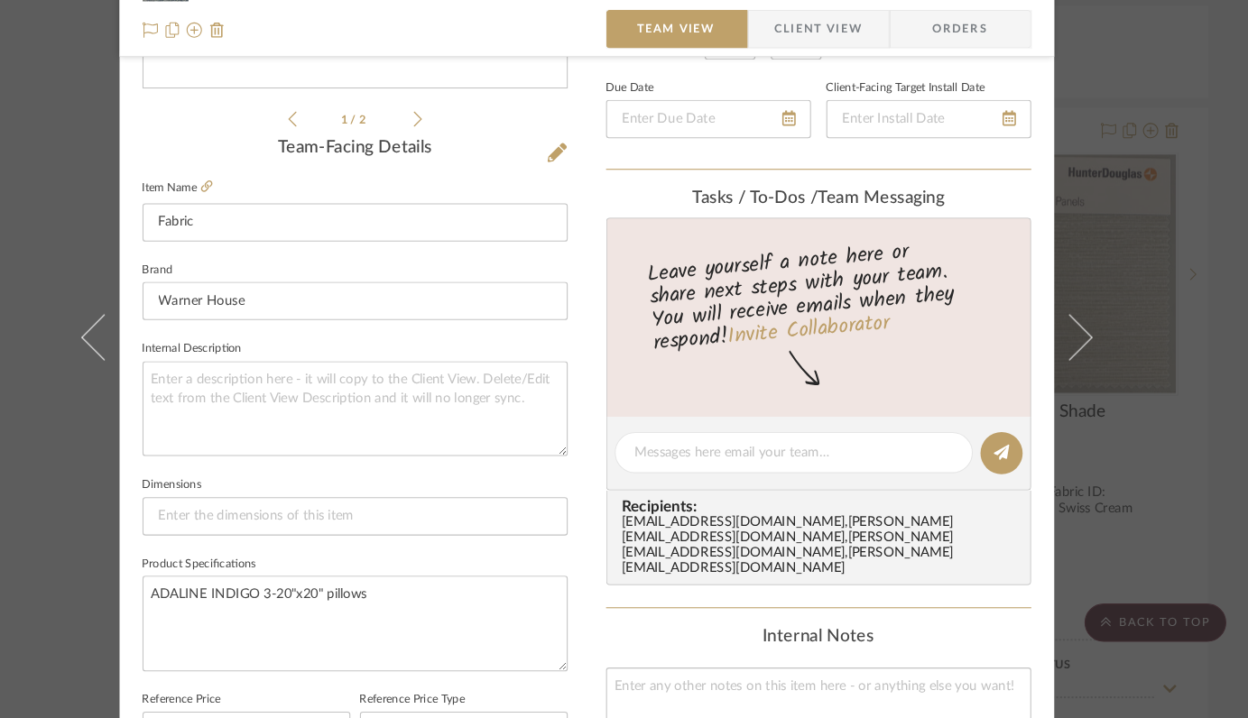
scroll to position [465, 0]
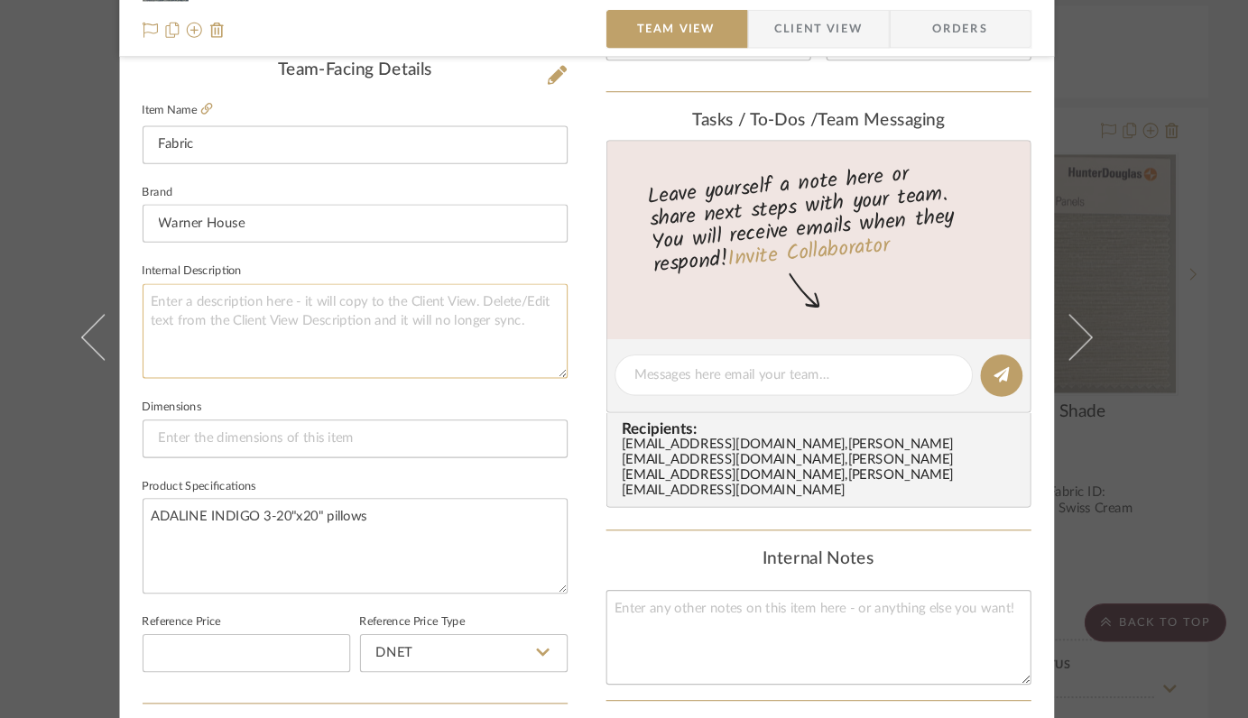
click at [283, 321] on textarea at bounding box center [406, 353] width 401 height 89
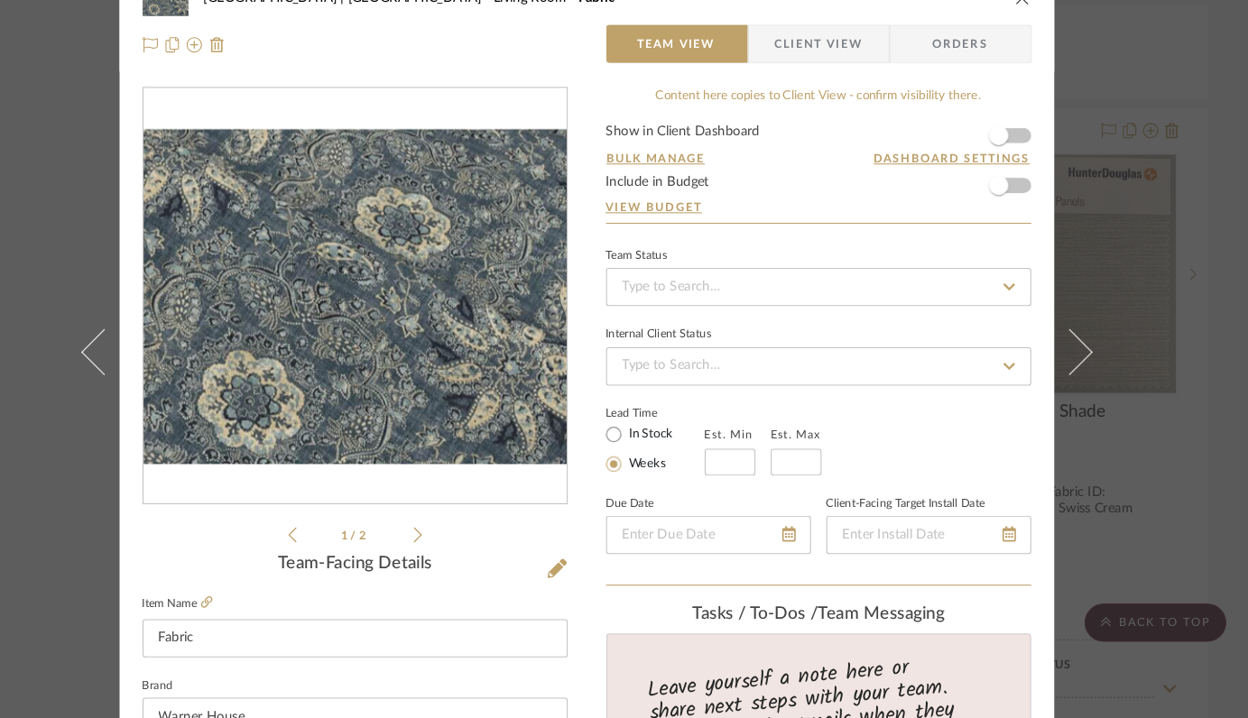
type textarea "20x20 Pillows"
click at [1028, 44] on icon "close" at bounding box center [1035, 39] width 14 height 14
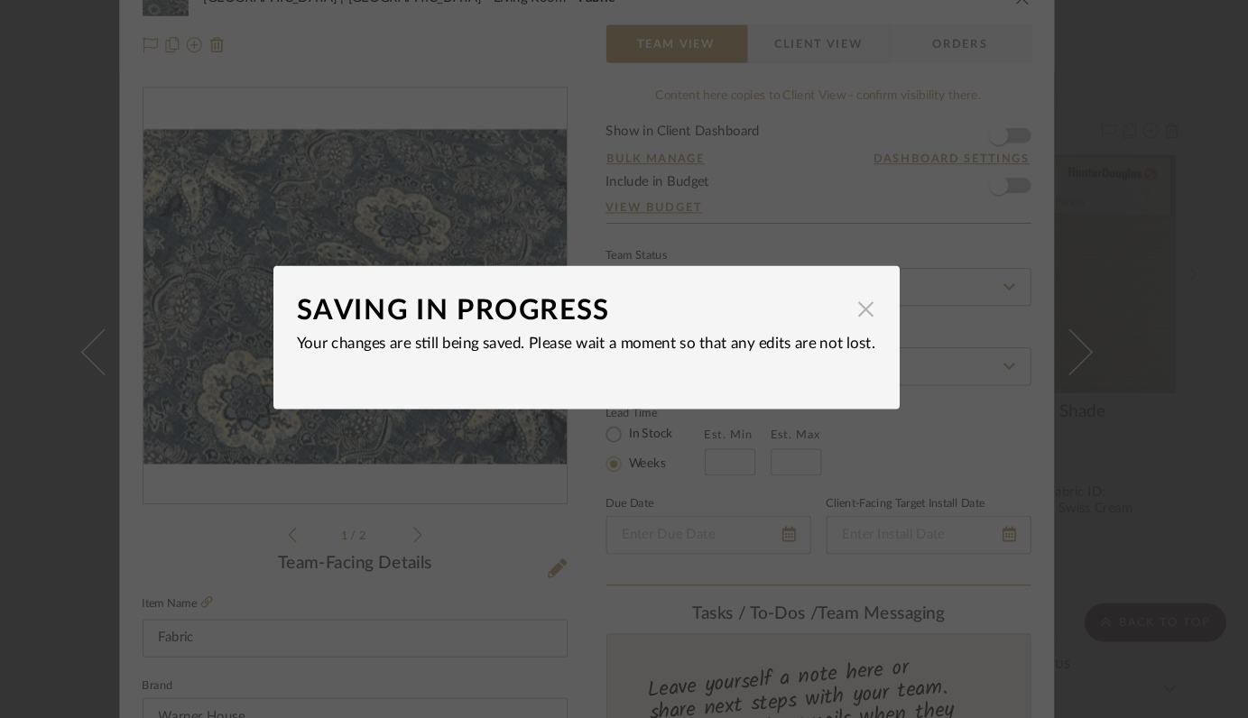
click at [880, 335] on span "button" at bounding box center [888, 332] width 36 height 36
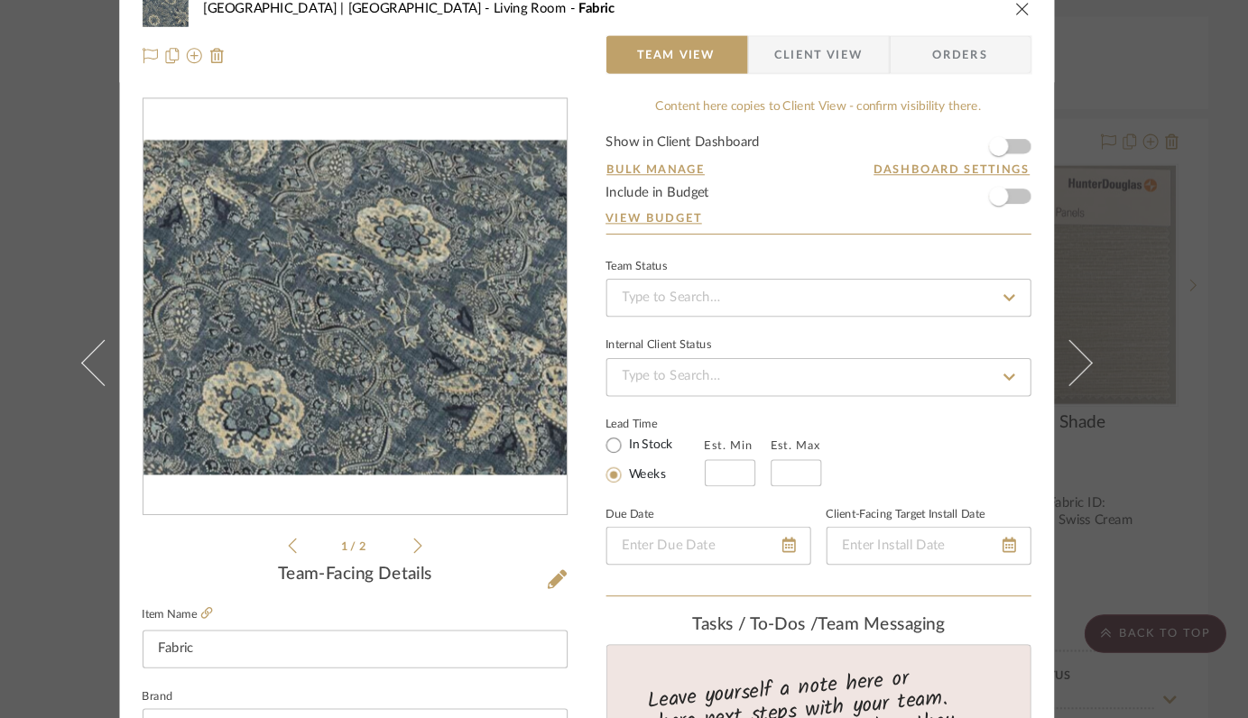
click at [1028, 36] on icon "close" at bounding box center [1035, 39] width 14 height 14
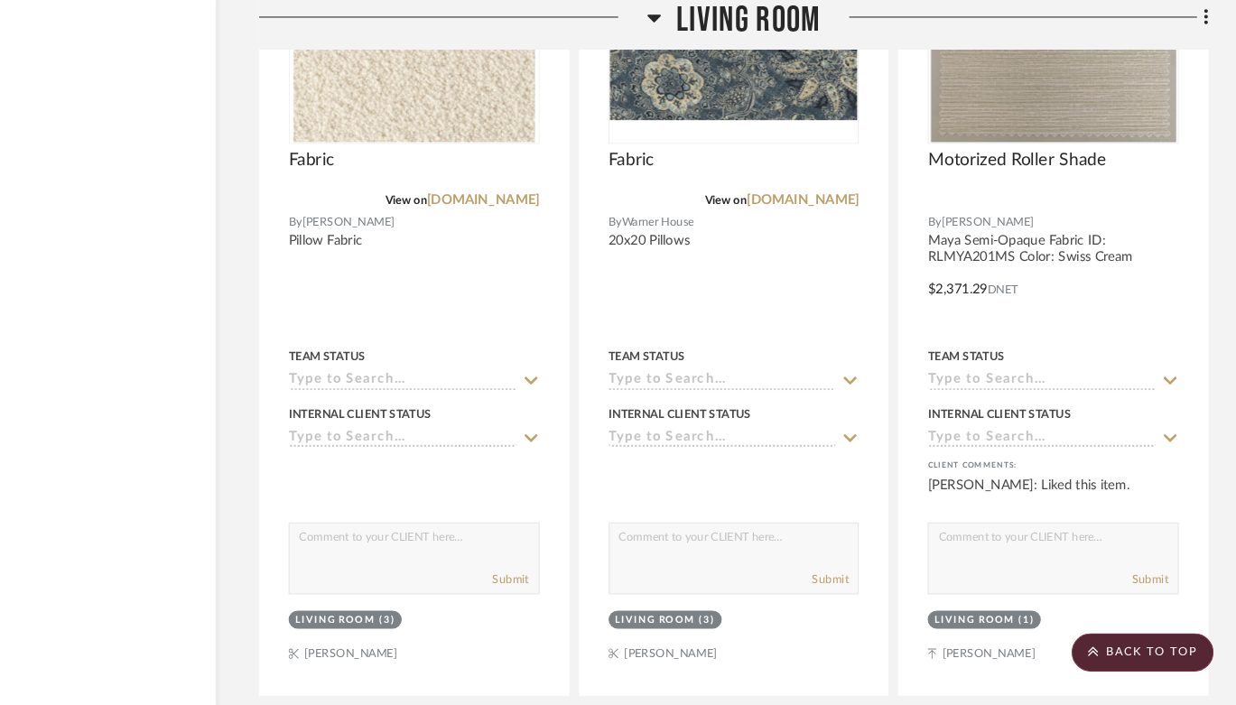
scroll to position [16215, 64]
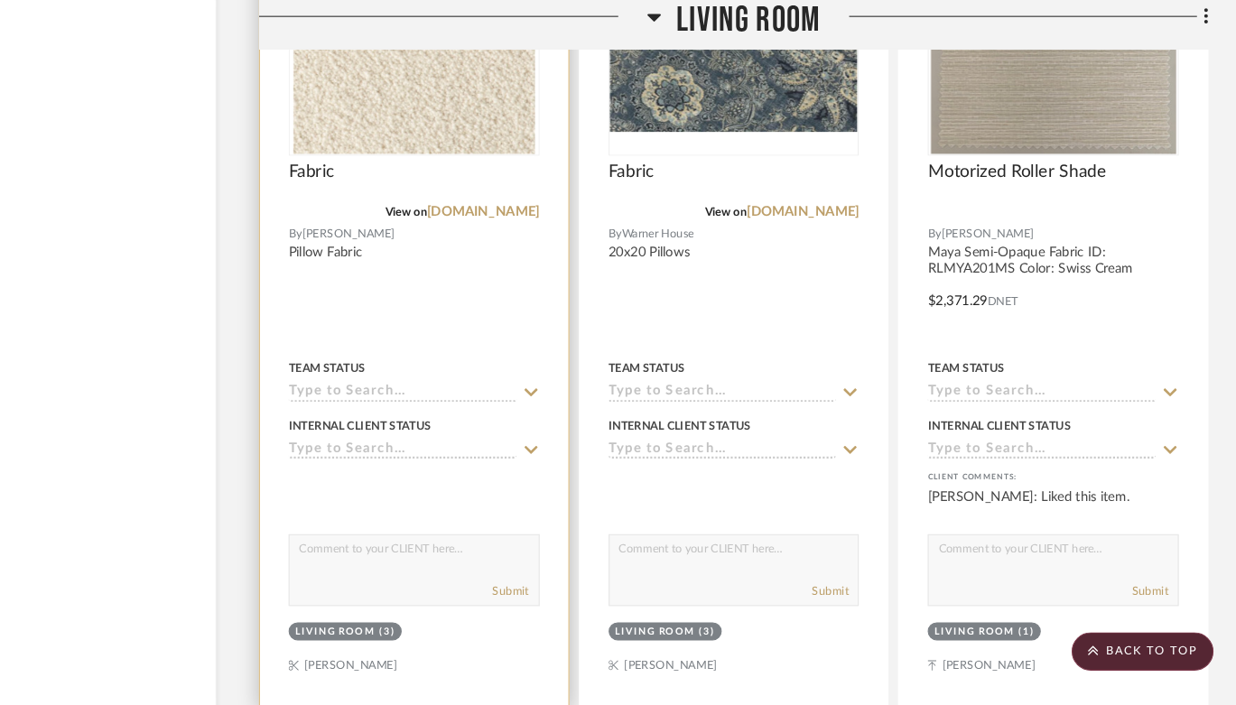
click at [521, 78] on img "0" at bounding box center [461, 34] width 227 height 226
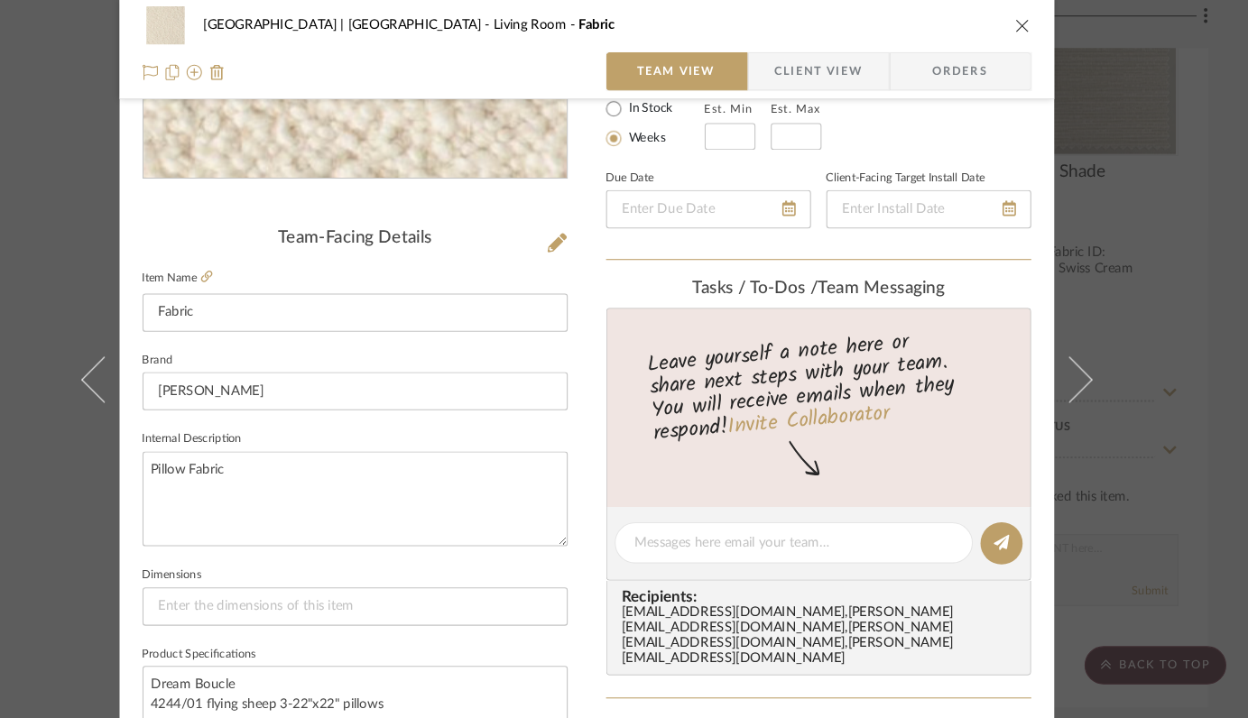
scroll to position [369, 0]
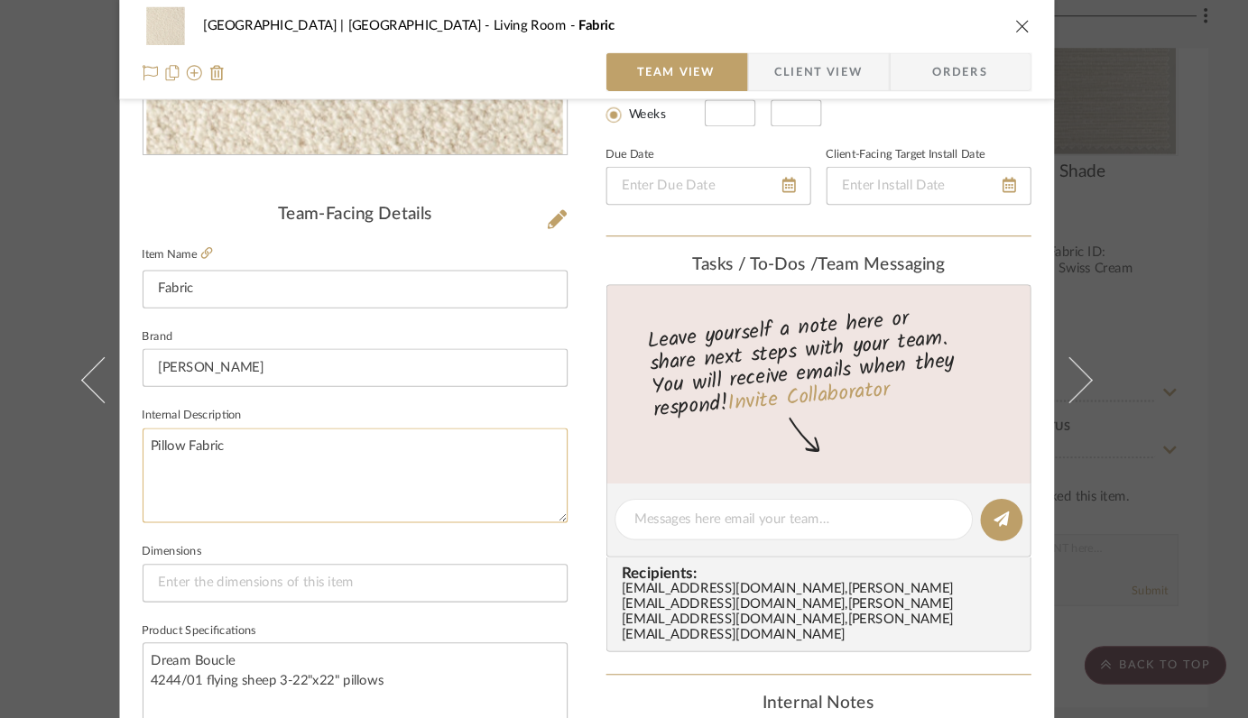
click at [350, 404] on textarea "Pillow Fabric" at bounding box center [406, 448] width 401 height 89
click at [350, 417] on textarea "Pillow Fabric" at bounding box center [406, 448] width 401 height 89
type textarea "Pillow Fabric 22x22"
click at [1028, 24] on icon "close" at bounding box center [1035, 25] width 14 height 14
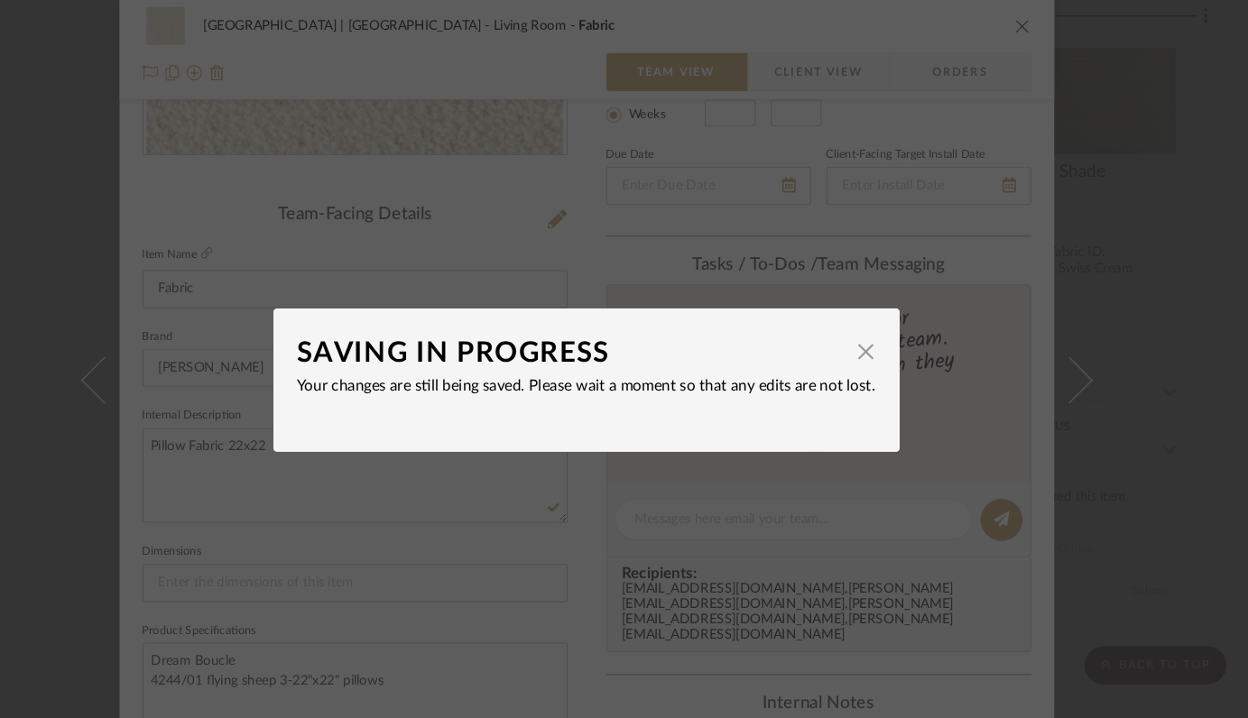
click at [892, 326] on dialog-content "SAVING IN PROGRESS × Your changes are still being saved. Please wait a moment s…" at bounding box center [624, 359] width 590 height 135
click at [882, 331] on span "button" at bounding box center [888, 332] width 36 height 36
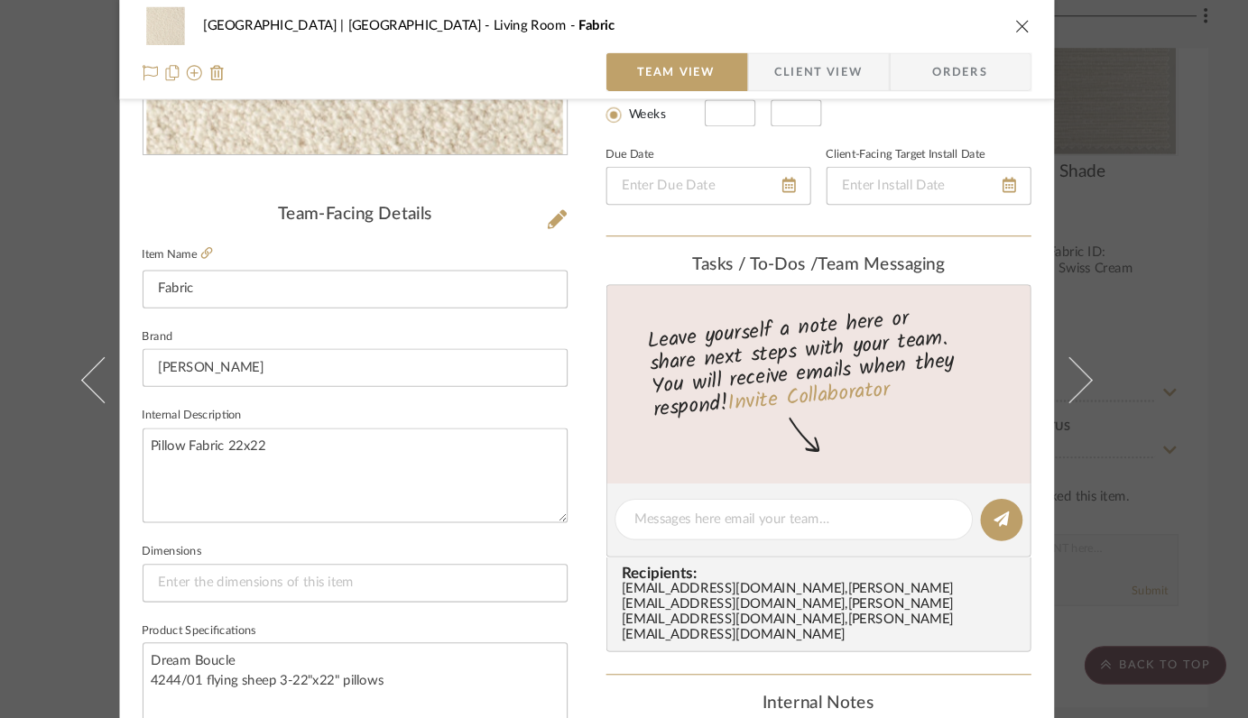
click at [1030, 16] on div "Meadow Mountain | Vail Valley Living Room Fabric" at bounding box center [625, 25] width 838 height 36
click at [1033, 18] on icon "close" at bounding box center [1035, 25] width 14 height 14
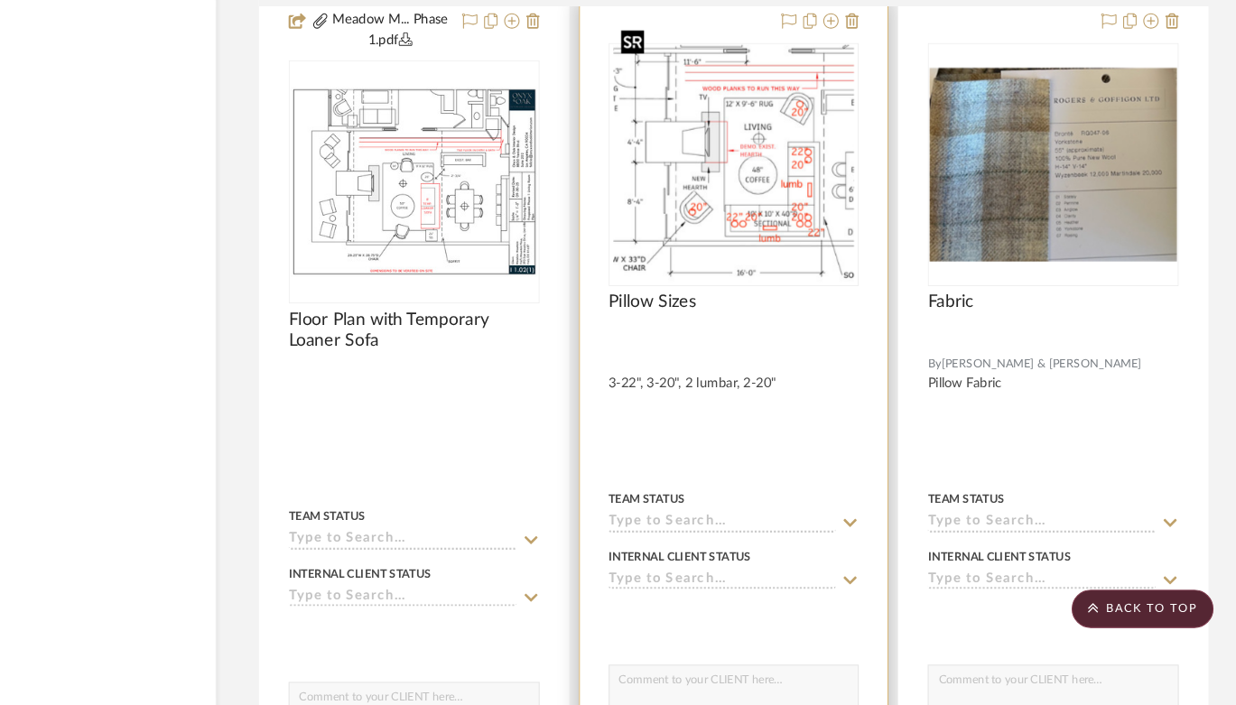
click at [0, 0] on img at bounding box center [0, 0] width 0 height 0
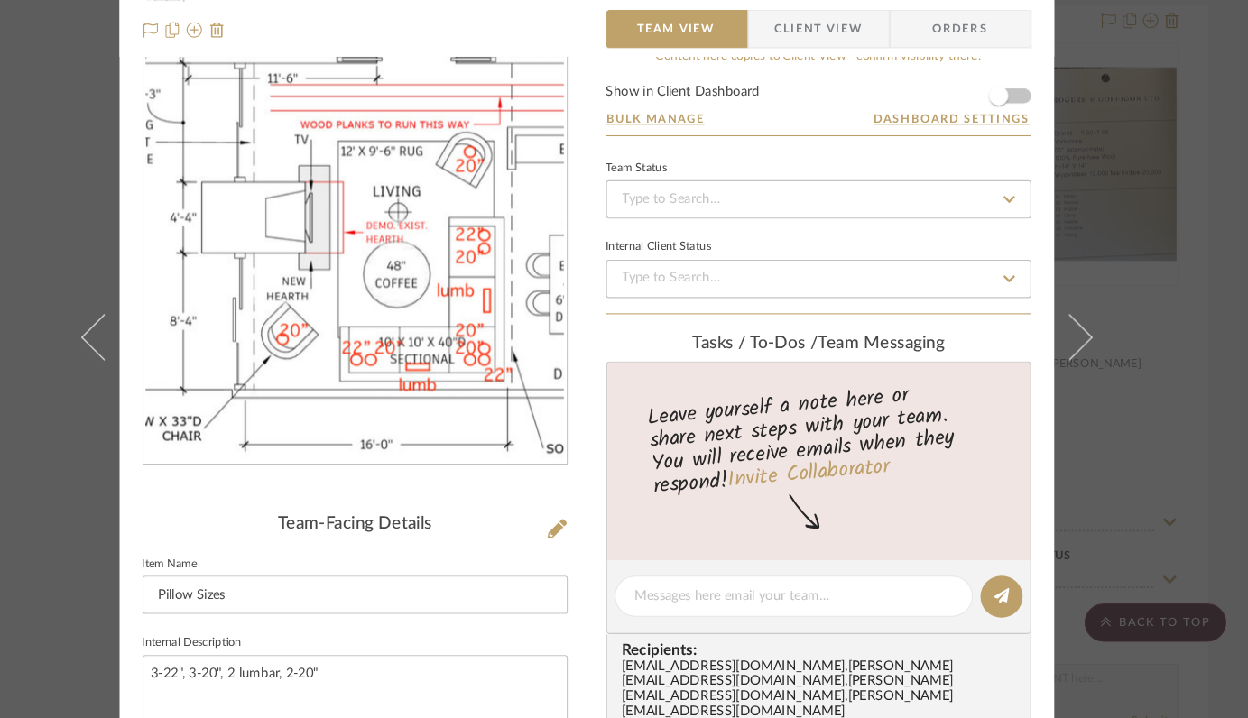
scroll to position [0, 0]
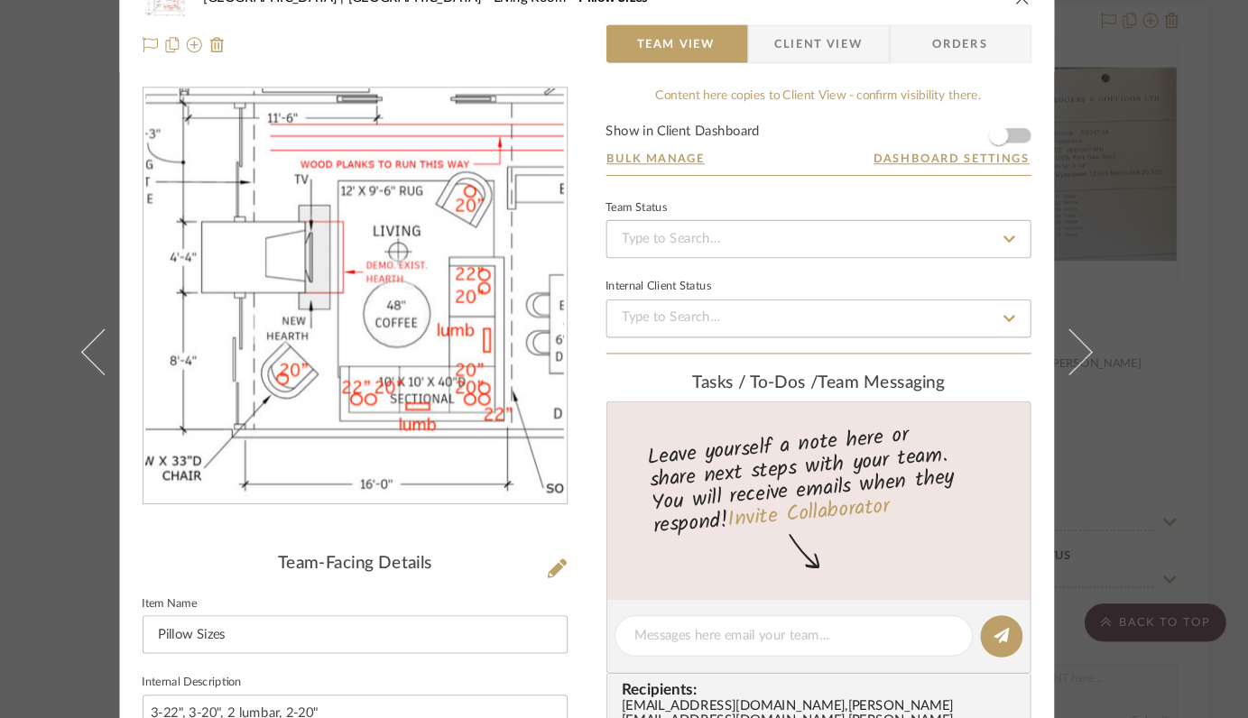
click at [1029, 43] on icon "close" at bounding box center [1035, 39] width 14 height 14
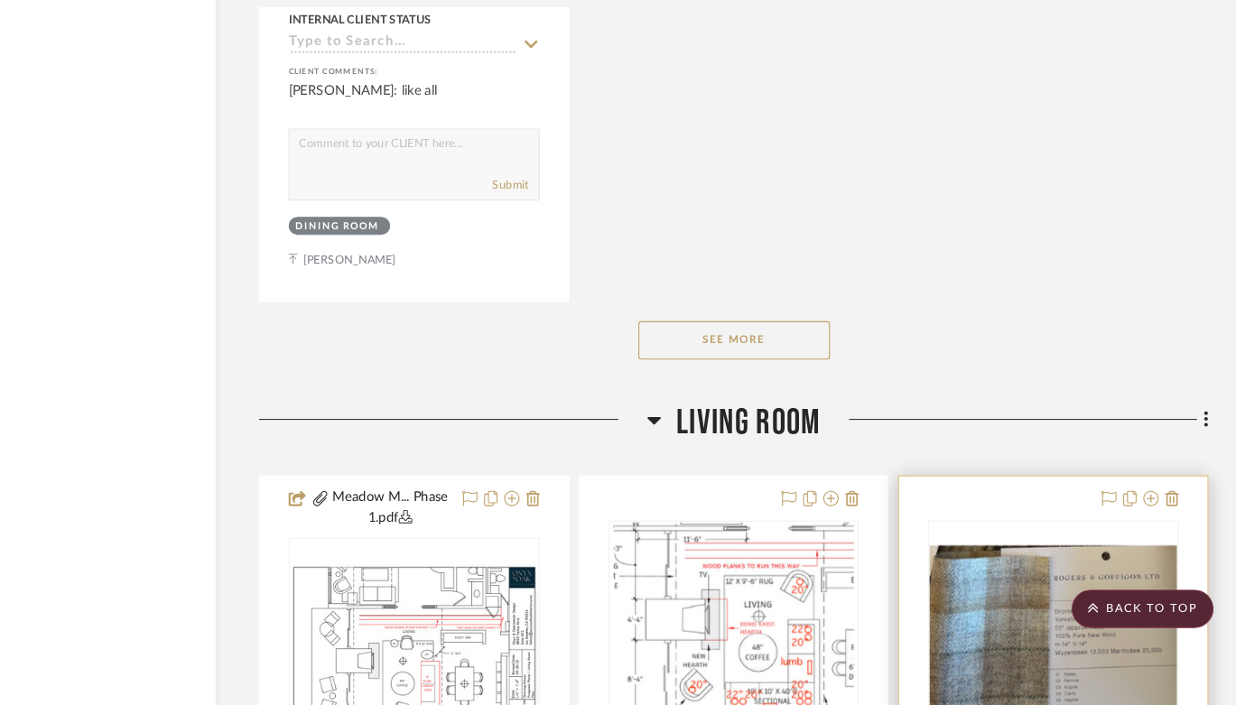
scroll to position [14787, 64]
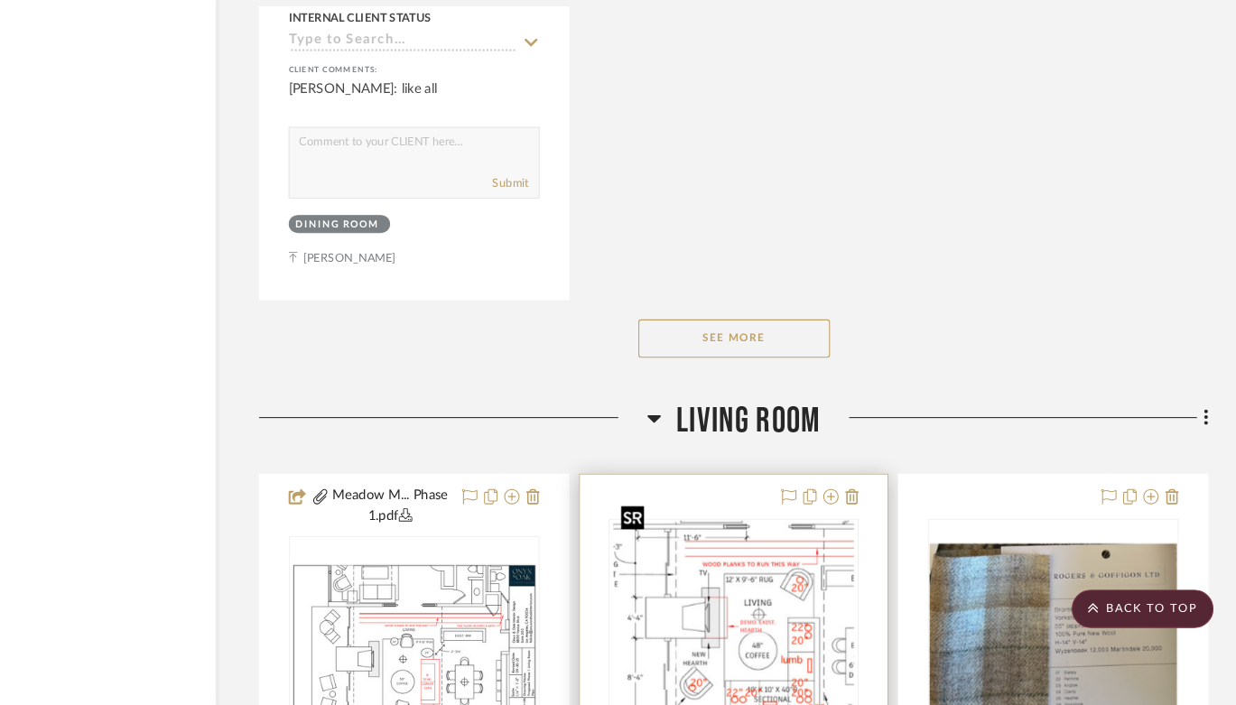
click at [795, 534] on img "0" at bounding box center [763, 645] width 227 height 226
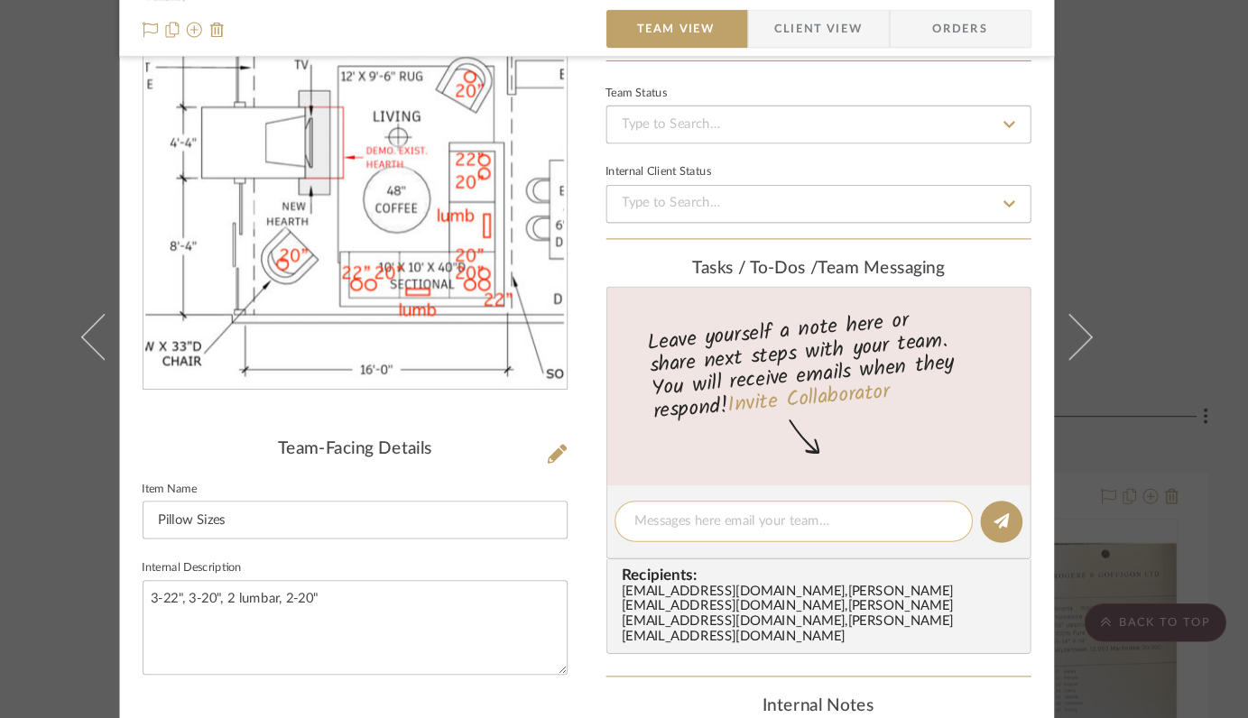
scroll to position [0, 0]
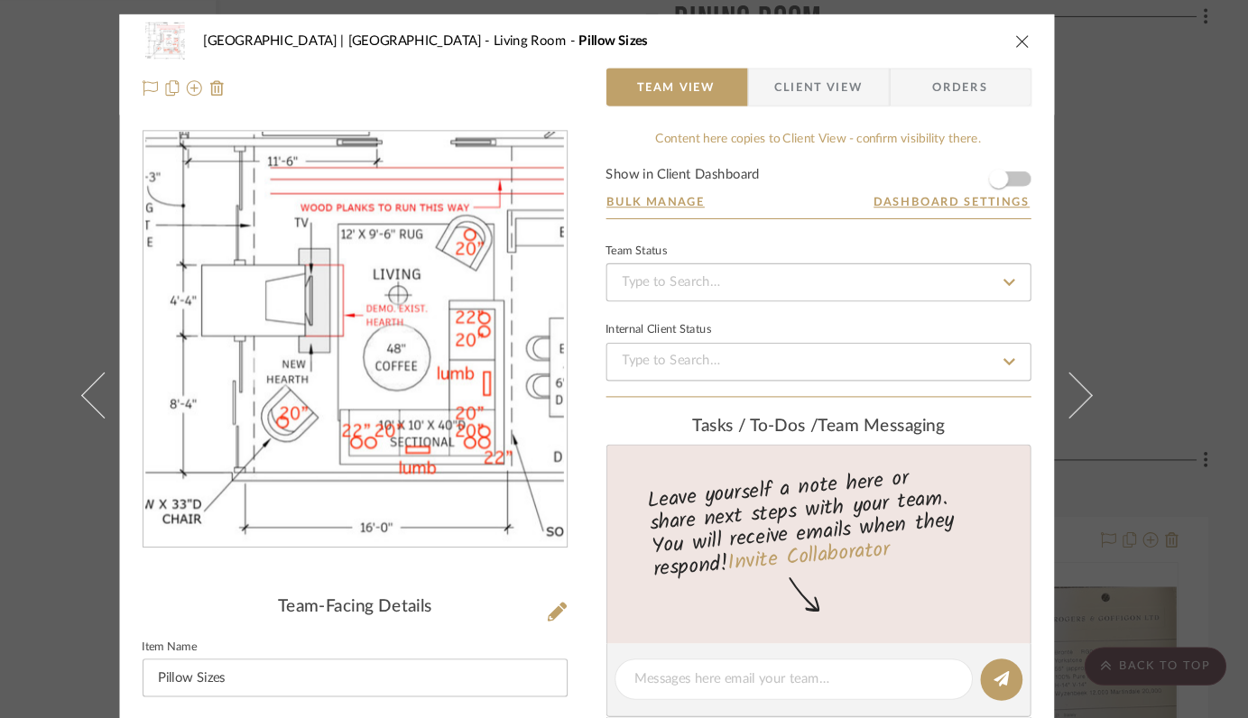
click at [1028, 37] on icon "close" at bounding box center [1035, 39] width 14 height 14
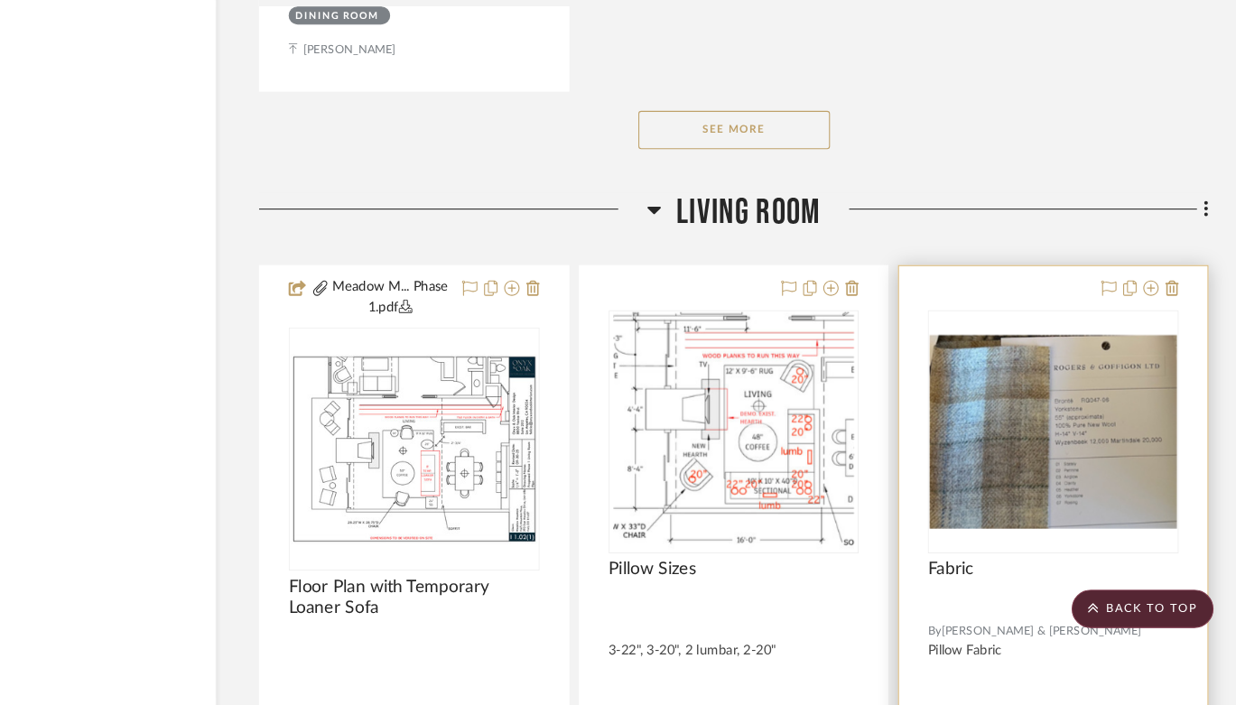
scroll to position [15009, 64]
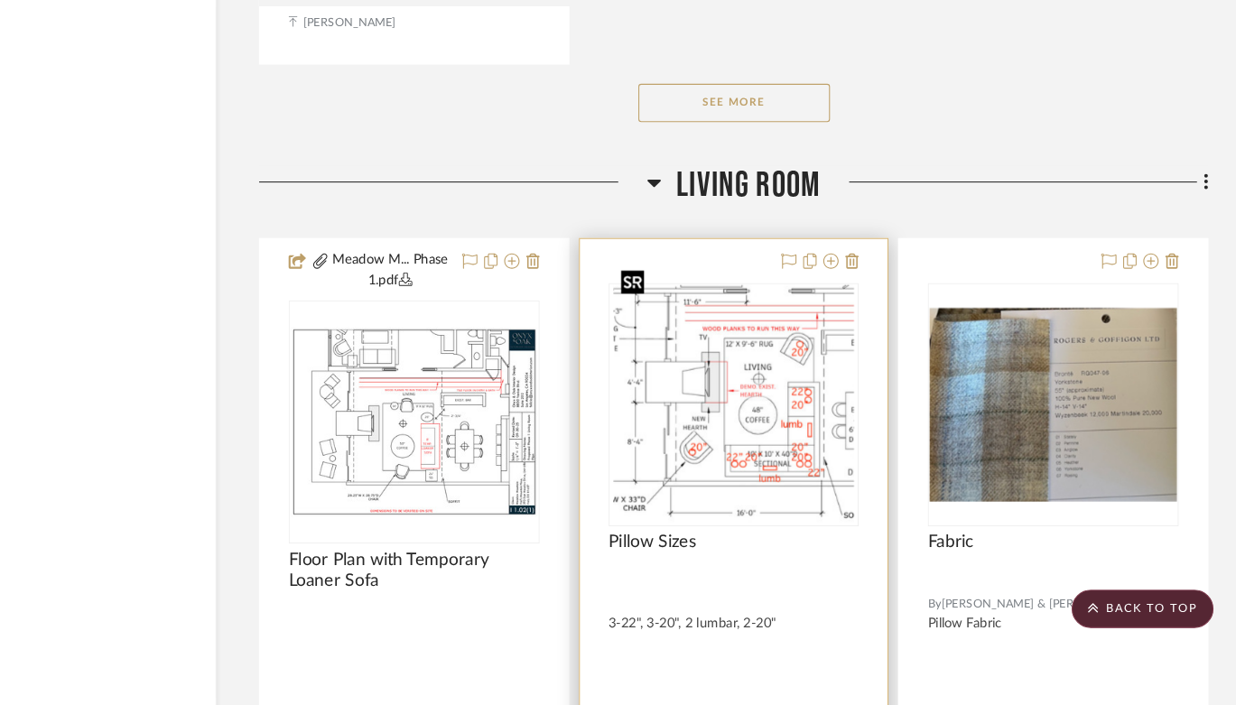
click at [741, 463] on img "0" at bounding box center [763, 423] width 227 height 226
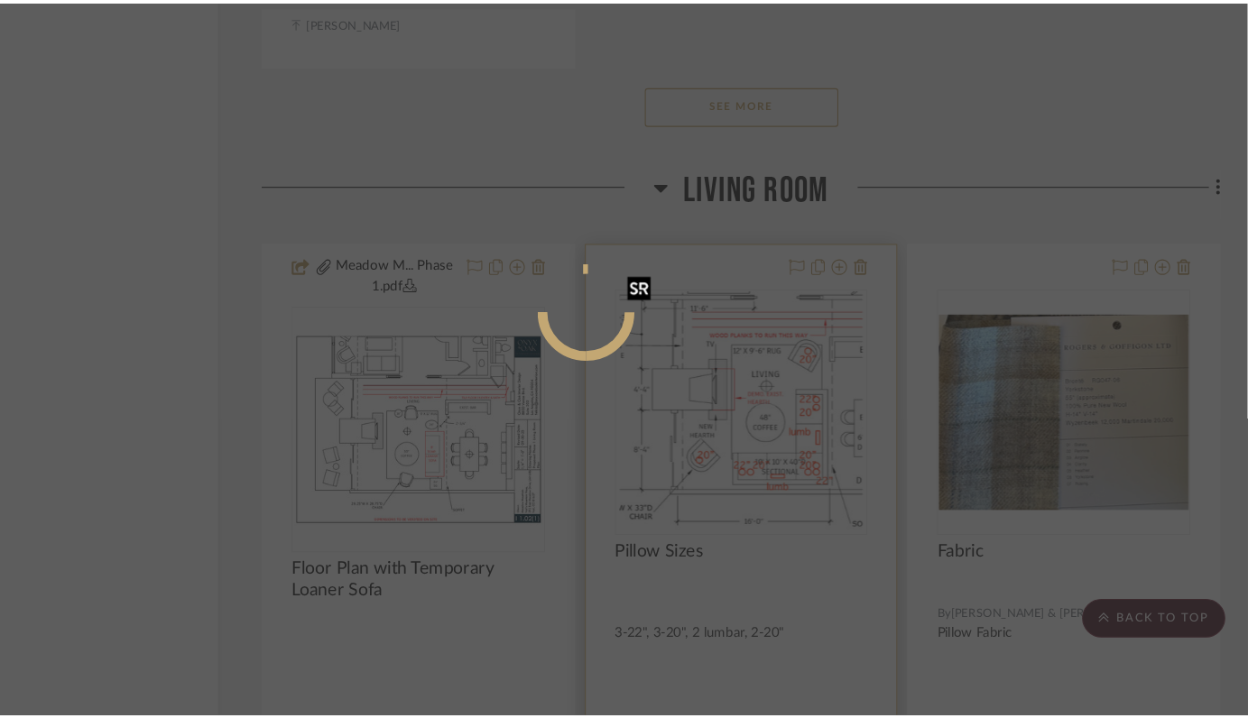
scroll to position [0, 0]
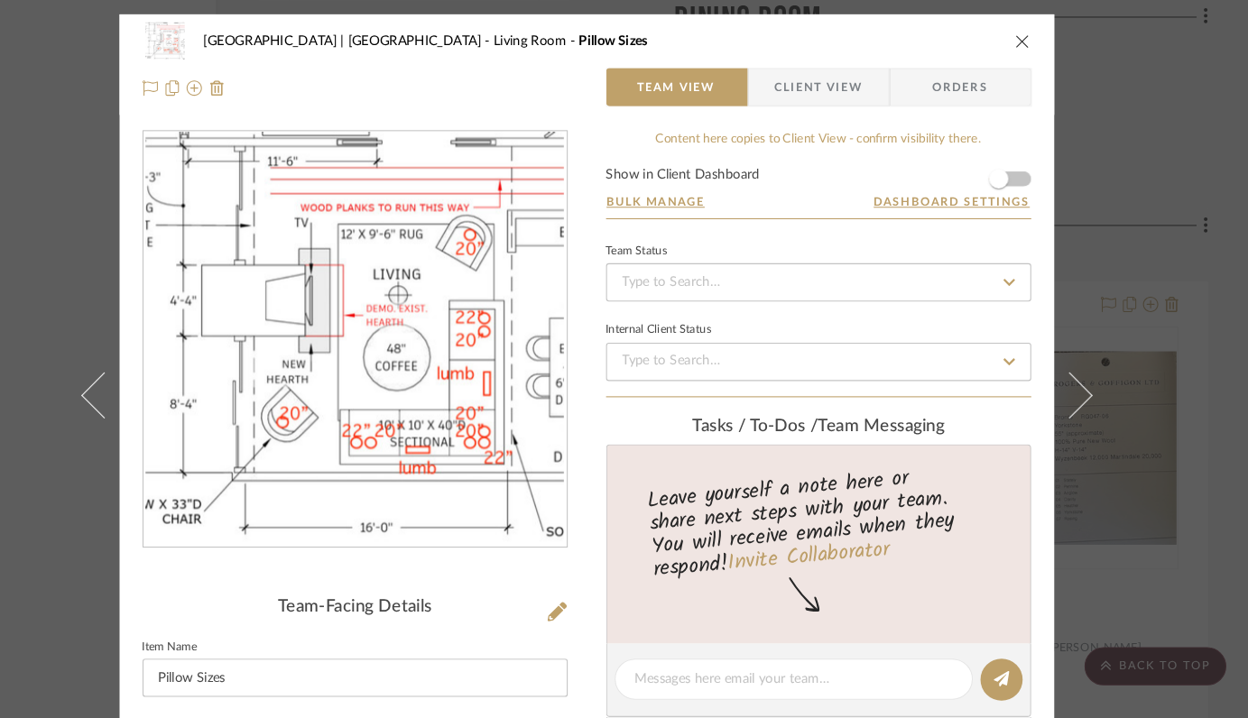
click at [836, 79] on span "Client View" at bounding box center [843, 82] width 83 height 36
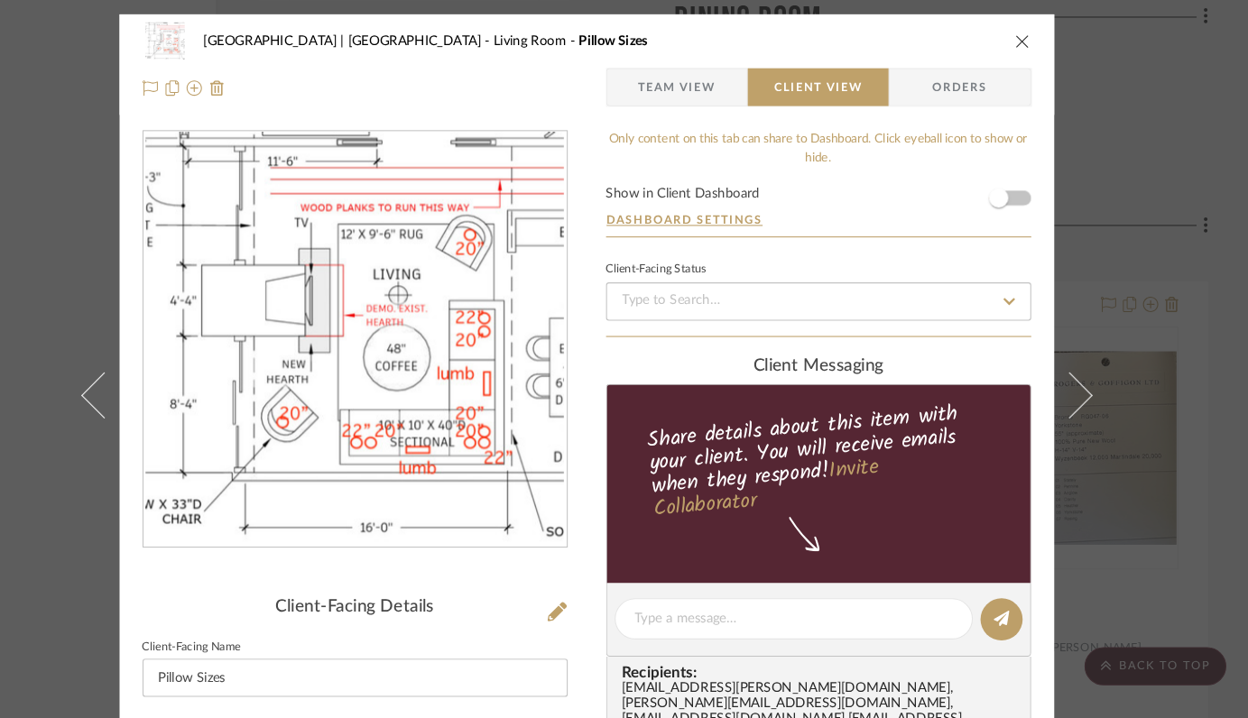
click at [1033, 33] on icon "close" at bounding box center [1035, 39] width 14 height 14
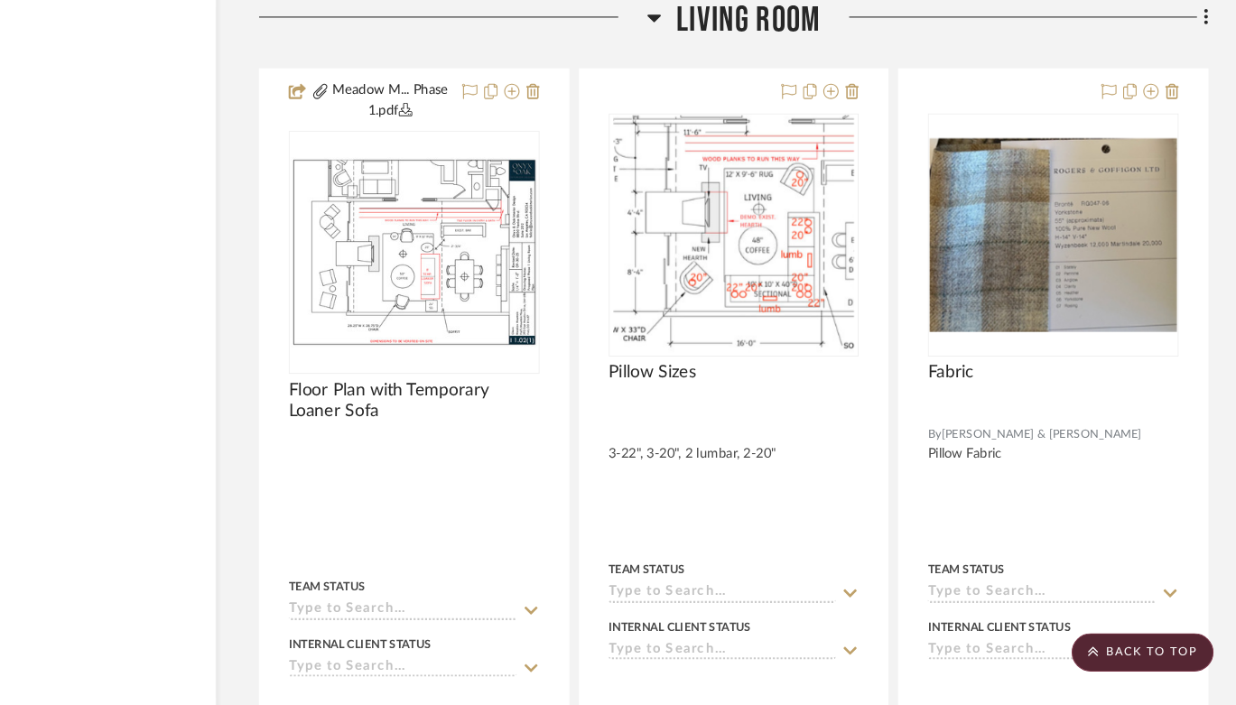
scroll to position [15018, 64]
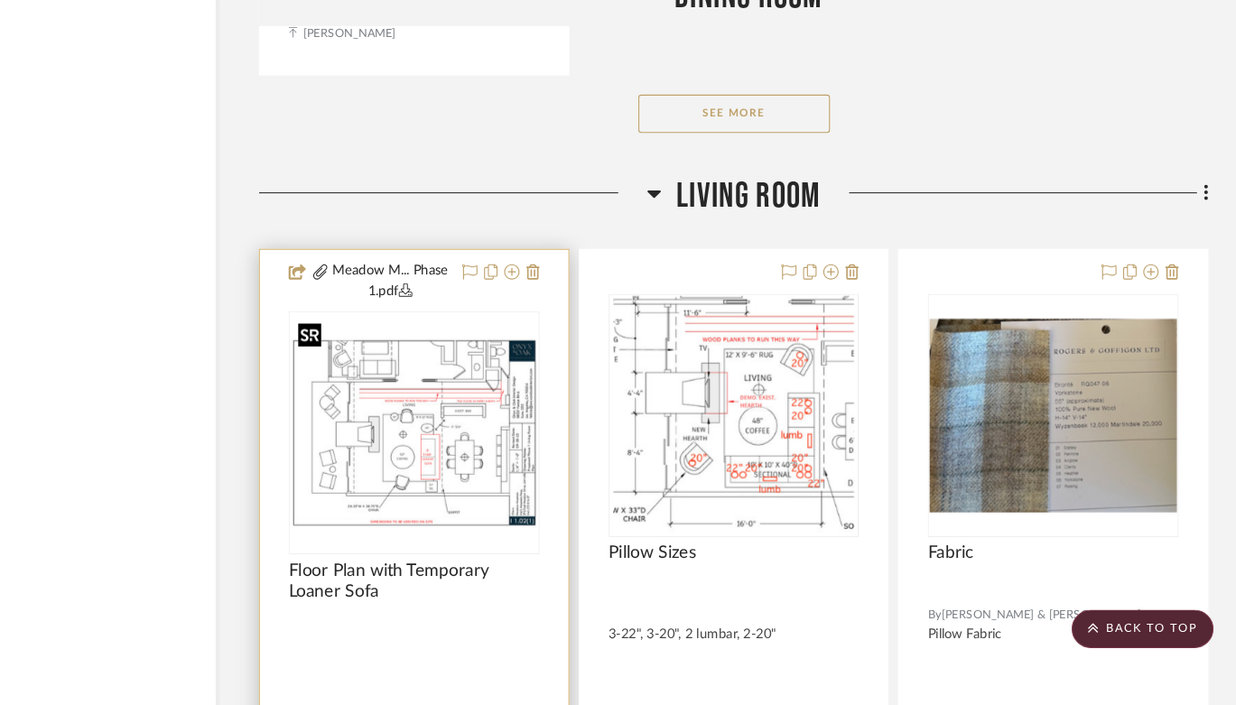
click at [437, 439] on img "0" at bounding box center [462, 430] width 233 height 180
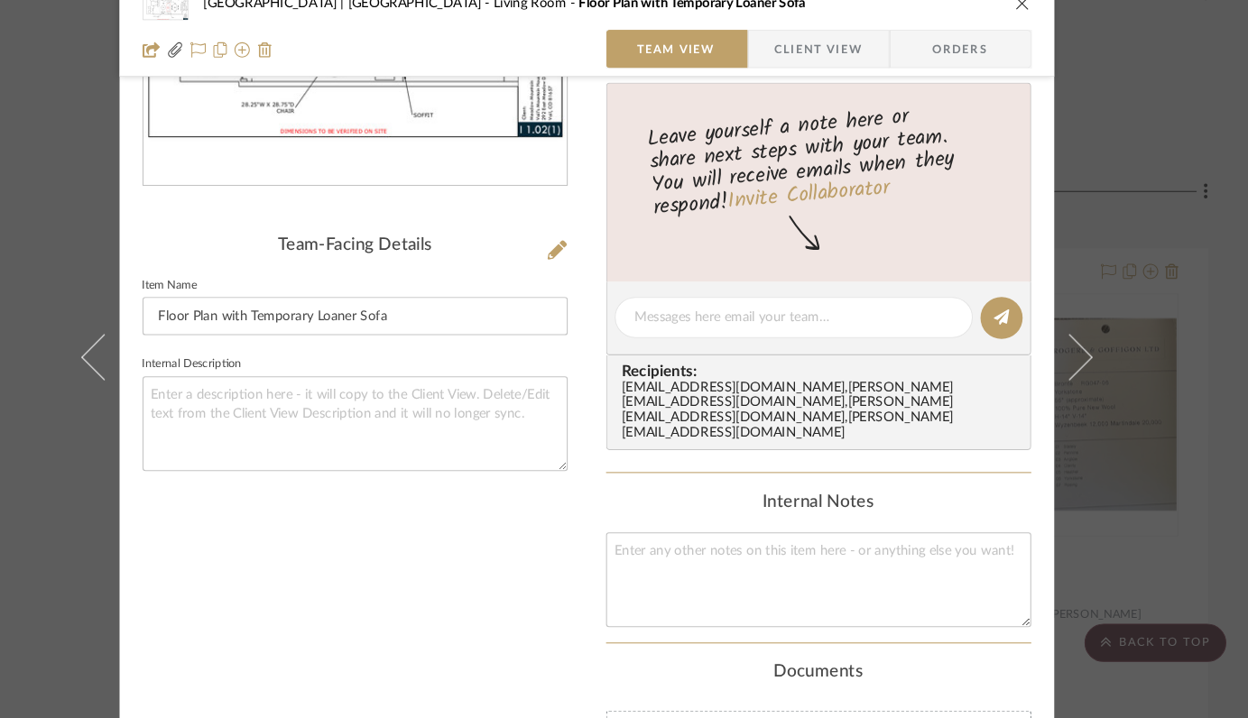
scroll to position [324, 0]
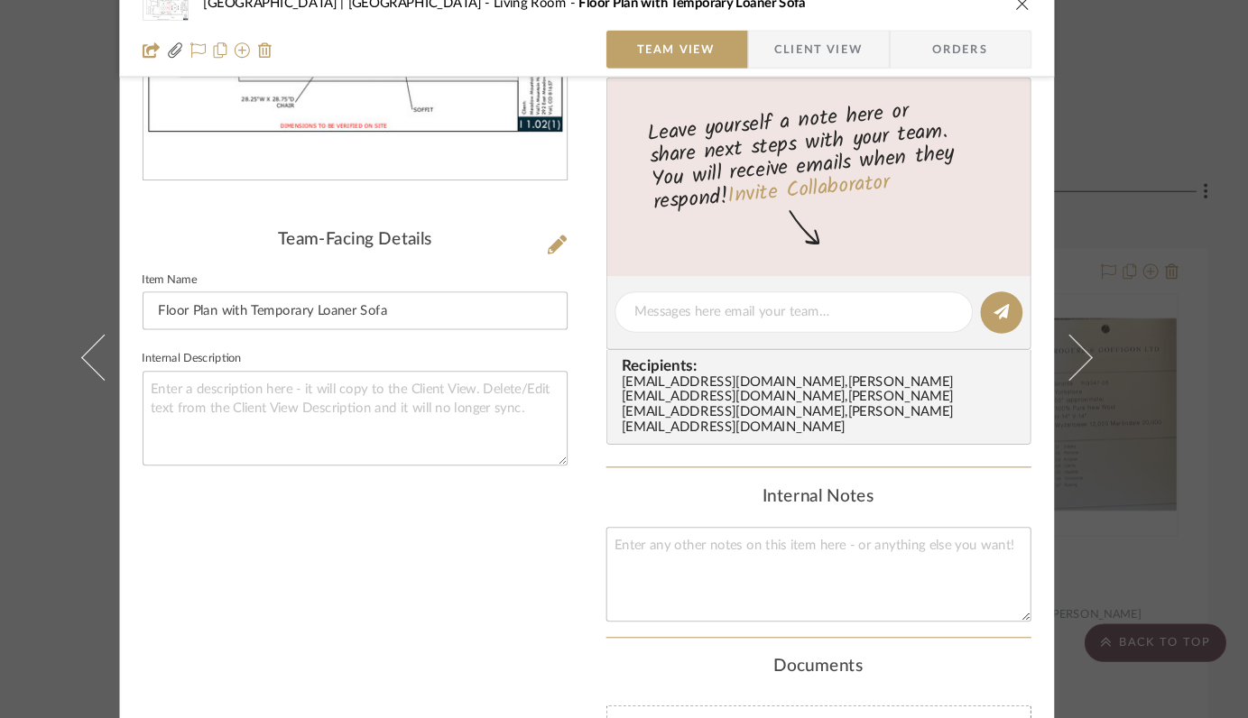
click at [1028, 24] on icon "close" at bounding box center [1035, 25] width 14 height 14
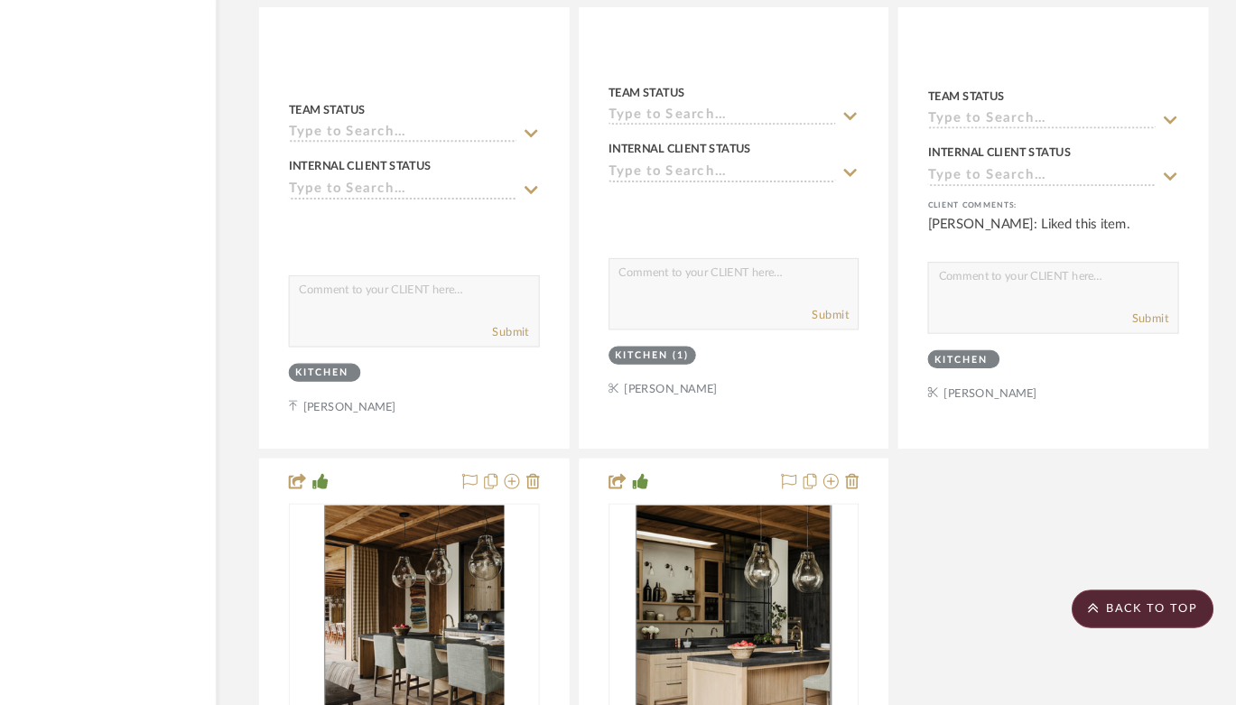
scroll to position [11626, 64]
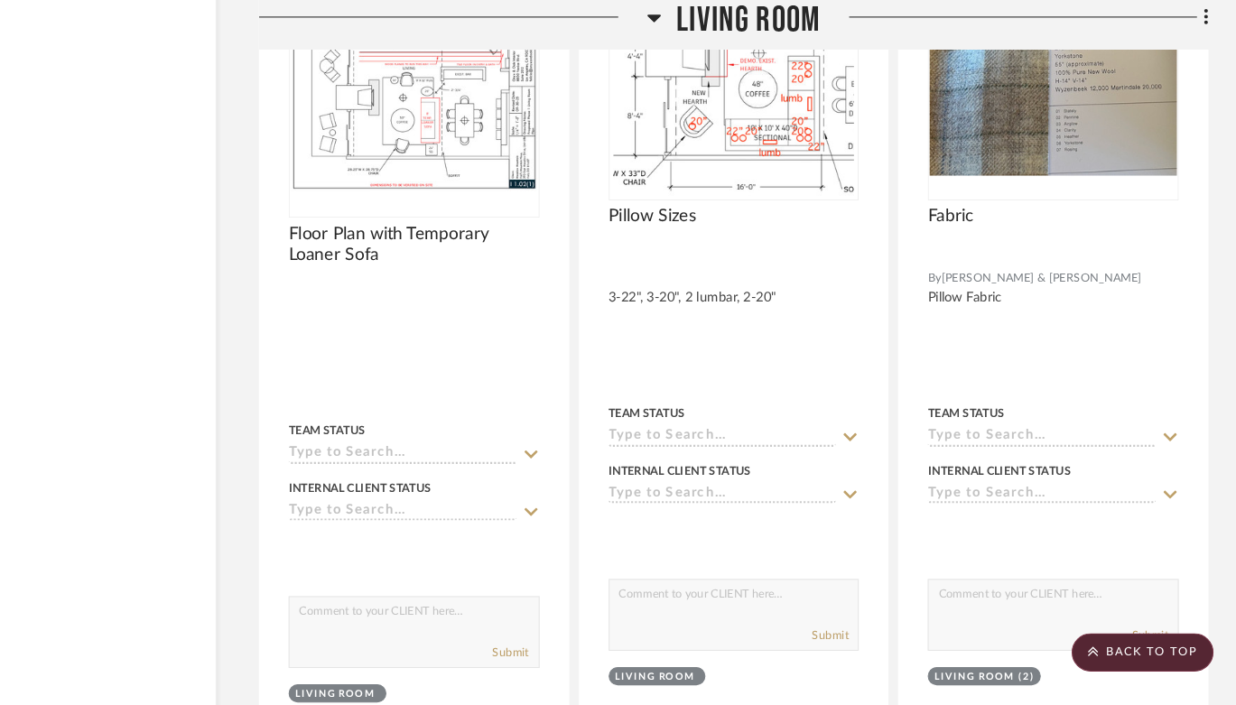
scroll to position [15312, 64]
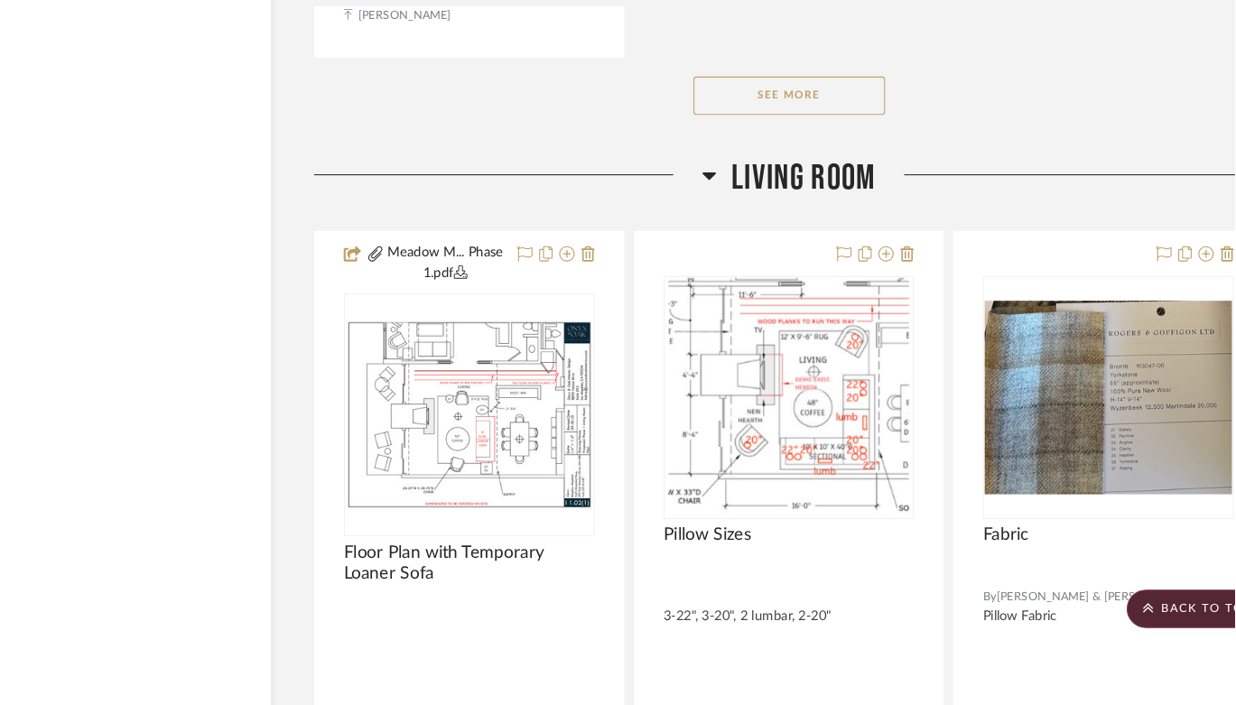
scroll to position [15017, 64]
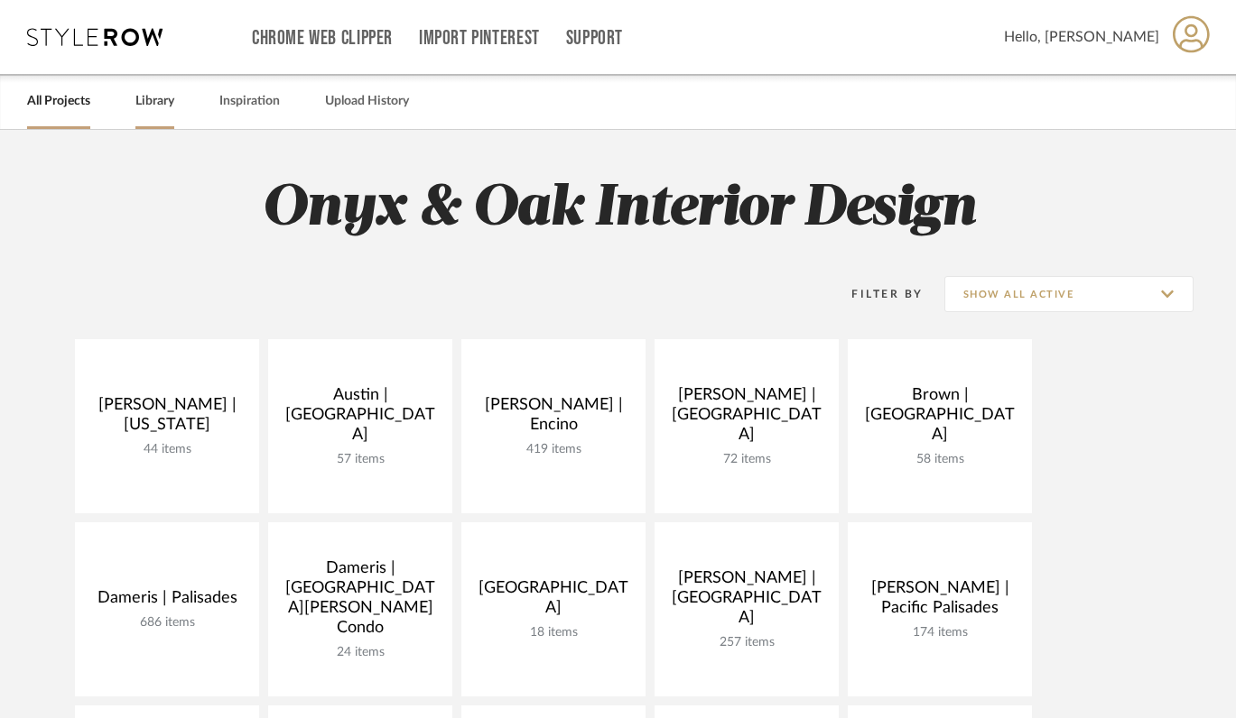
click at [164, 98] on link "Library" at bounding box center [154, 101] width 39 height 24
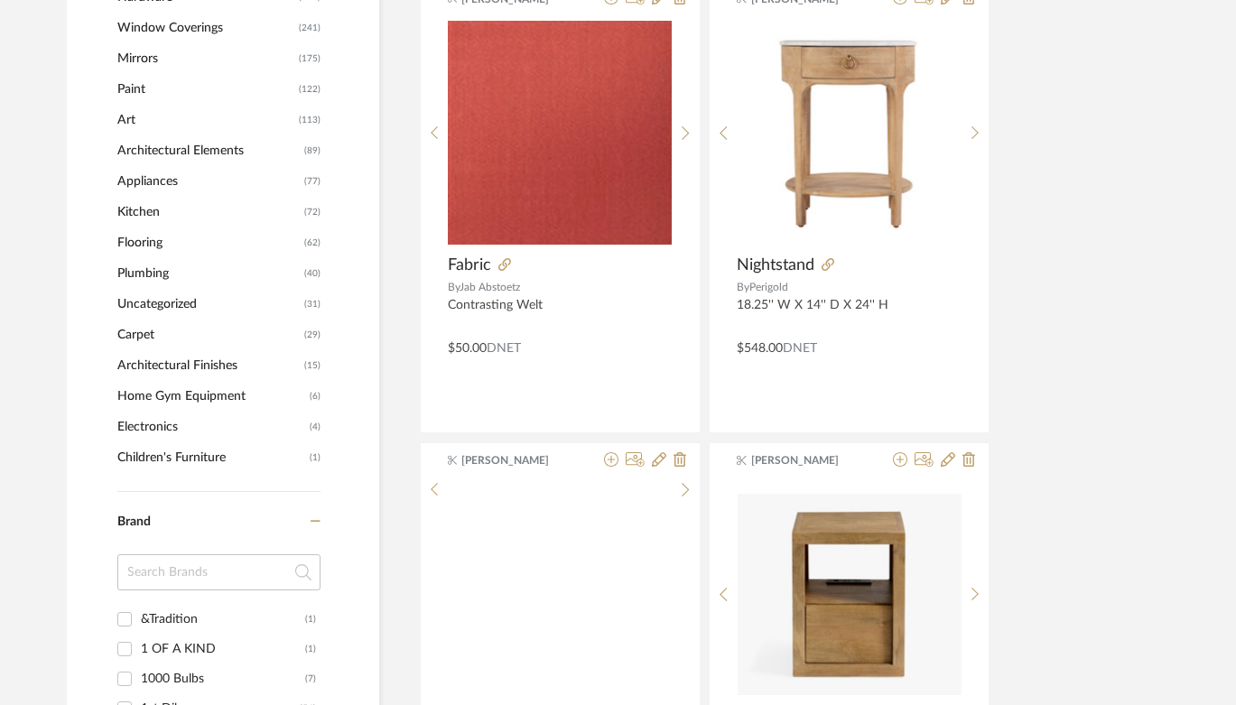
scroll to position [1346, 0]
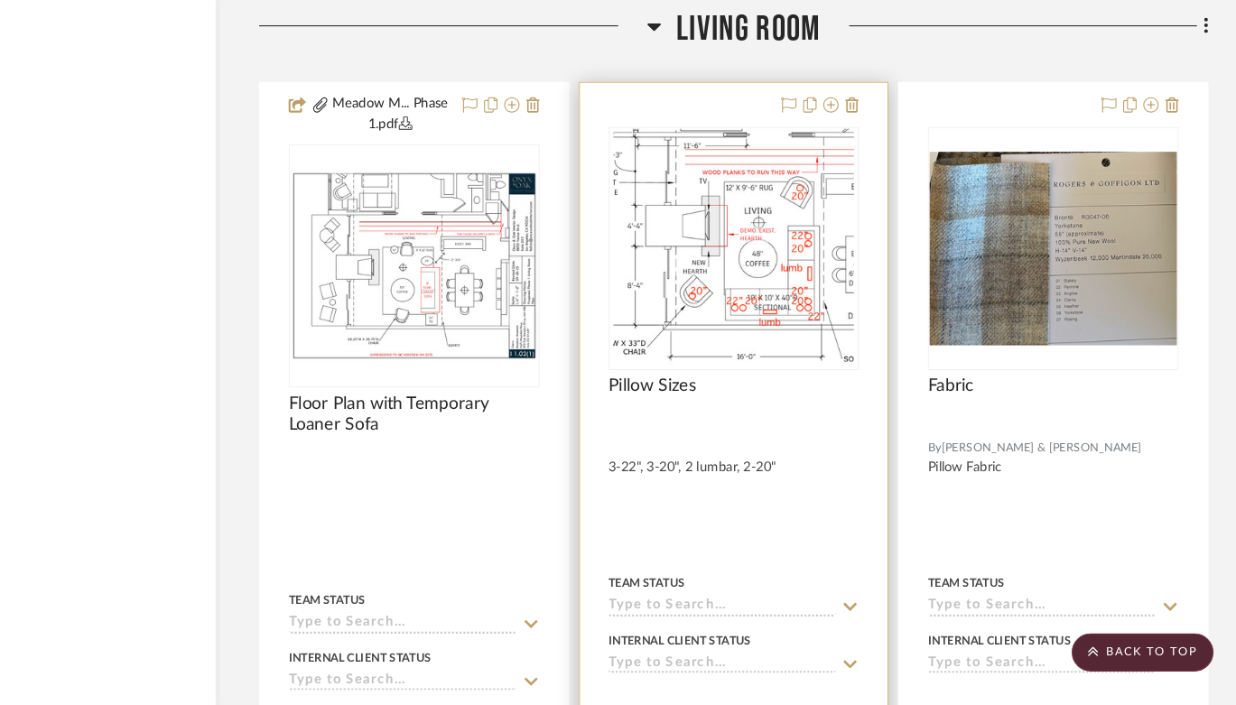
scroll to position [15189, 64]
